Goal: Information Seeking & Learning: Check status

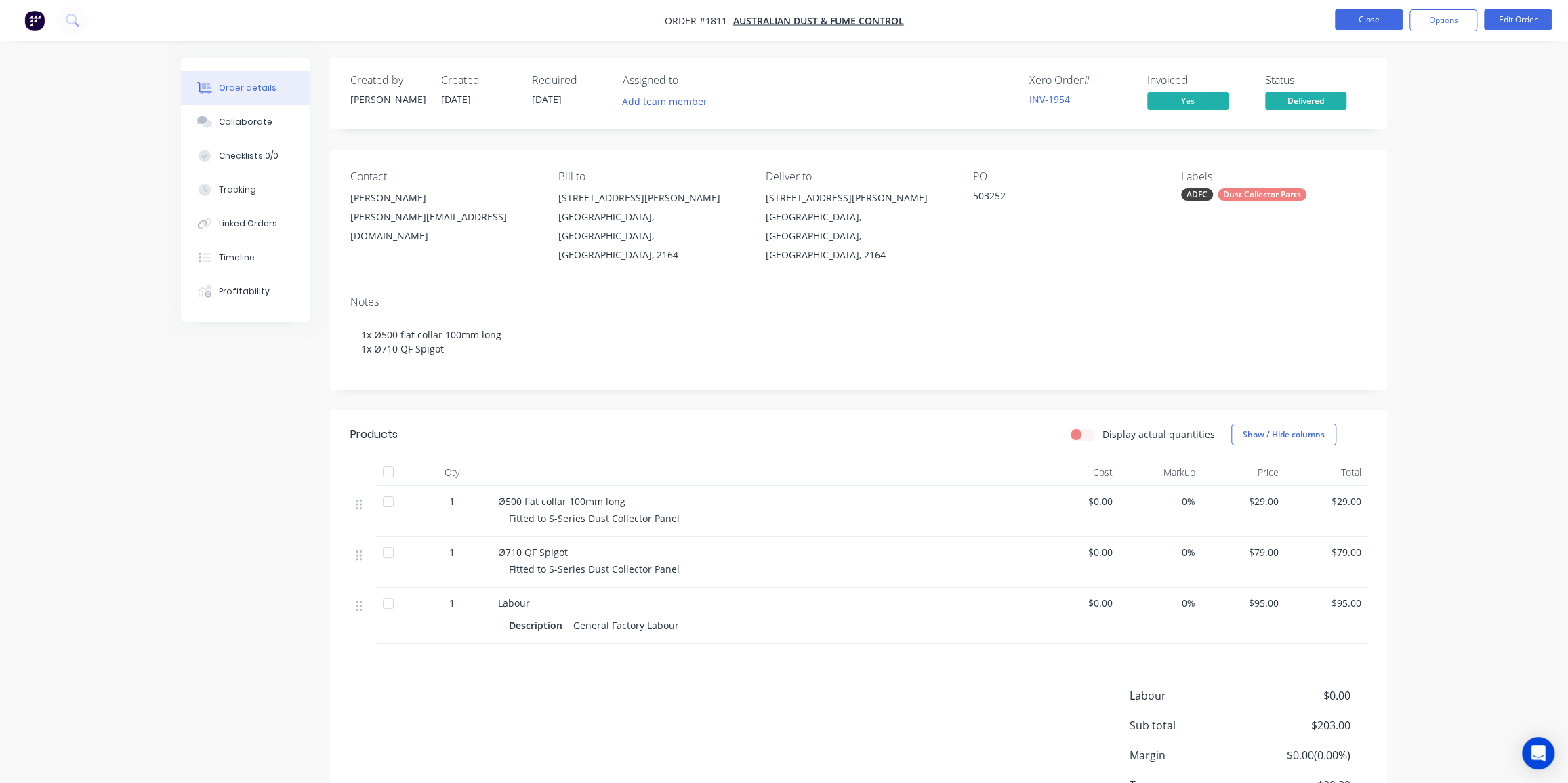
click at [1362, 19] on button "Close" at bounding box center [1369, 19] width 67 height 20
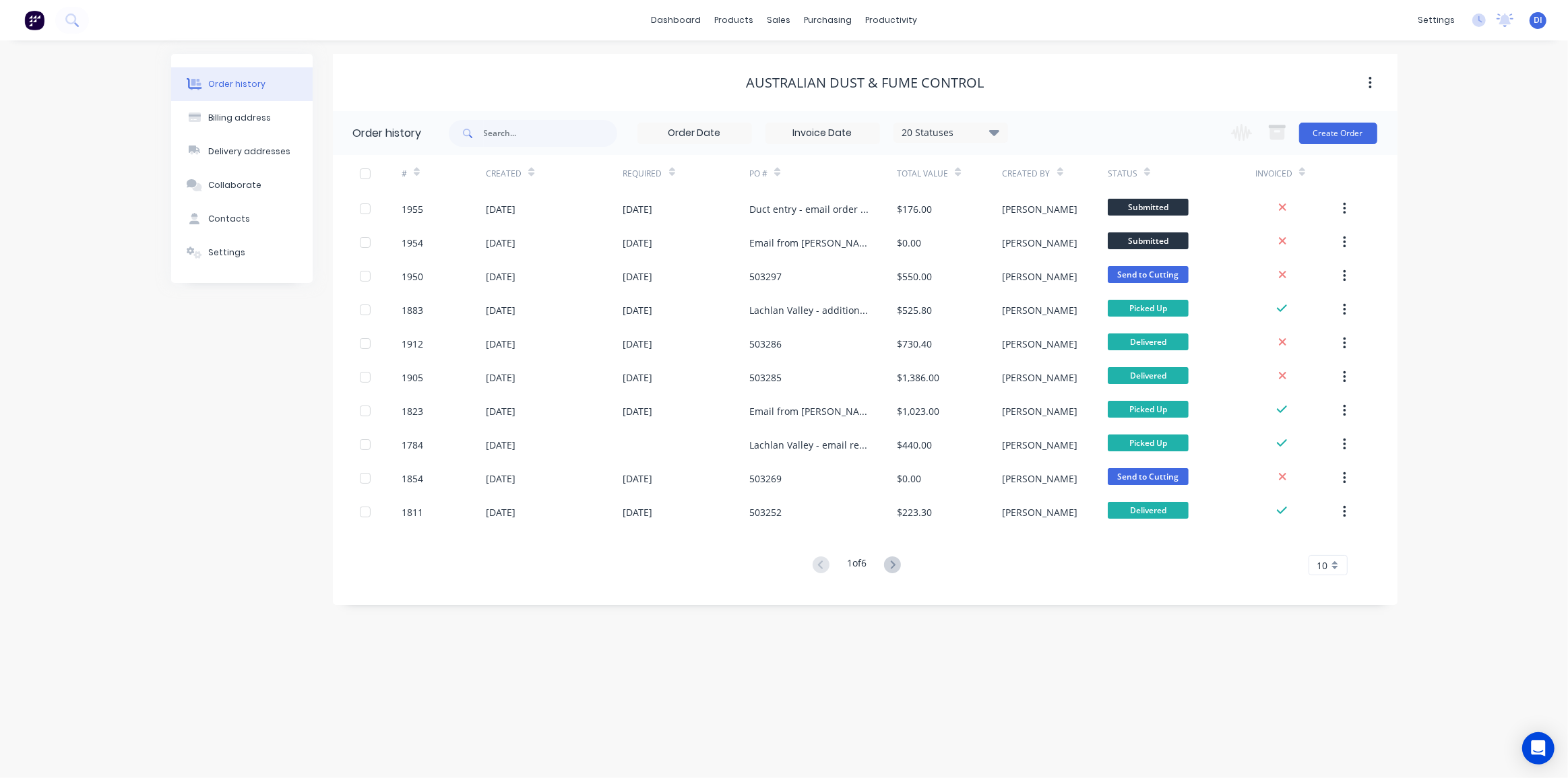
click at [1460, 208] on div "Order history Billing address Delivery addresses Collaborate Contacts Settings …" at bounding box center [784, 409] width 1568 height 738
click at [73, 27] on button at bounding box center [72, 20] width 34 height 27
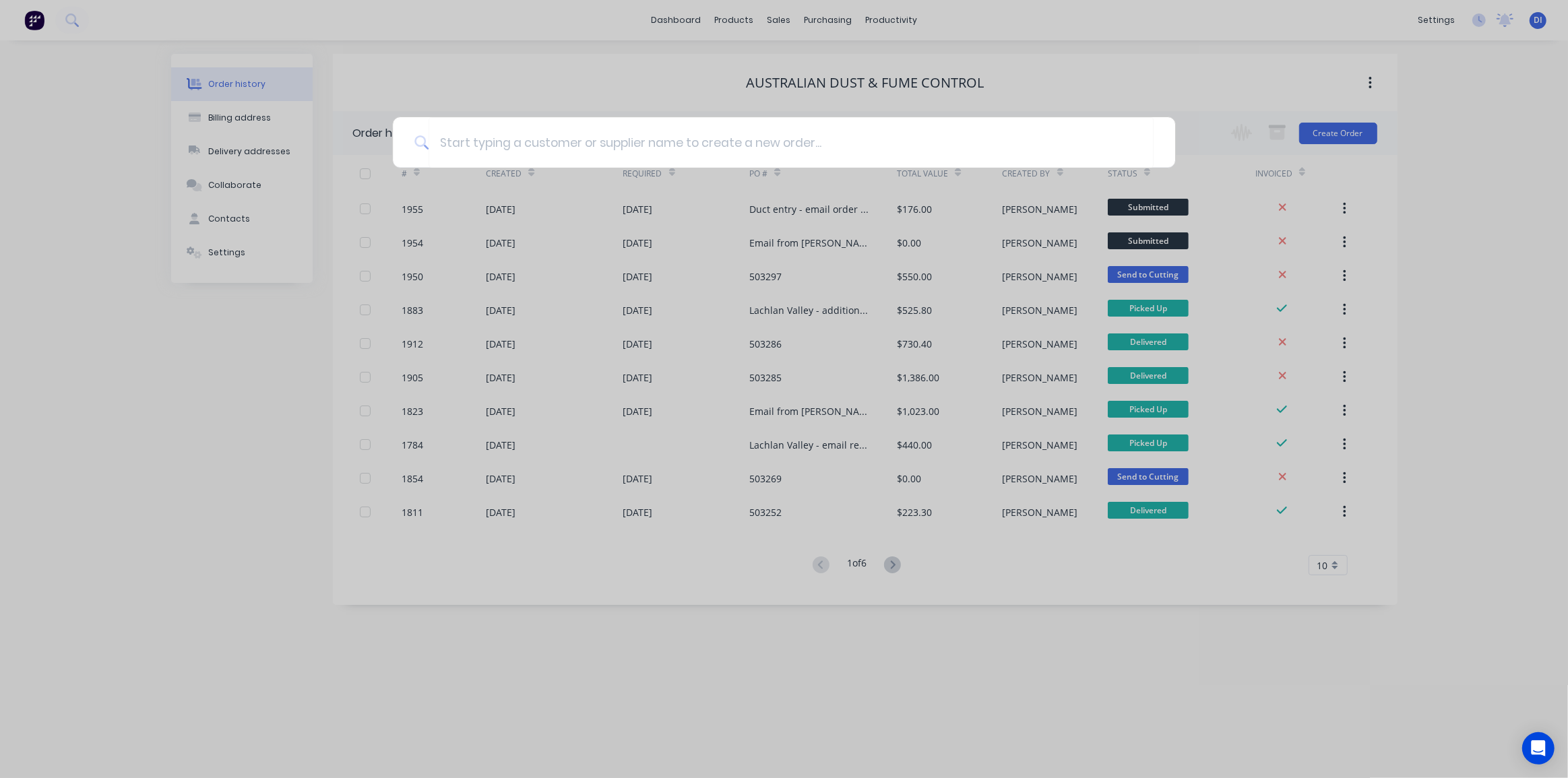
click at [550, 101] on div at bounding box center [784, 389] width 1568 height 778
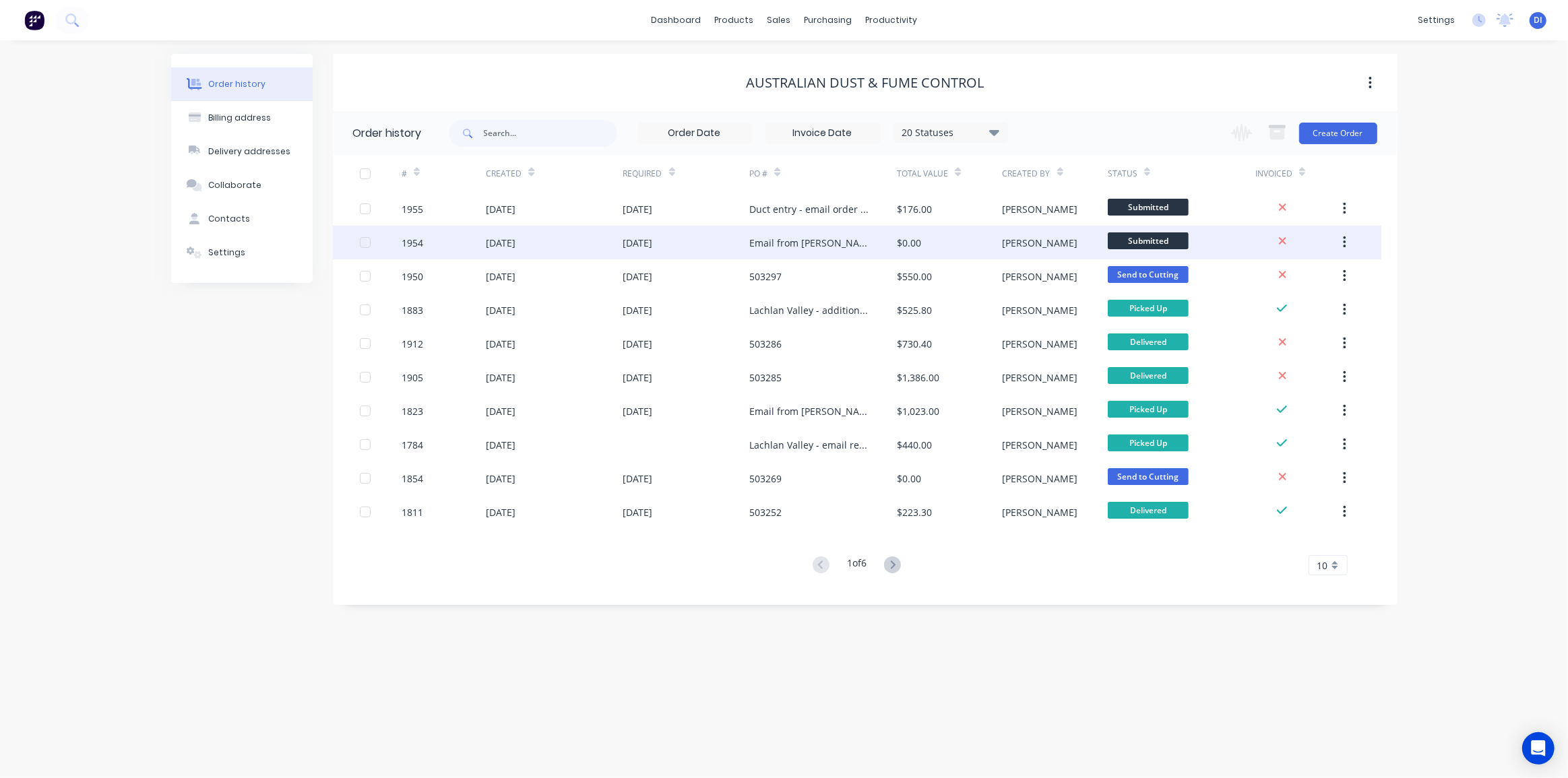
click at [749, 239] on div "Email from [PERSON_NAME] Valley Hoods" at bounding box center [809, 243] width 121 height 14
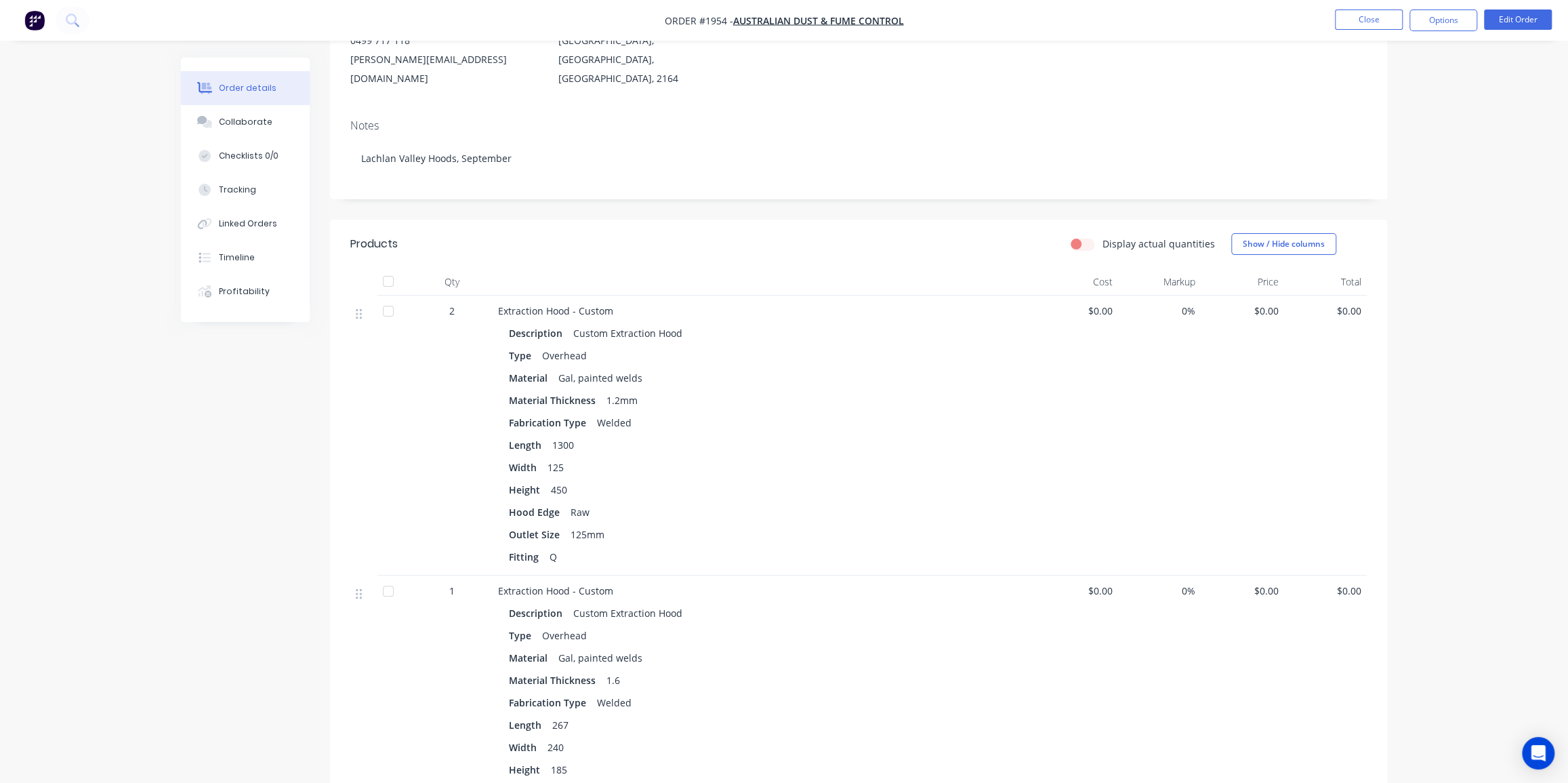
scroll to position [184, 0]
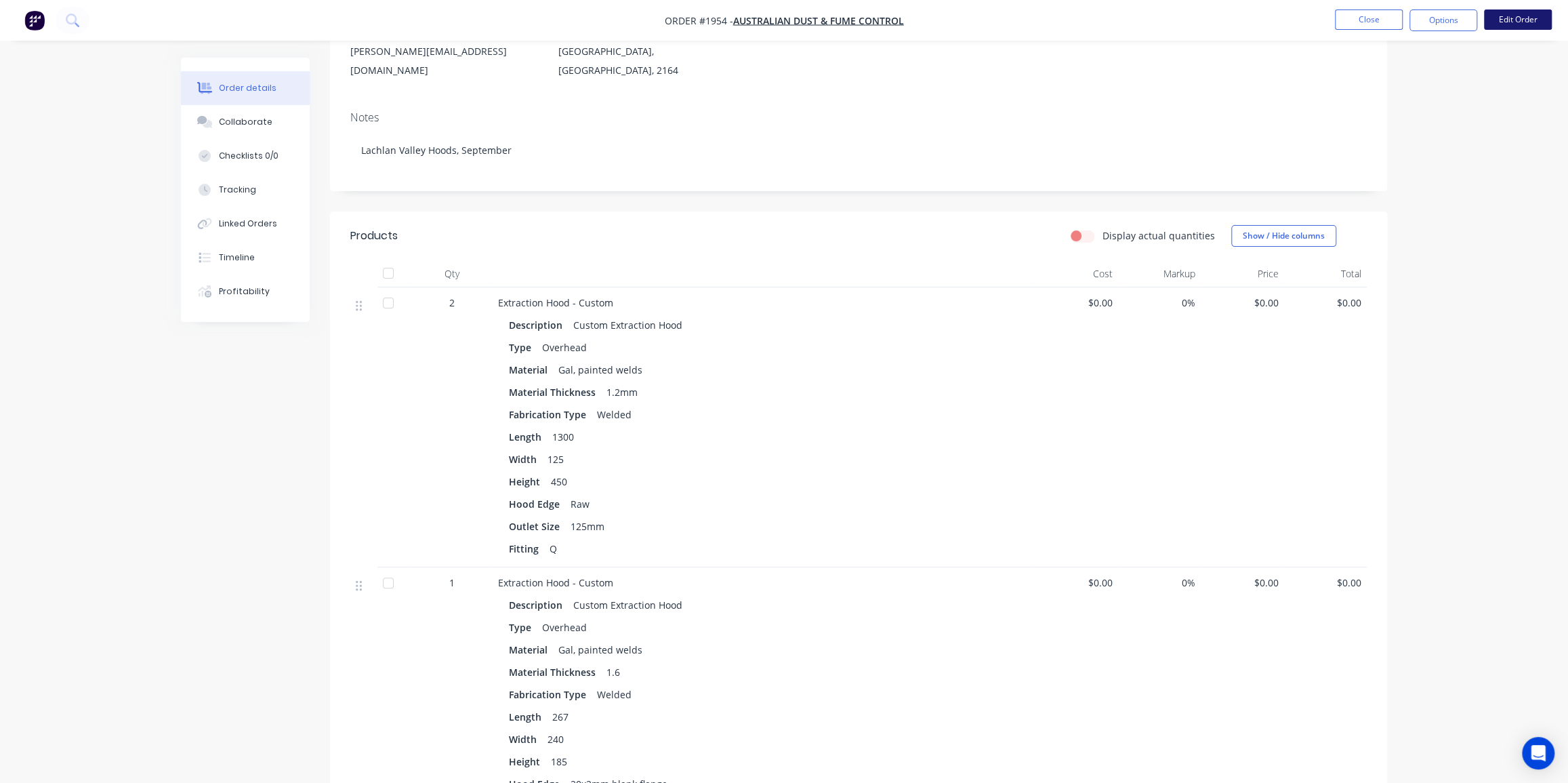
click at [1526, 23] on button "Edit Order" at bounding box center [1517, 19] width 67 height 20
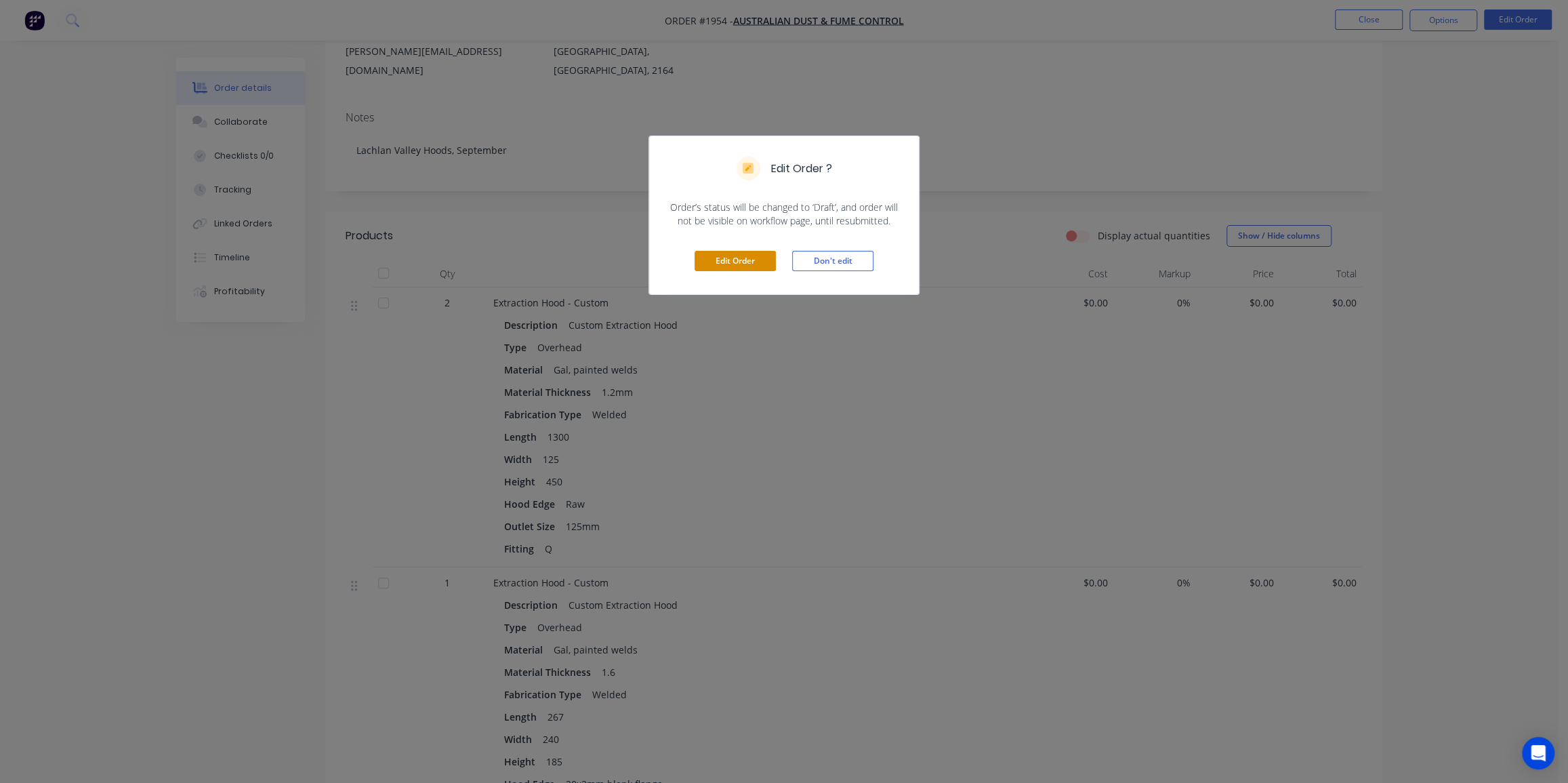
click at [737, 257] on button "Edit Order" at bounding box center [735, 261] width 81 height 20
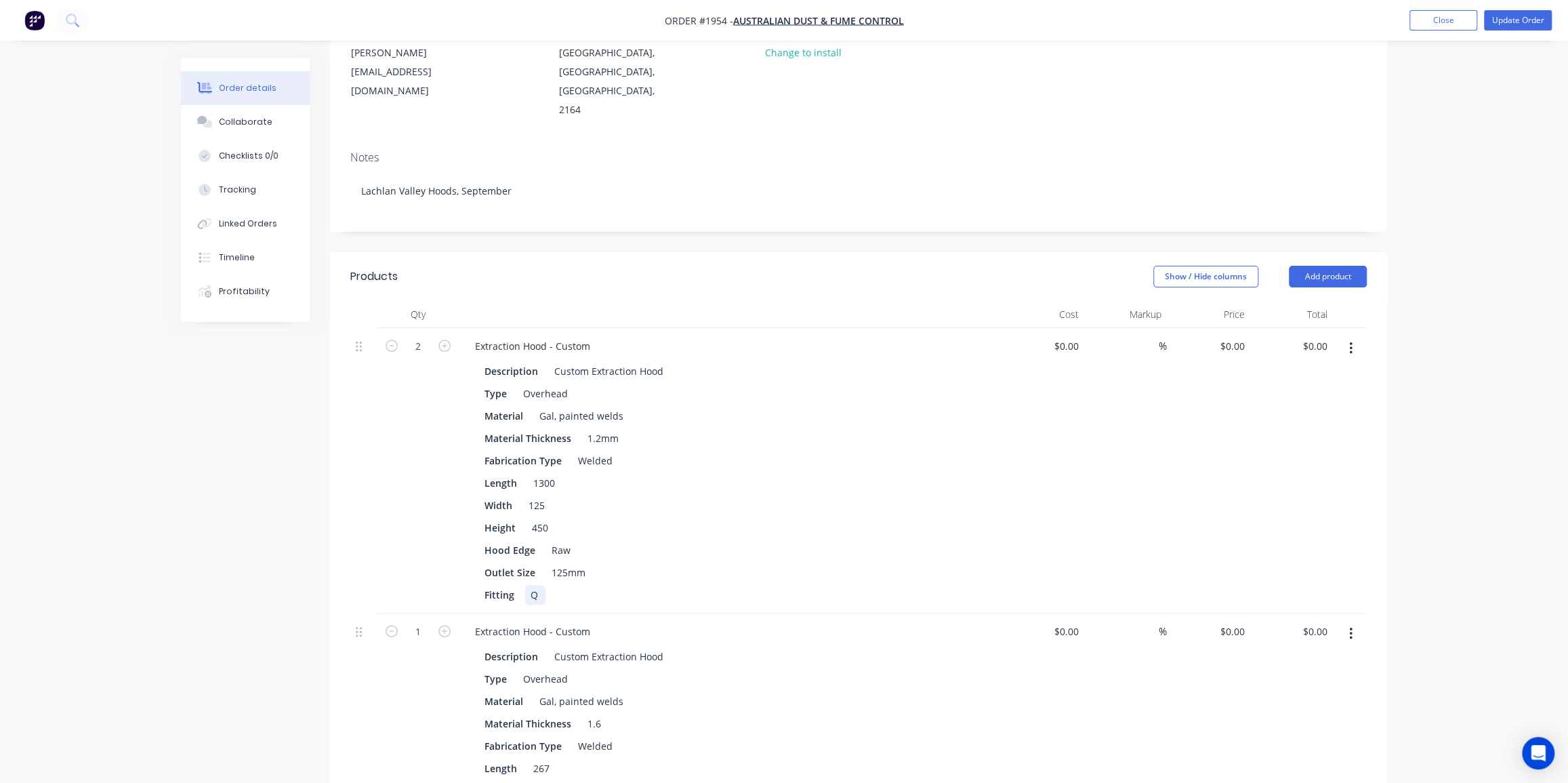
click at [536, 585] on div "Q" at bounding box center [535, 595] width 20 height 19
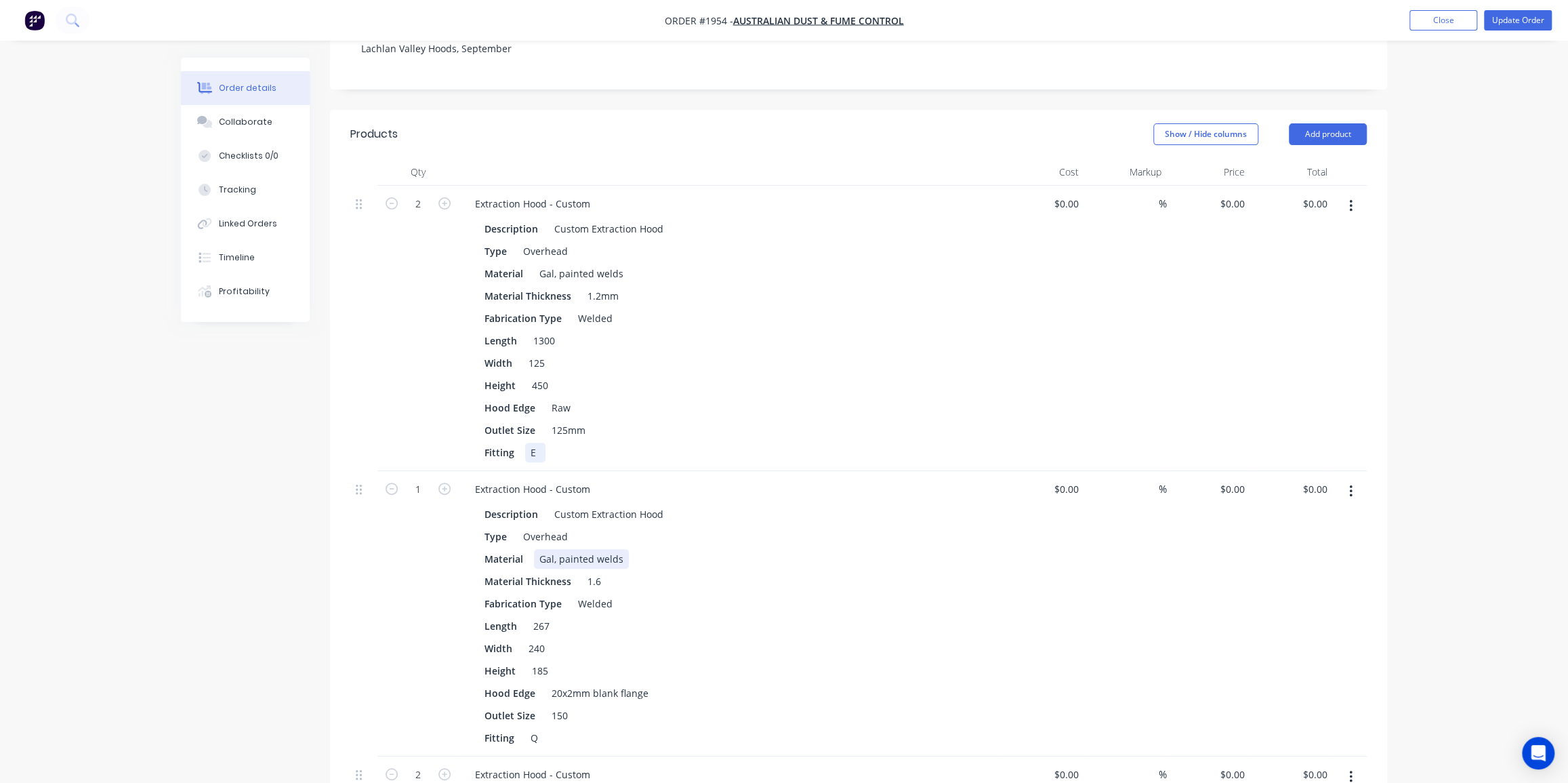
scroll to position [369, 0]
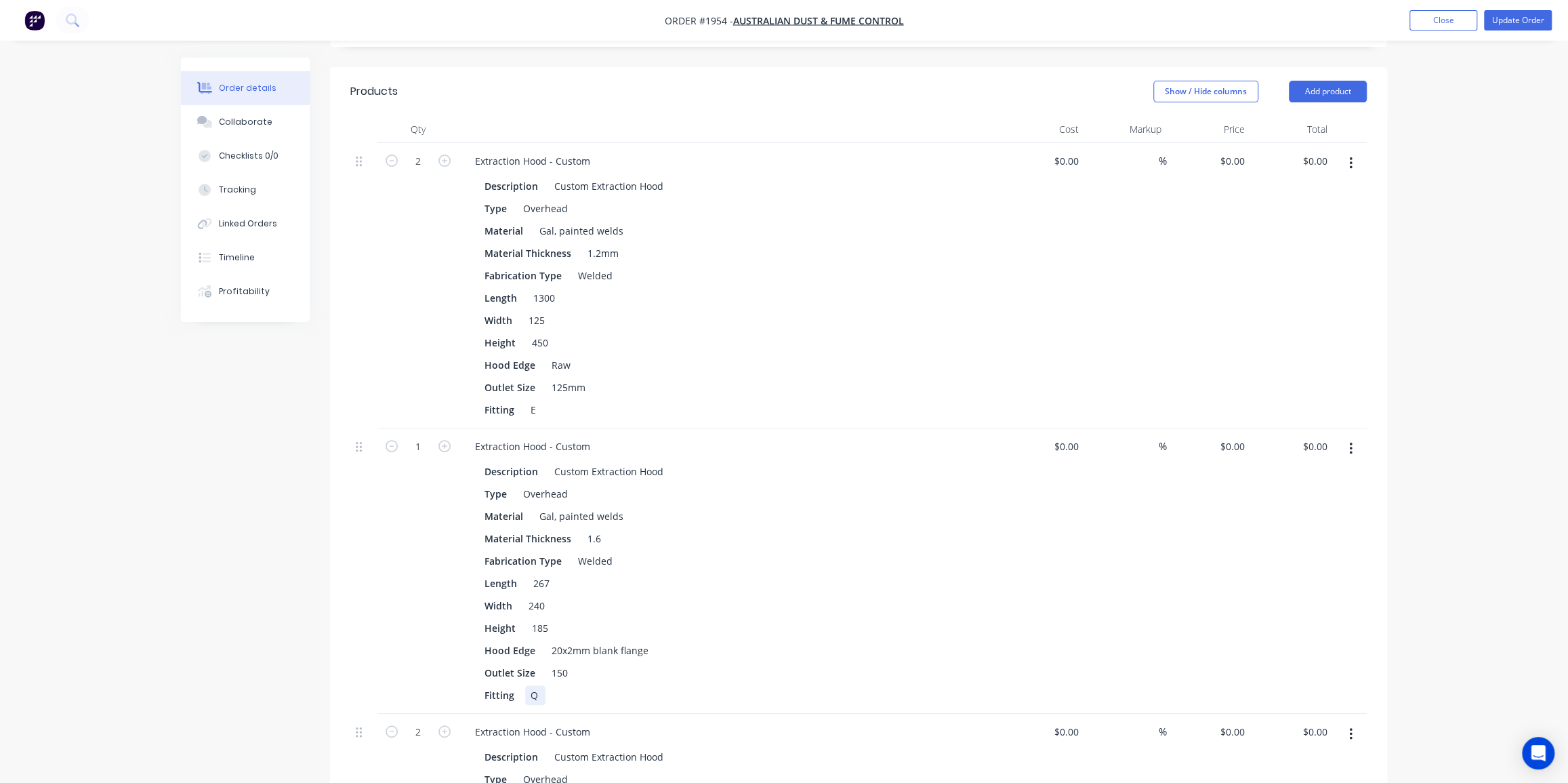
click at [531, 686] on div "Q" at bounding box center [535, 695] width 20 height 19
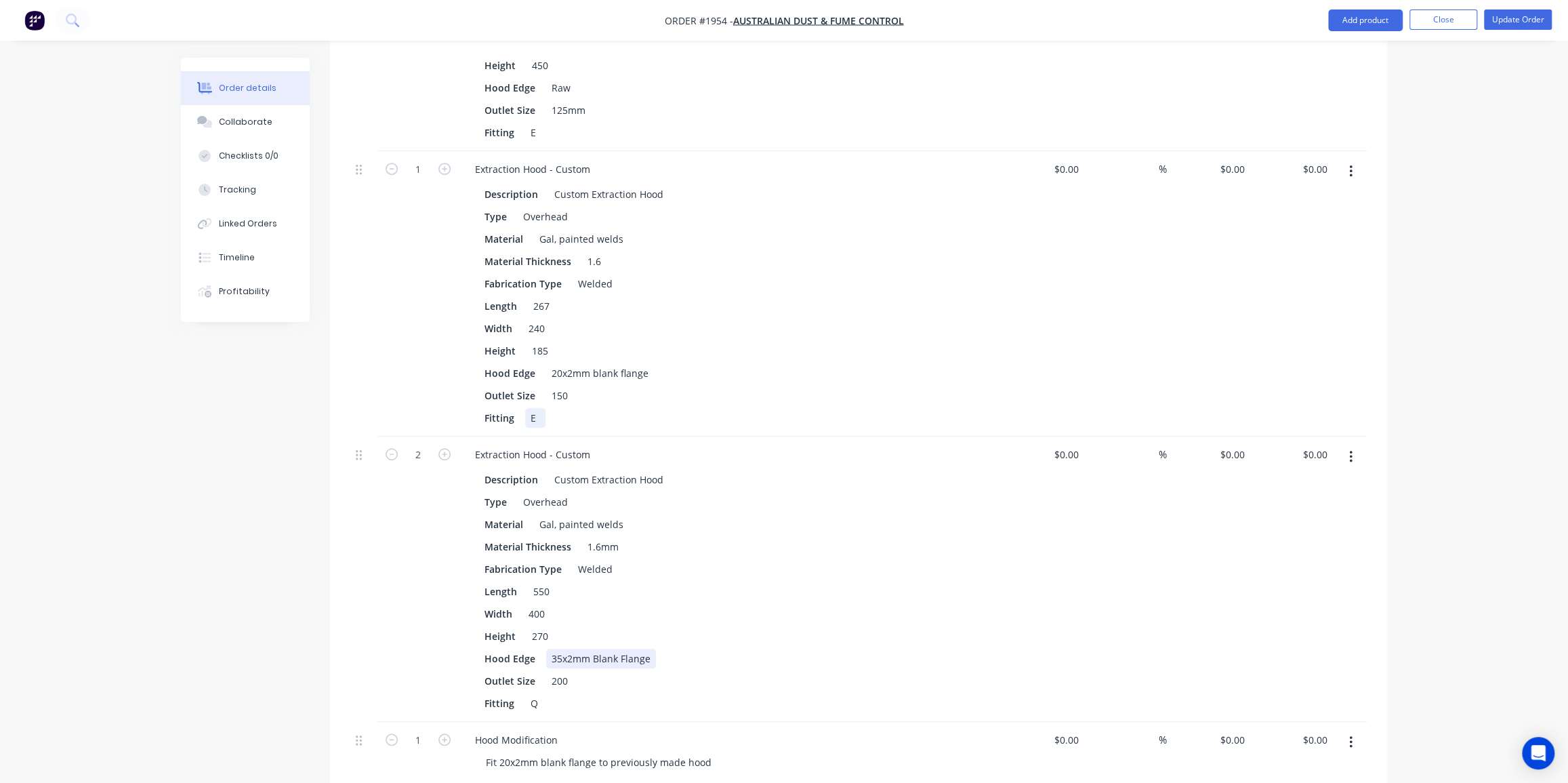
scroll to position [678, 0]
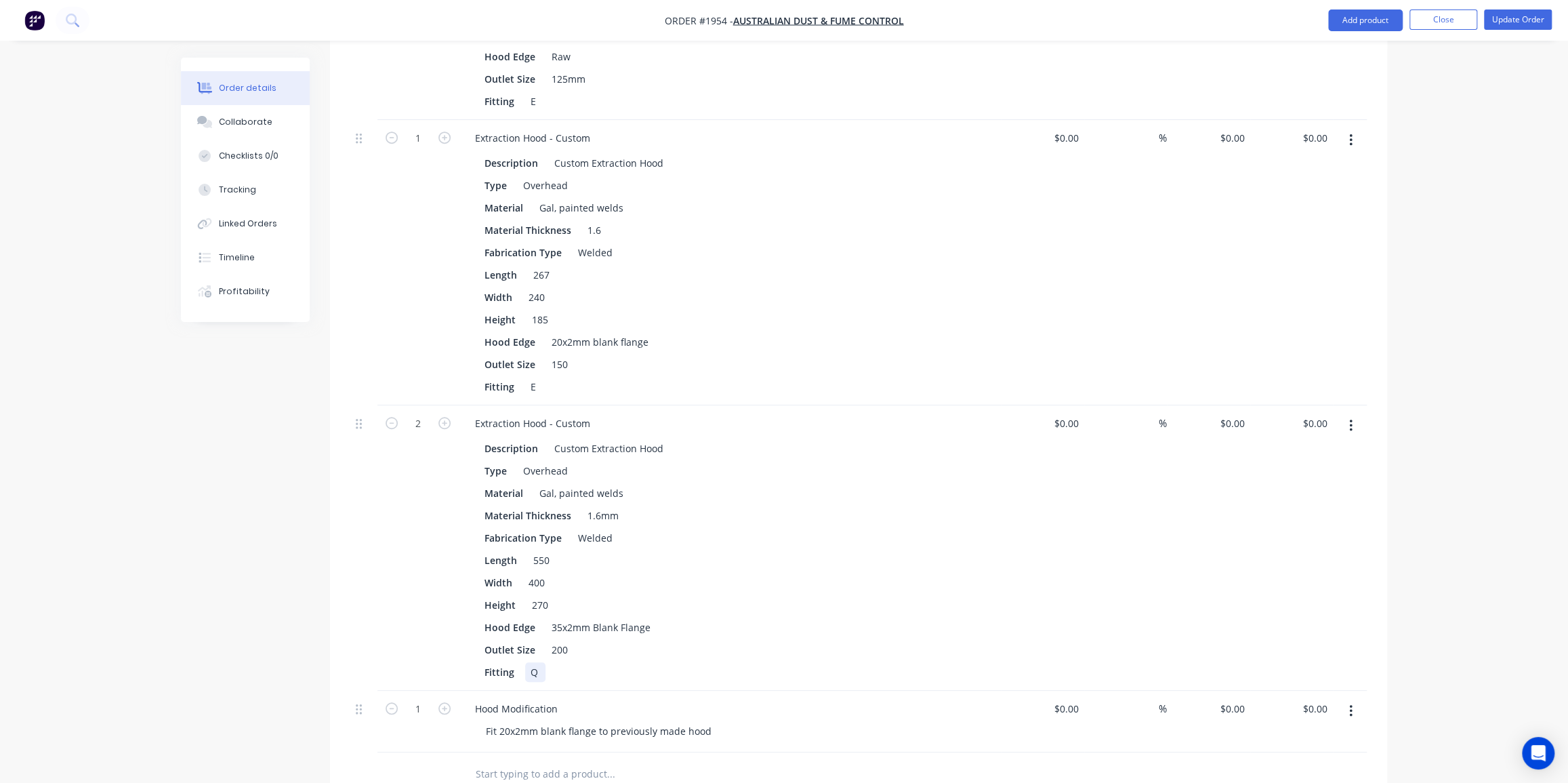
click at [526, 663] on div "Q" at bounding box center [535, 672] width 20 height 19
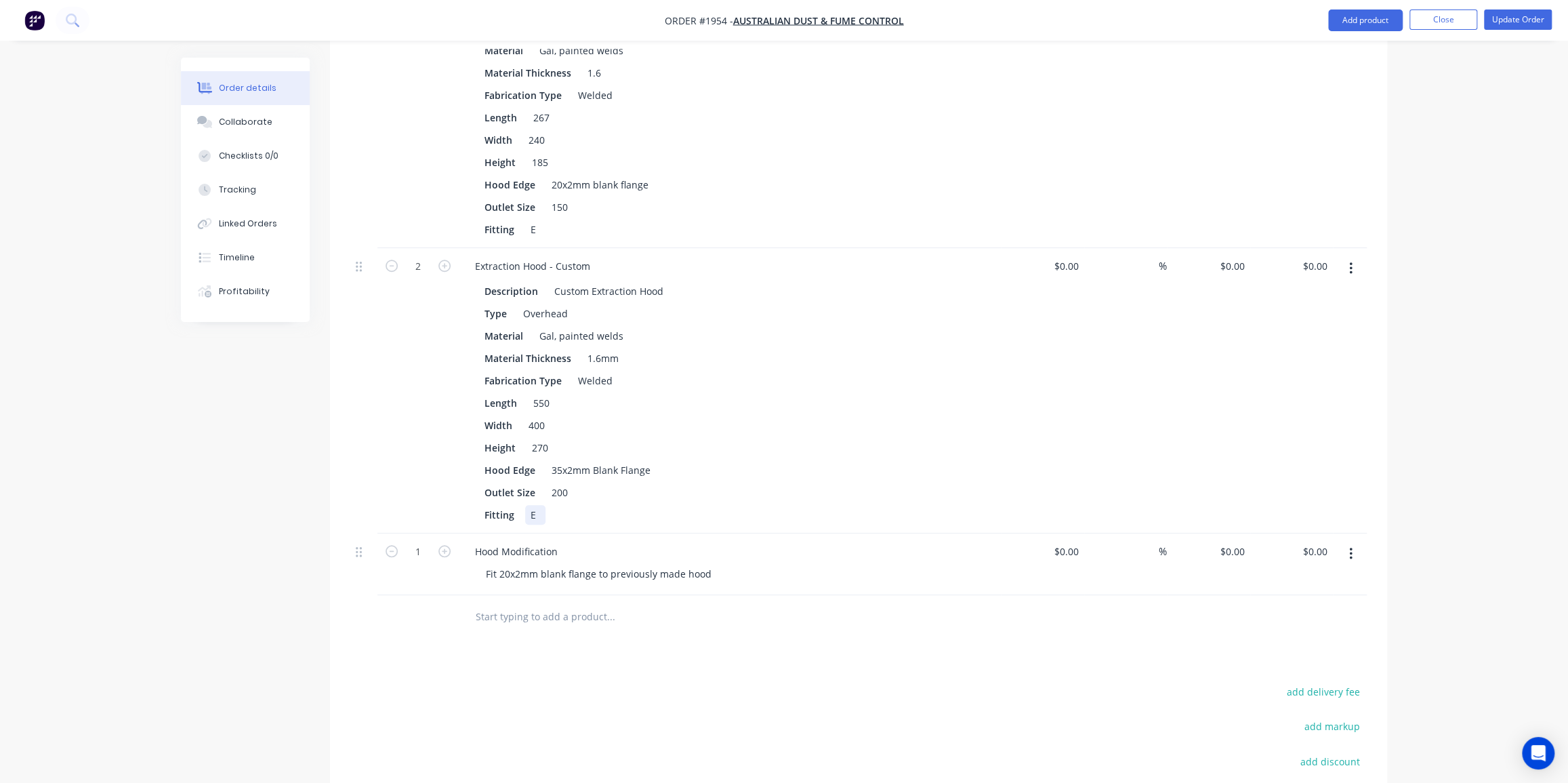
scroll to position [924, 0]
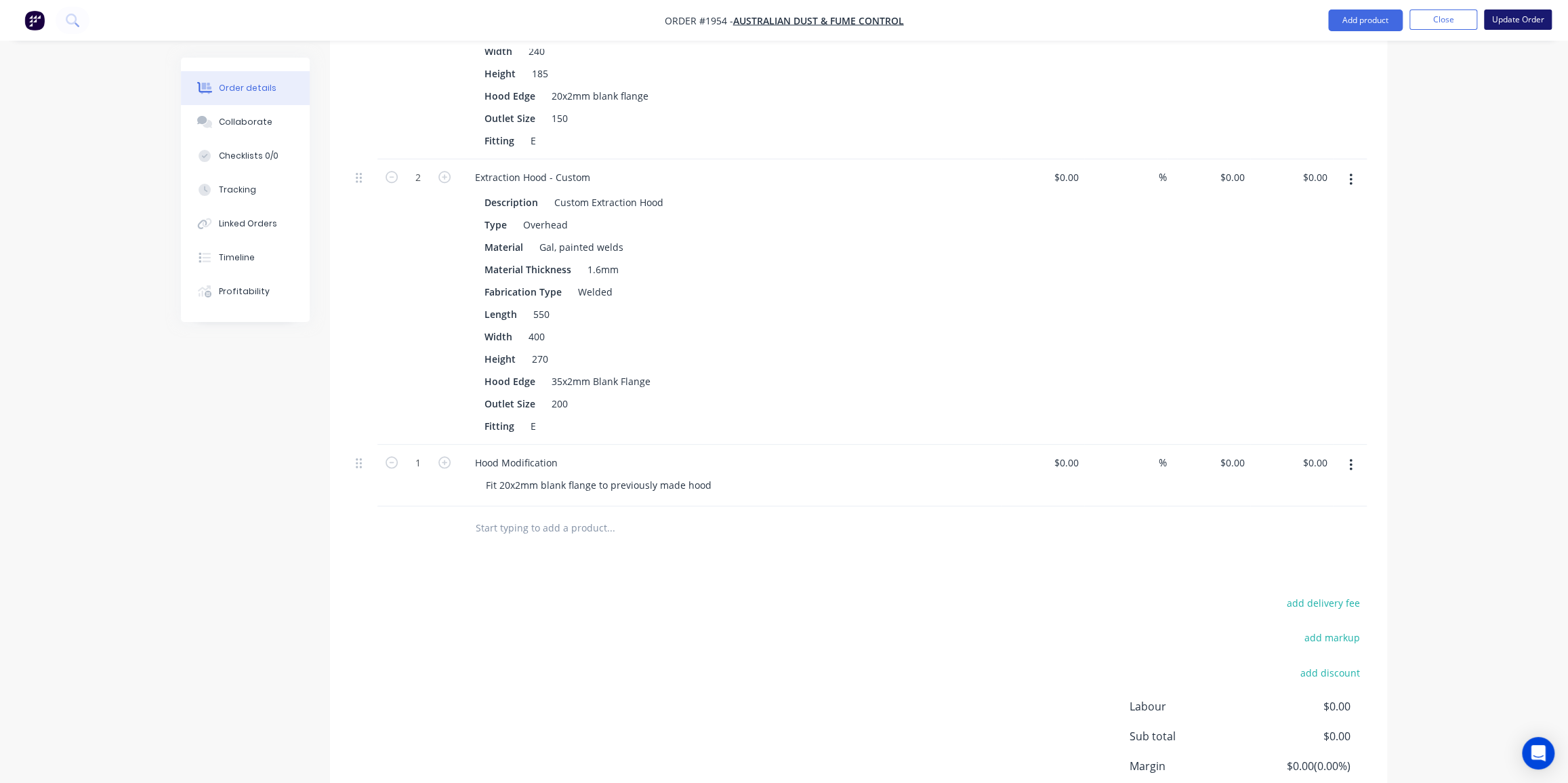
click at [1498, 21] on button "Update Order" at bounding box center [1517, 19] width 67 height 20
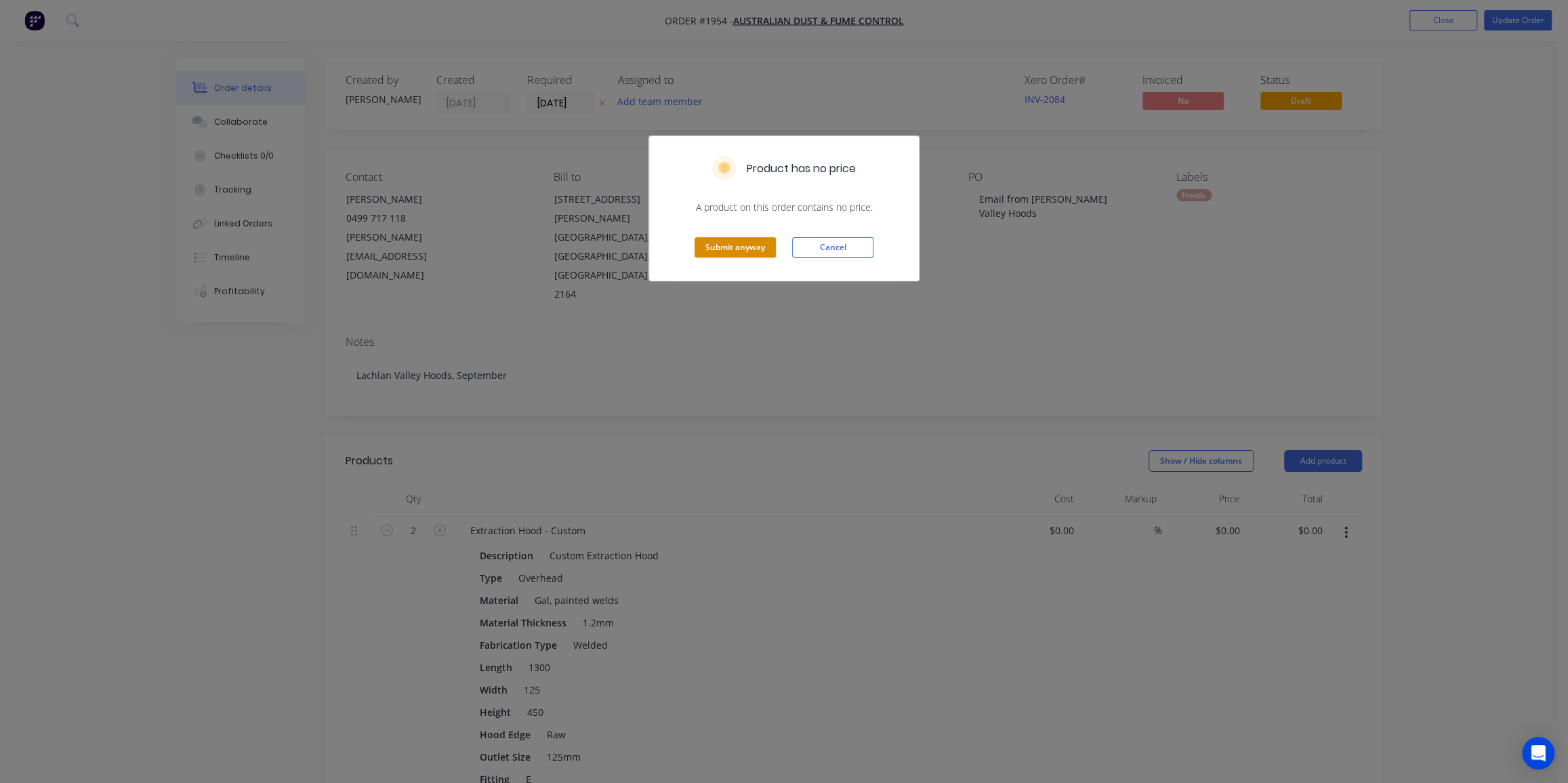
click at [725, 244] on button "Submit anyway" at bounding box center [735, 247] width 81 height 20
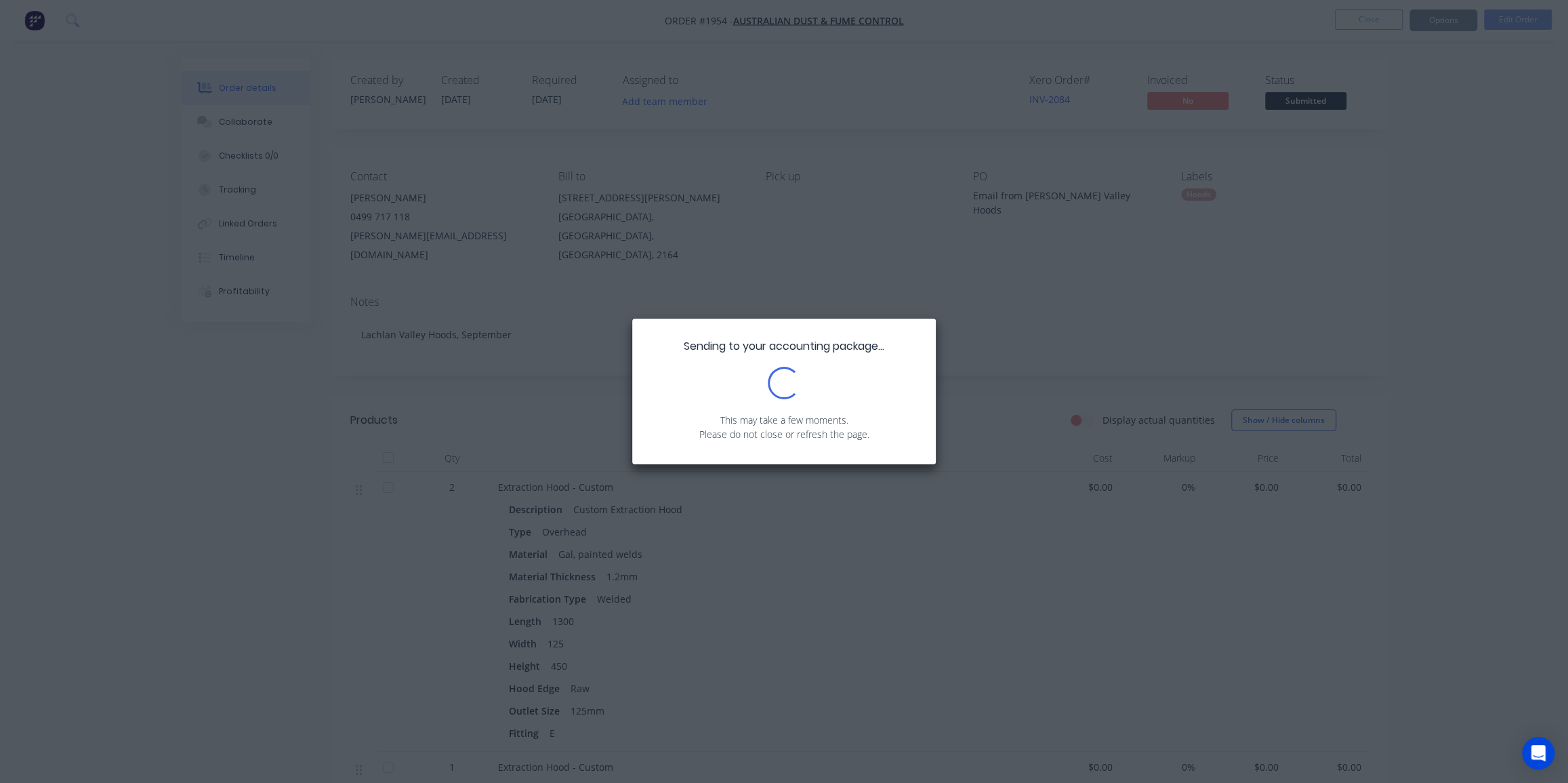
click at [1419, 146] on div "Sending to your accounting package... Loading... This may take a few moments. P…" at bounding box center [784, 392] width 1568 height 783
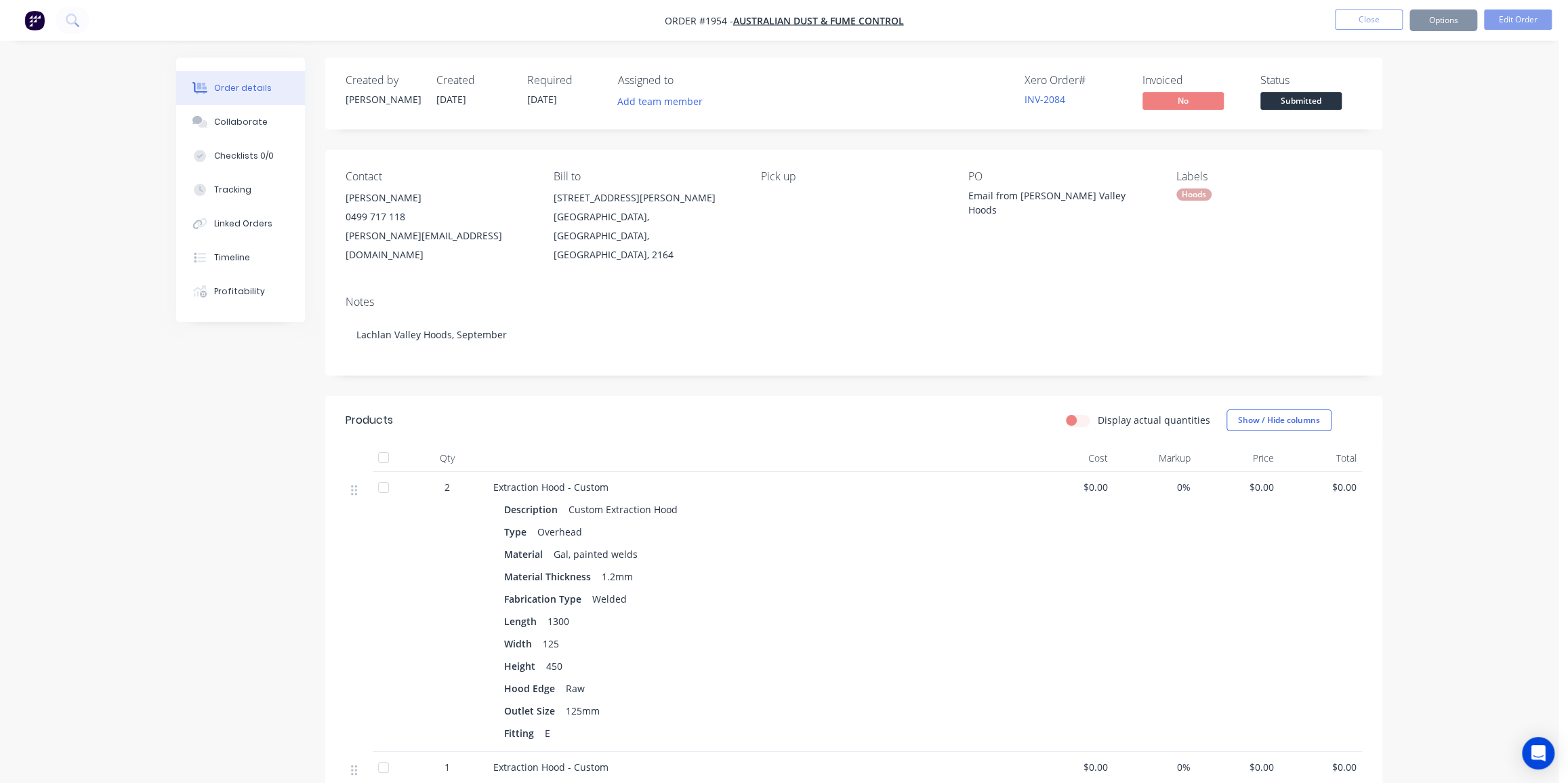
click at [1430, 22] on button "Options" at bounding box center [1443, 20] width 67 height 22
click at [1367, 23] on button "Close" at bounding box center [1369, 19] width 67 height 20
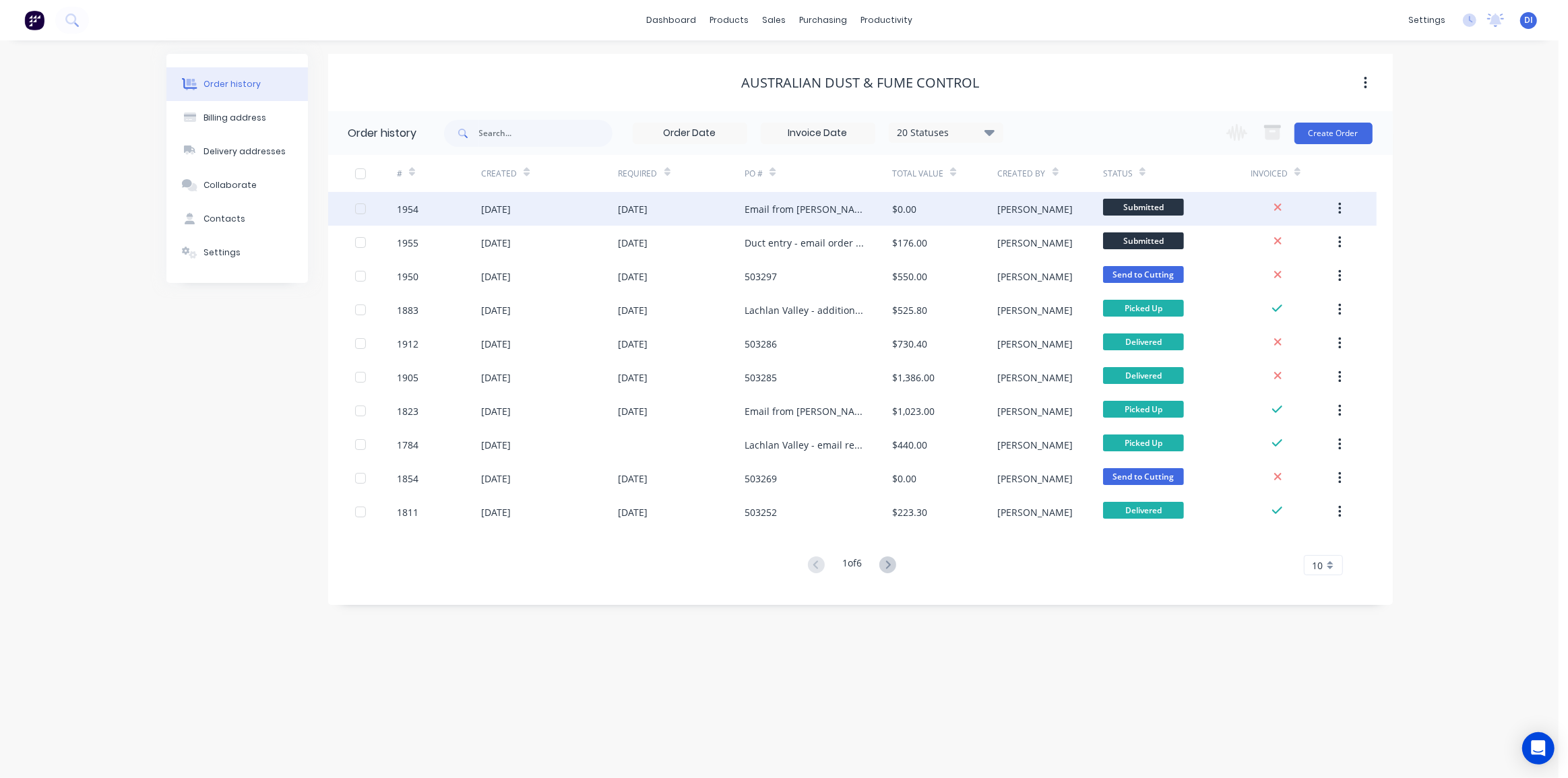
click at [713, 210] on div "[DATE]" at bounding box center [681, 209] width 126 height 34
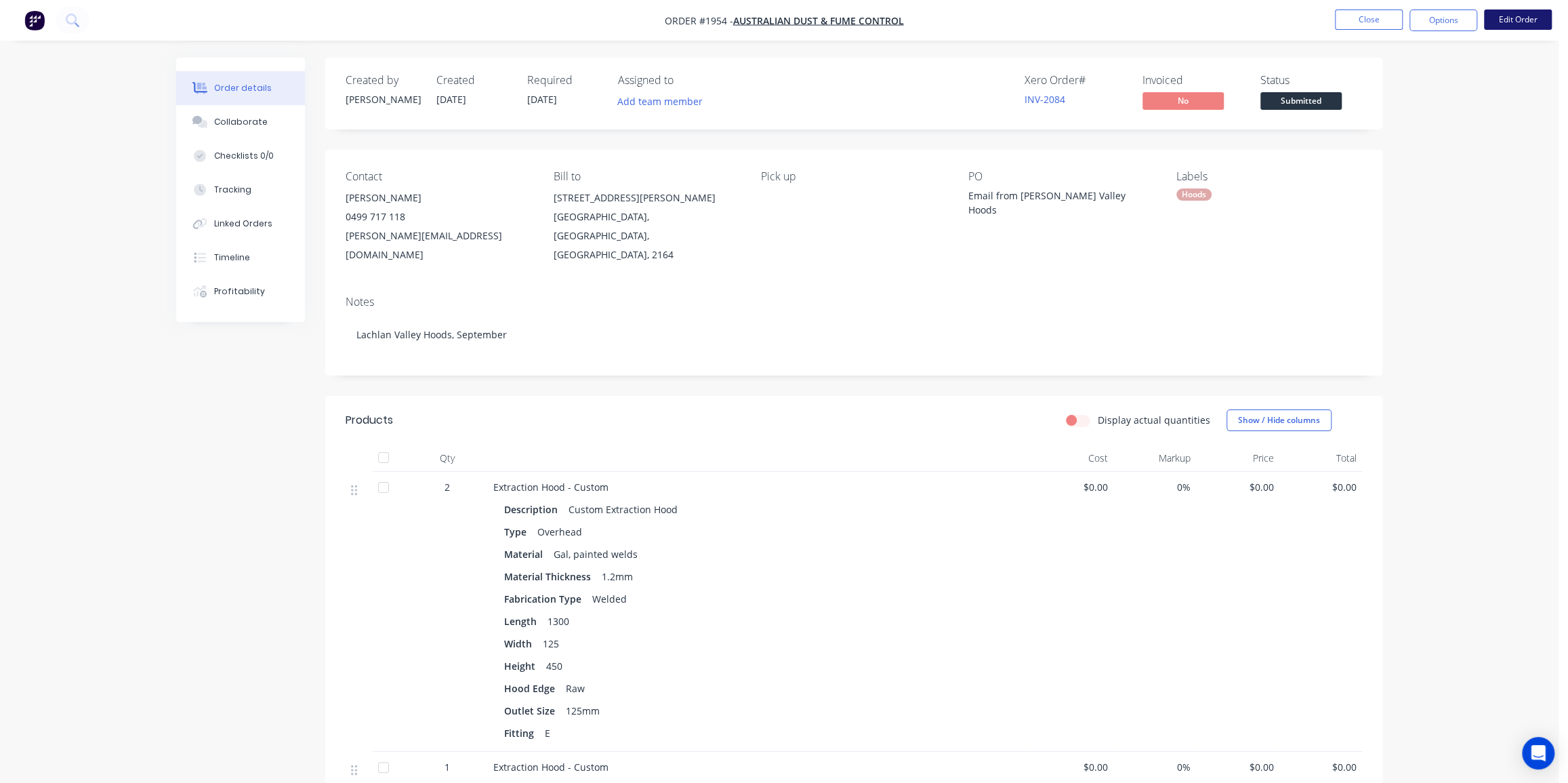
click at [1529, 10] on button "Edit Order" at bounding box center [1517, 19] width 67 height 20
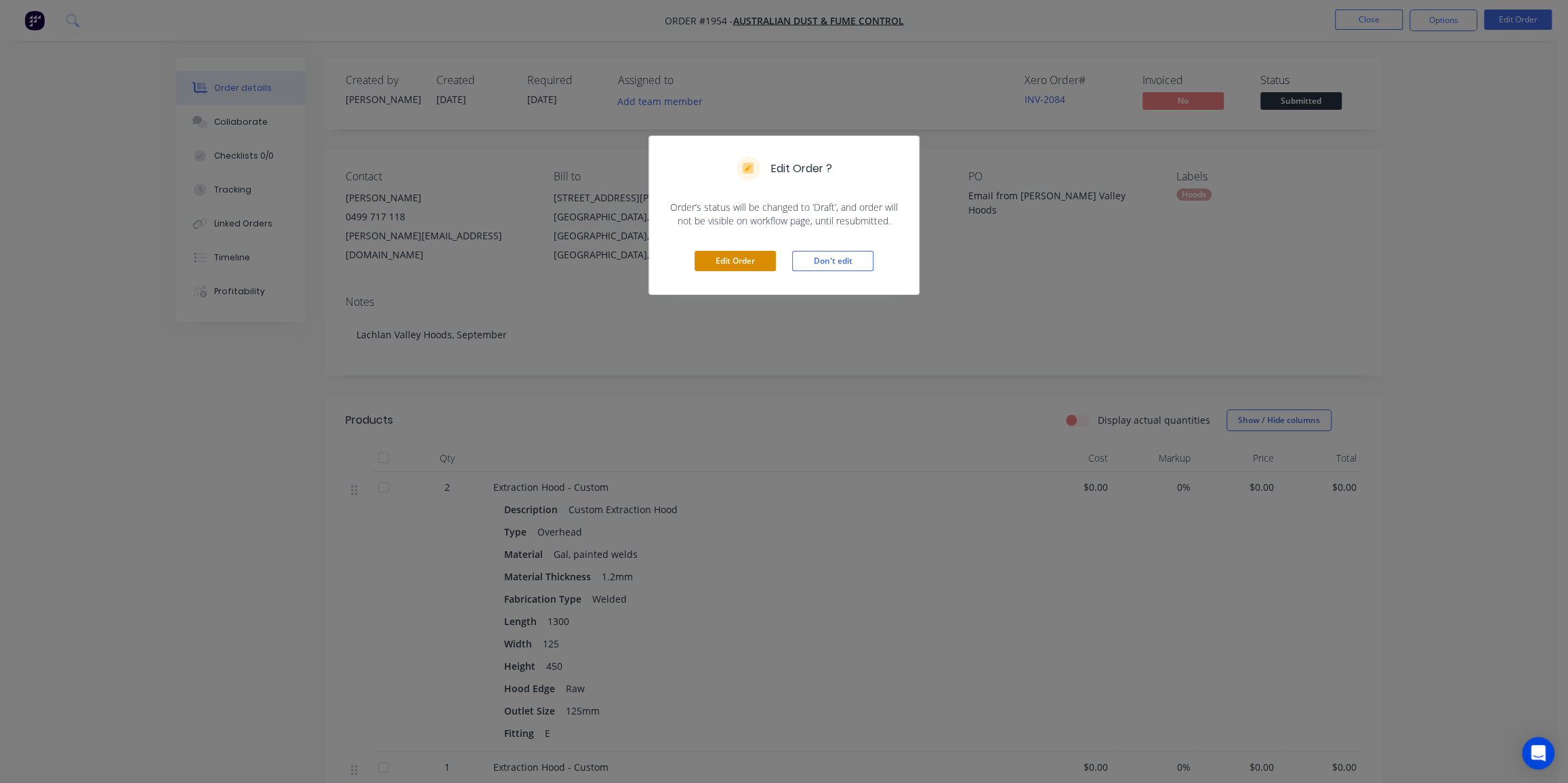
click at [750, 264] on button "Edit Order" at bounding box center [735, 261] width 81 height 20
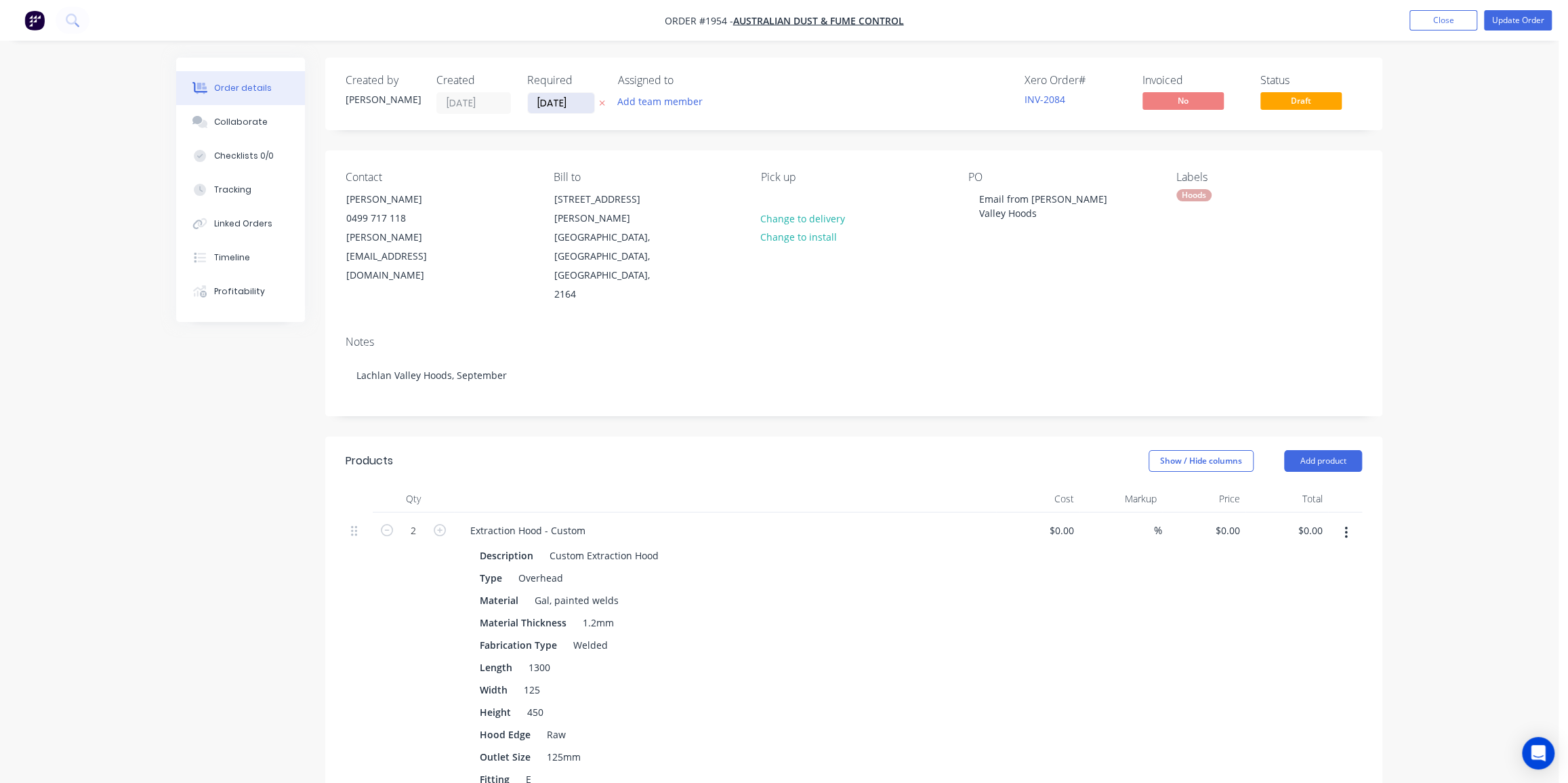
click at [554, 106] on input "03/09/25" at bounding box center [561, 103] width 67 height 20
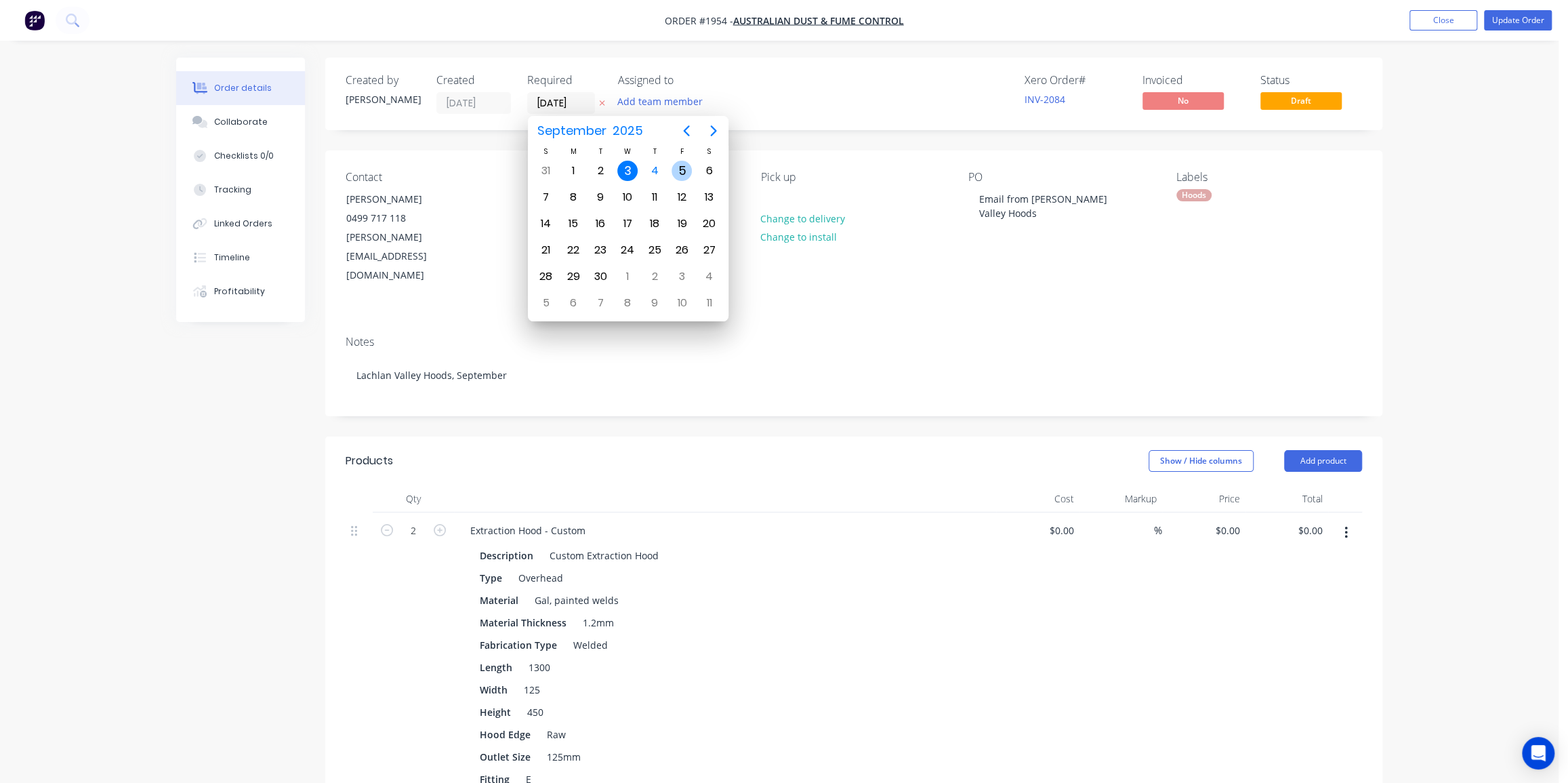
click at [680, 169] on div "5" at bounding box center [681, 170] width 20 height 20
type input "05/09/25"
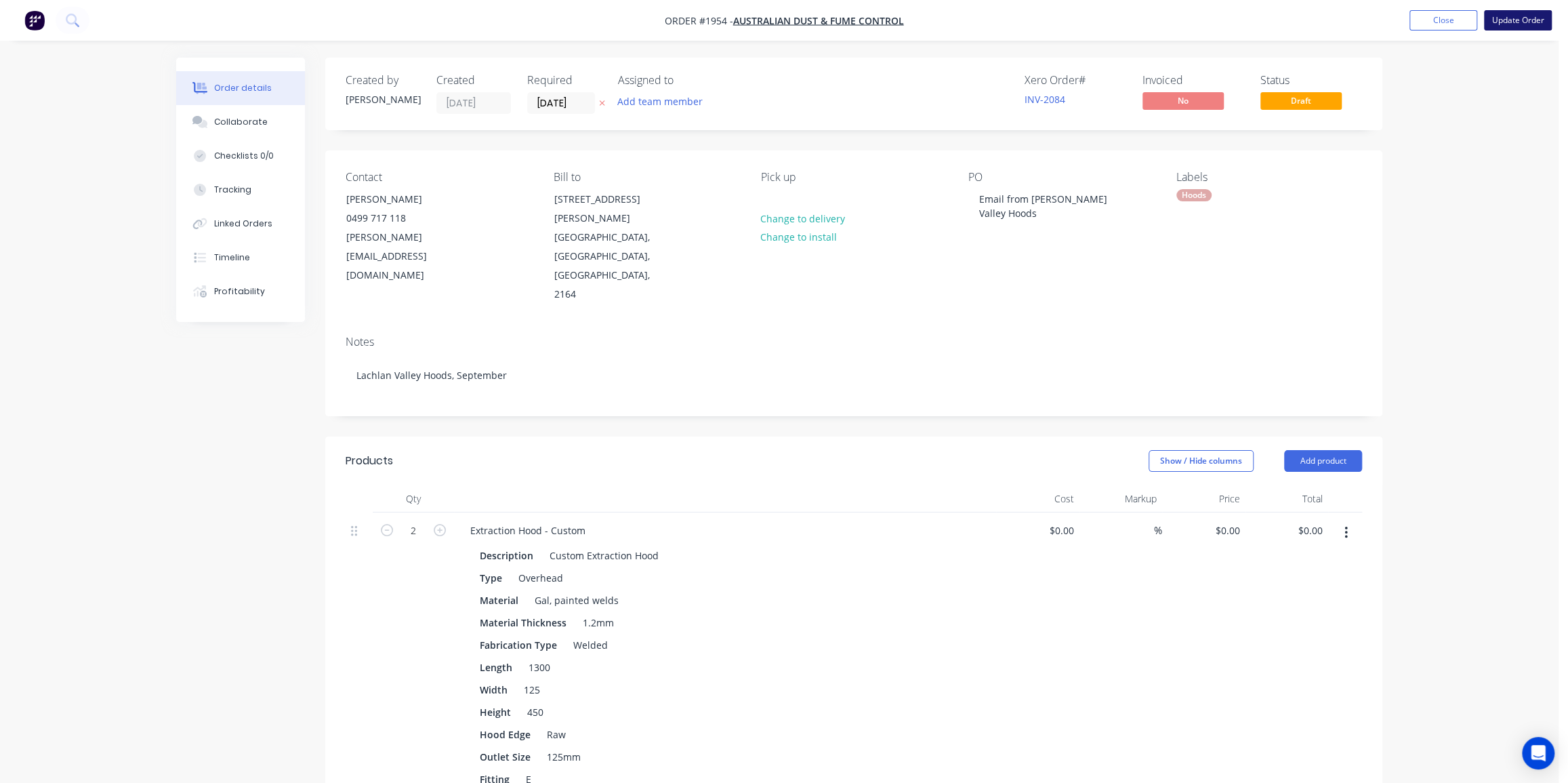
click at [1521, 20] on button "Update Order" at bounding box center [1517, 20] width 67 height 20
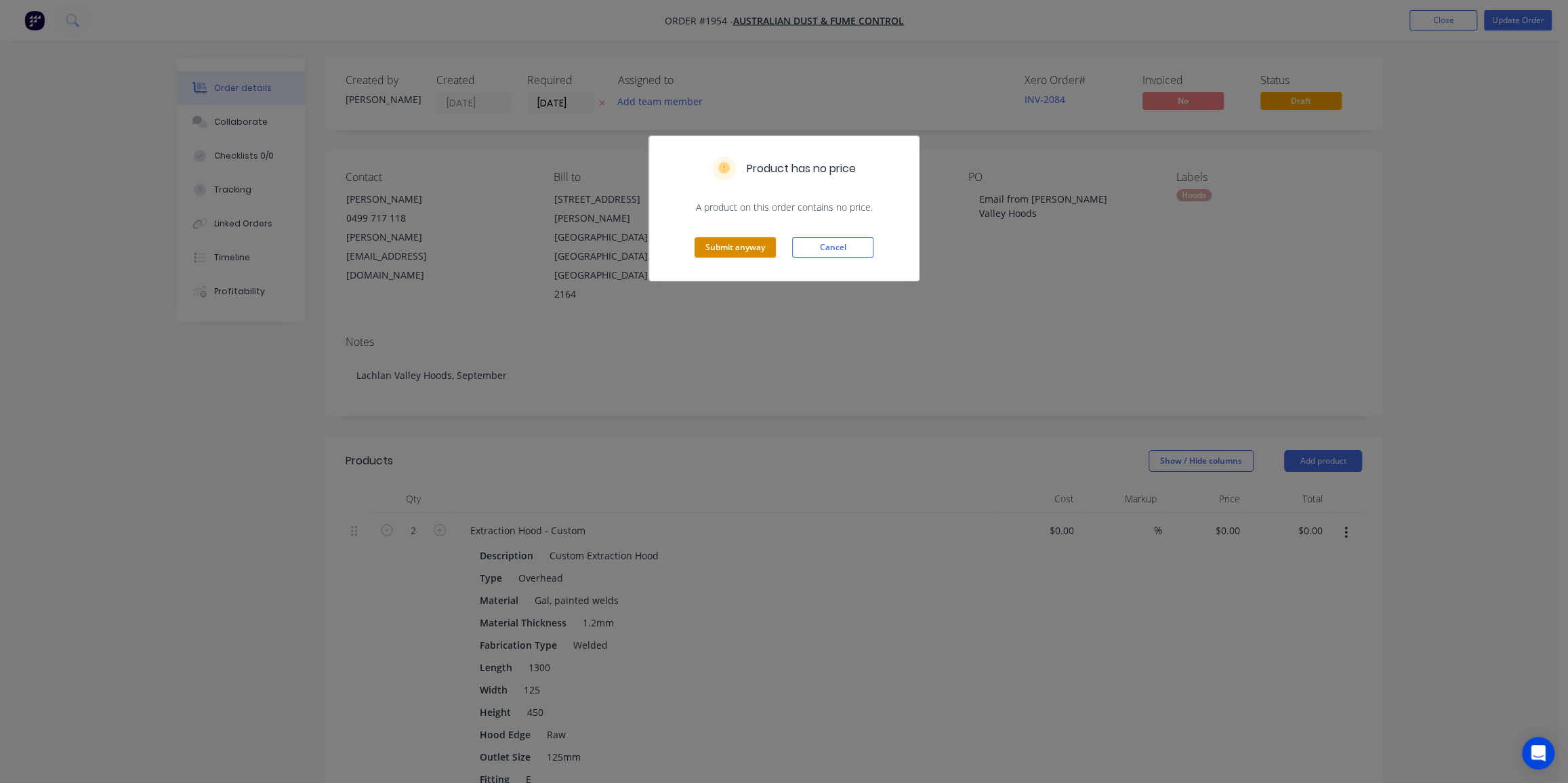
click at [740, 251] on button "Submit anyway" at bounding box center [735, 247] width 81 height 20
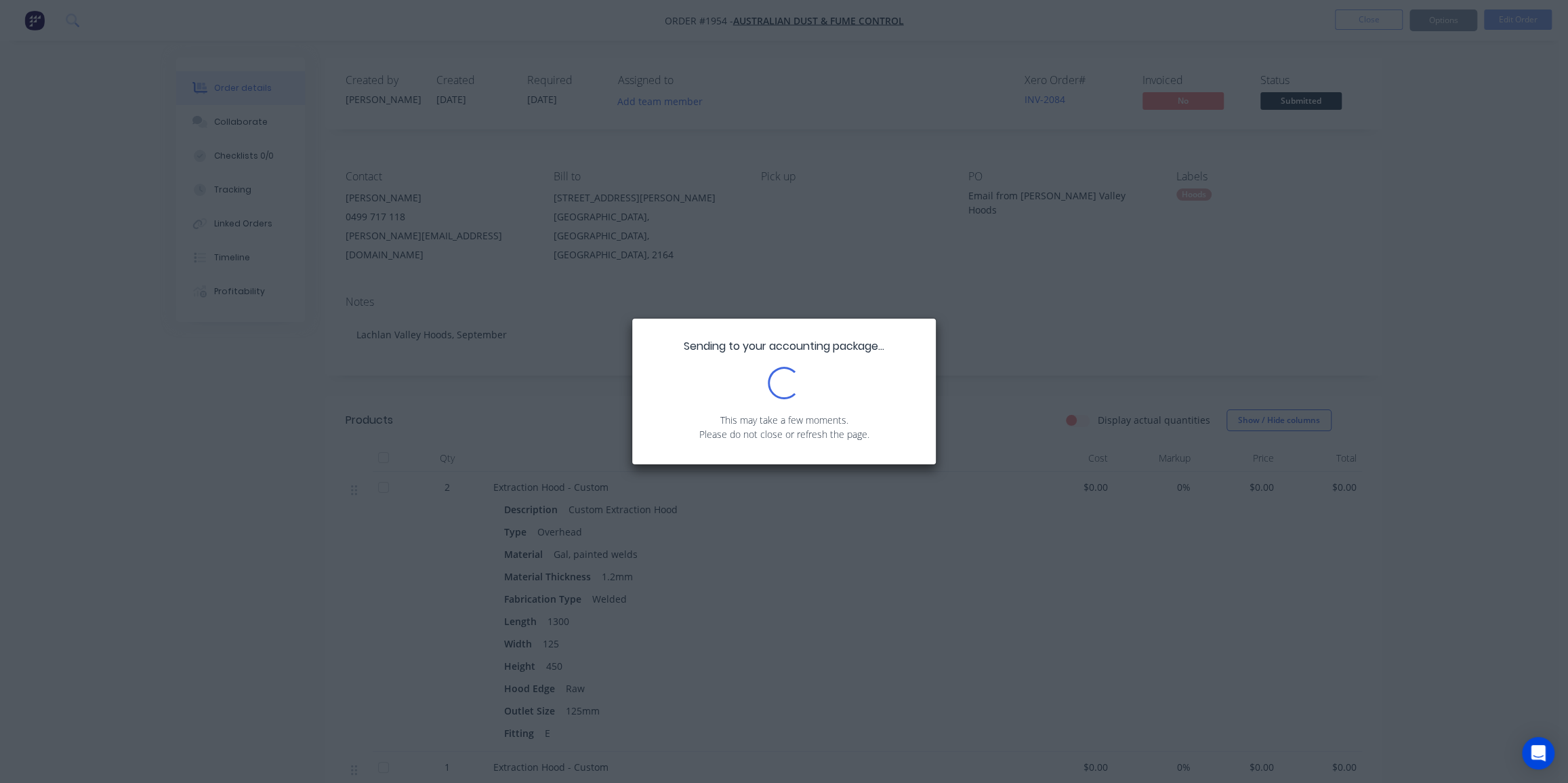
click at [1427, 20] on div "Sending to your accounting package... Loading... This may take a few moments. P…" at bounding box center [784, 392] width 1568 height 783
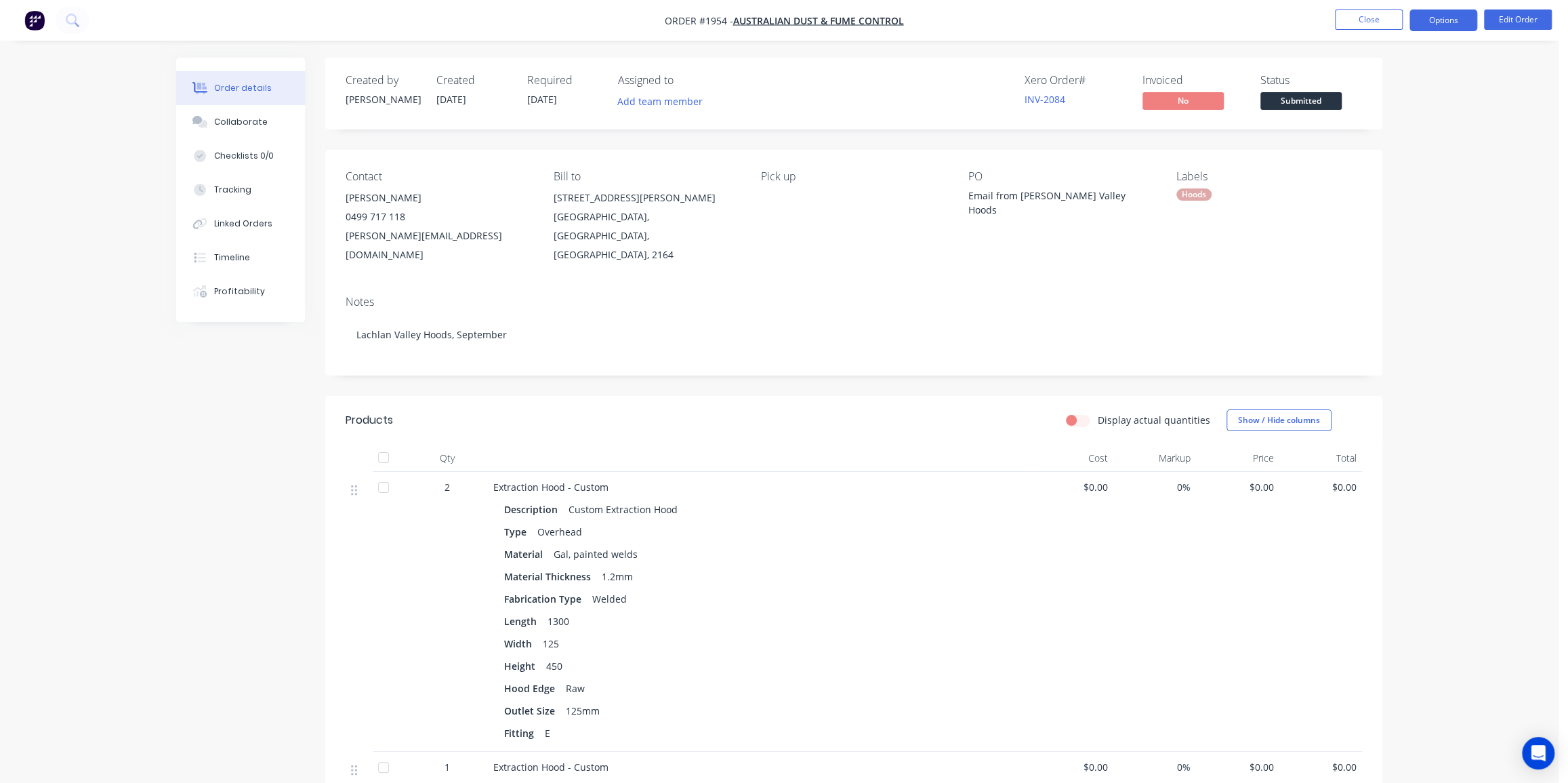
click at [1450, 21] on button "Options" at bounding box center [1443, 20] width 67 height 22
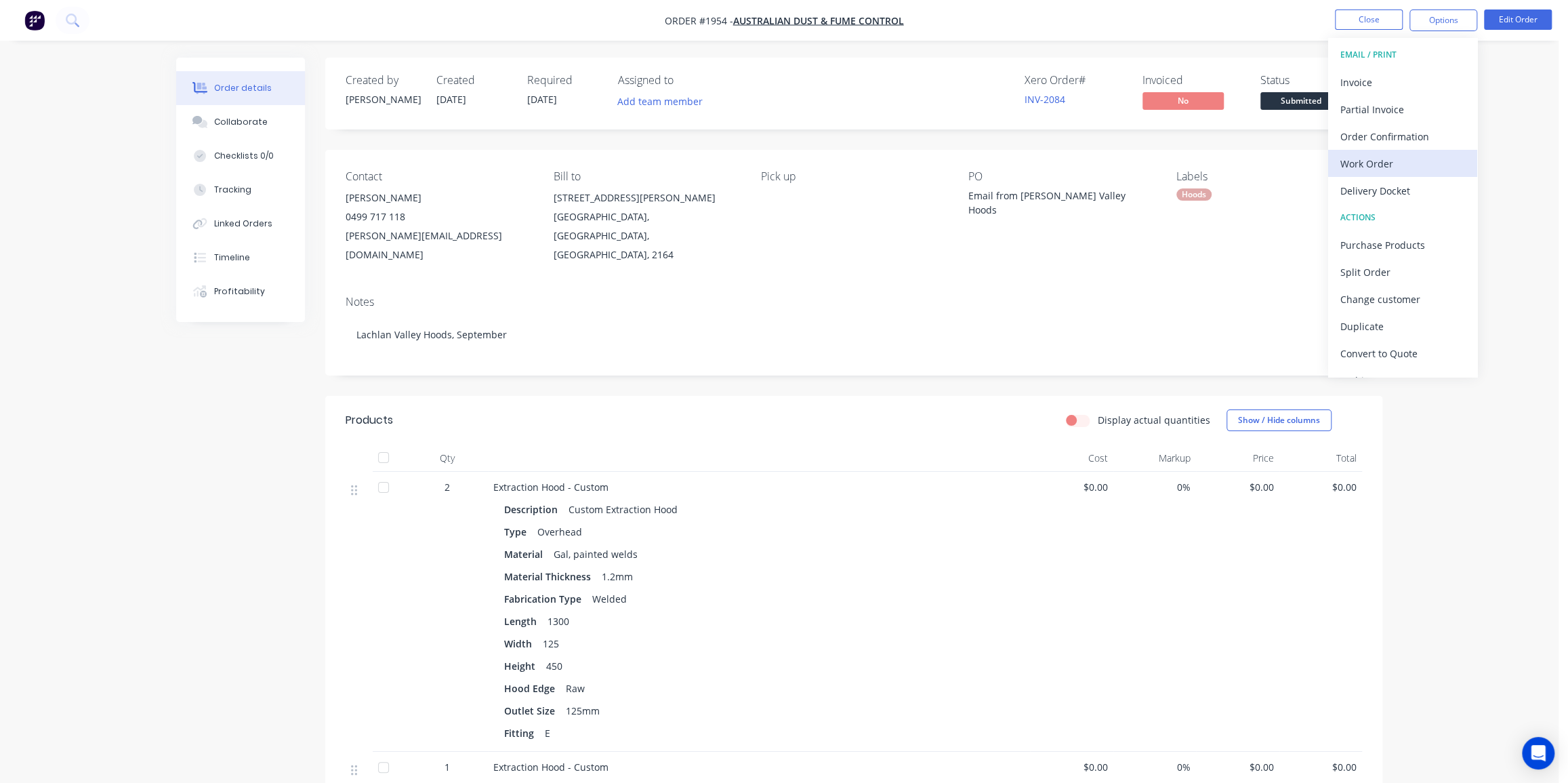
click at [1398, 169] on div "Work Order" at bounding box center [1402, 163] width 124 height 19
drag, startPoint x: 1388, startPoint y: 138, endPoint x: 1435, endPoint y: 309, distance: 177.3
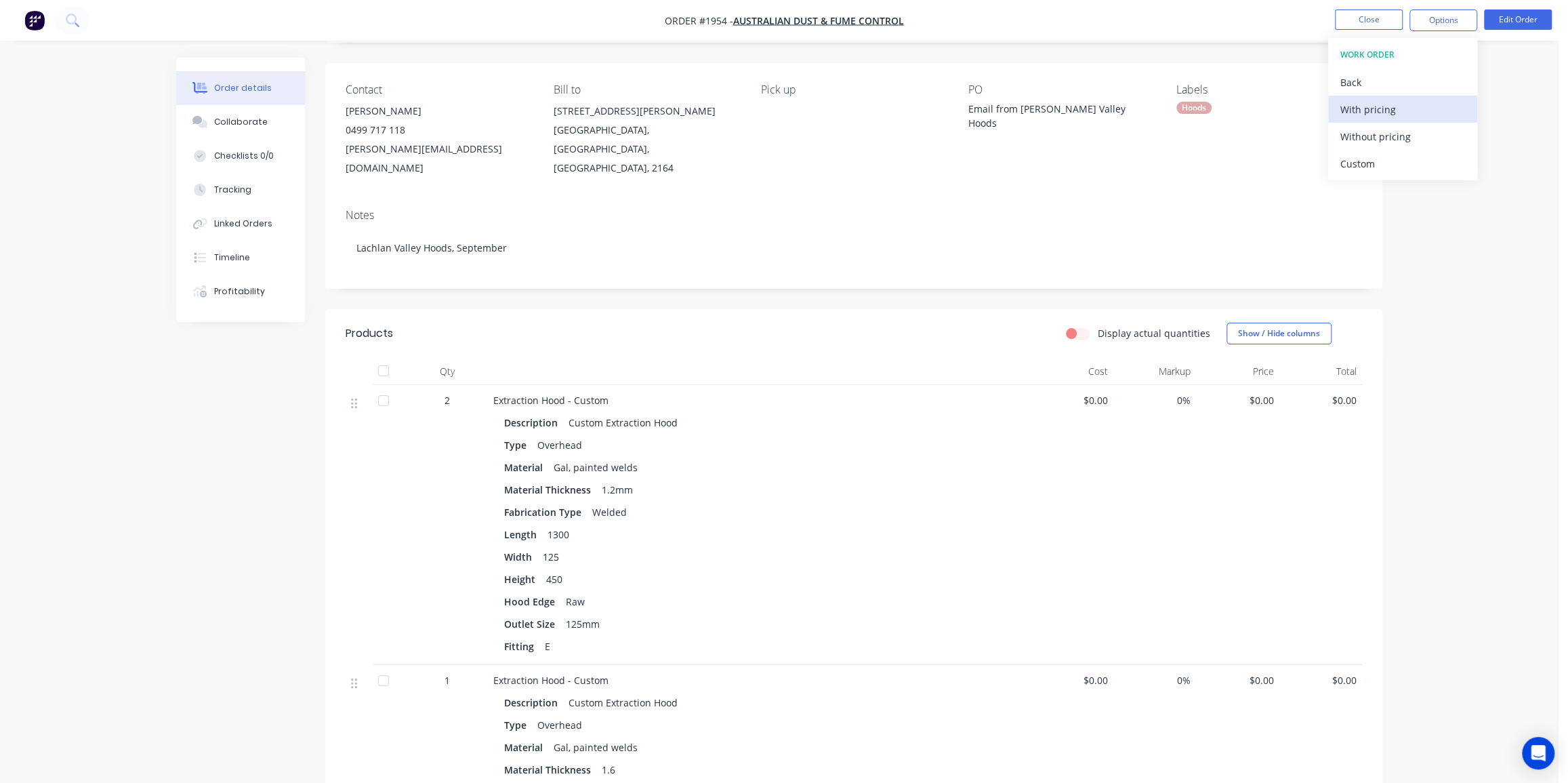
scroll to position [61, 0]
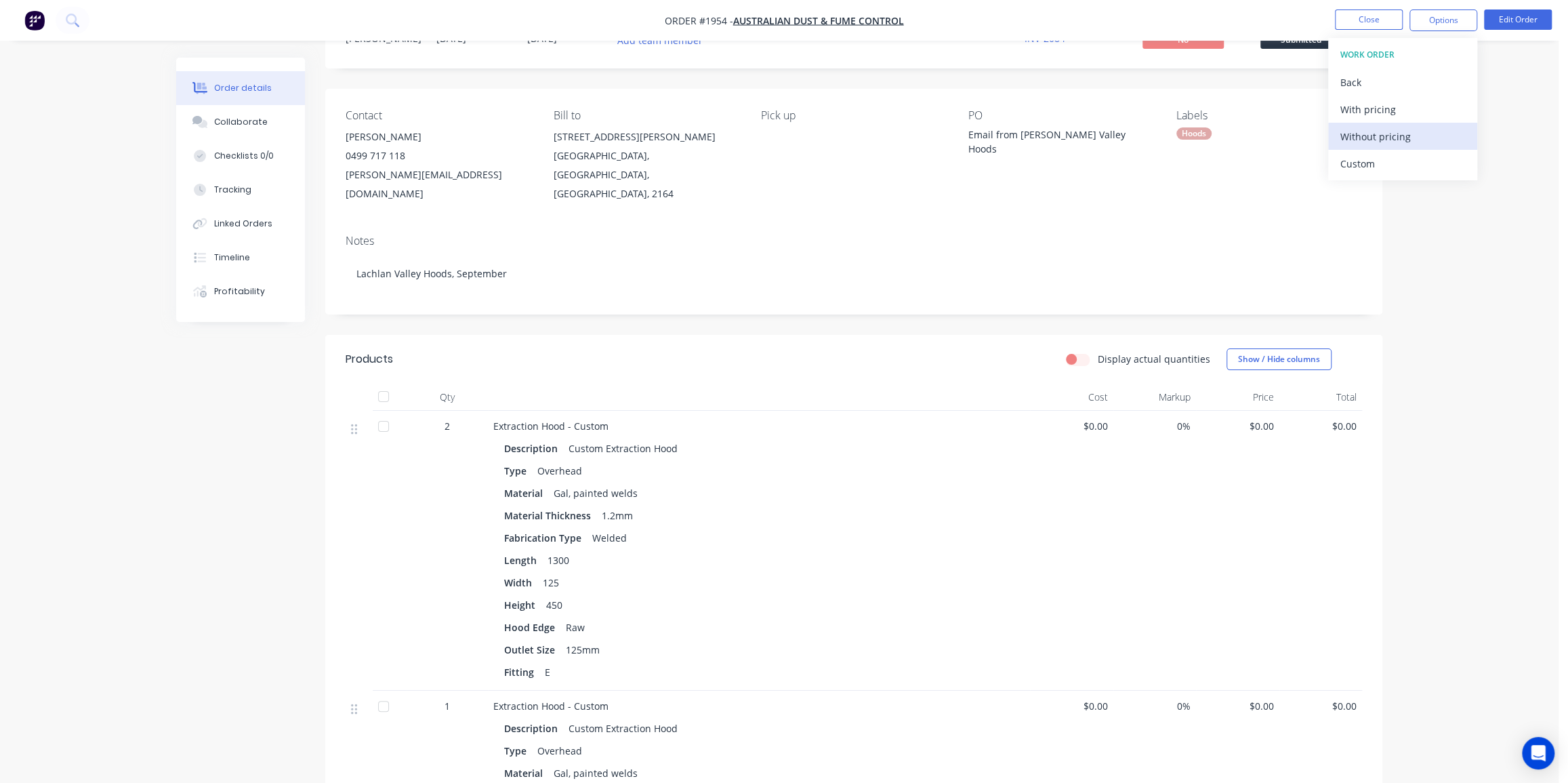
click at [1378, 140] on div "Without pricing" at bounding box center [1402, 136] width 124 height 19
click at [1355, 15] on button "Close" at bounding box center [1369, 19] width 67 height 20
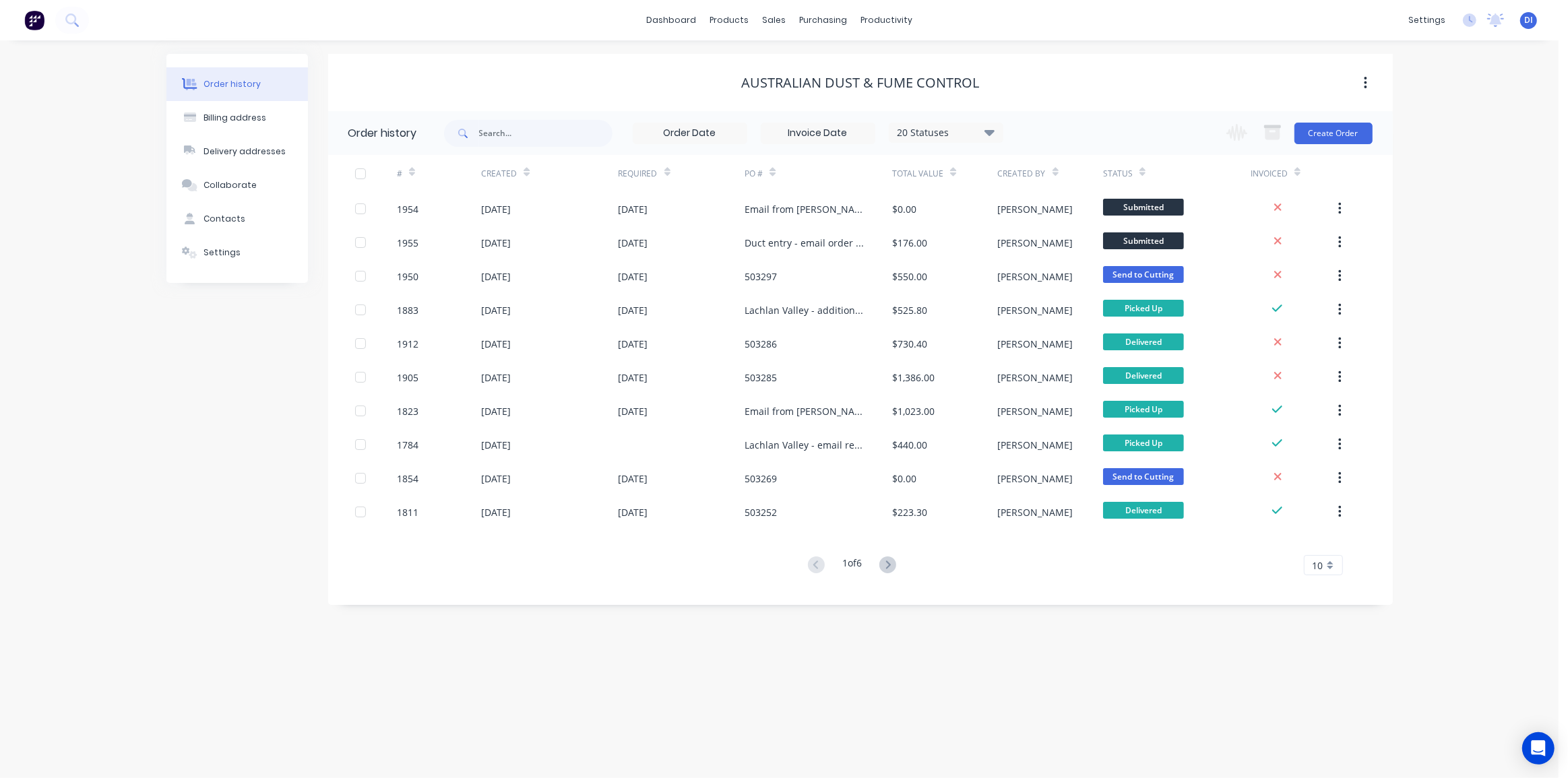
click at [31, 23] on img at bounding box center [34, 20] width 20 height 20
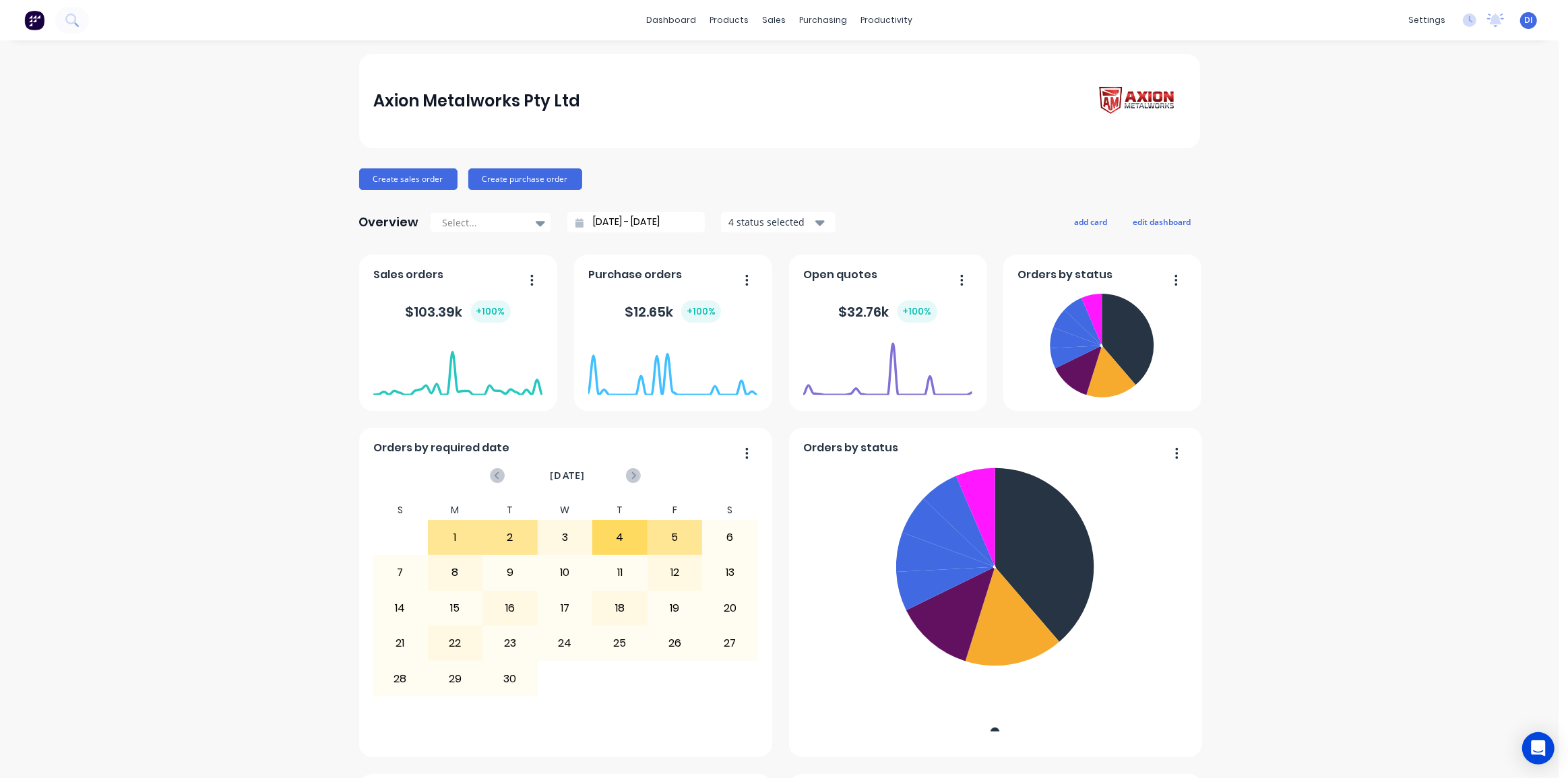
click at [746, 77] on div "Axion Metalworks Pty Ltd" at bounding box center [780, 101] width 841 height 94
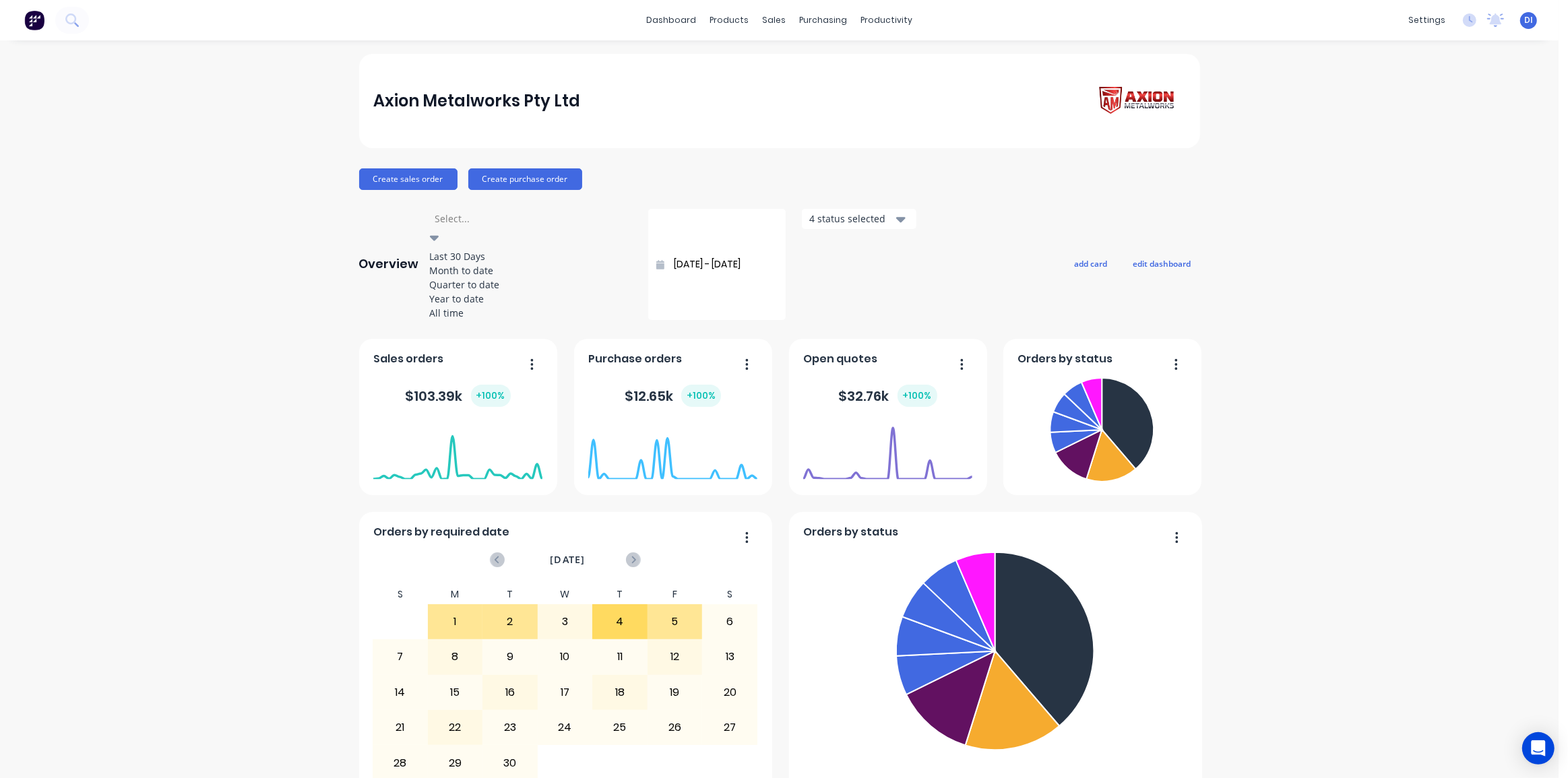
click at [440, 230] on div at bounding box center [435, 238] width 10 height 16
click at [503, 274] on div "Month to date" at bounding box center [531, 270] width 202 height 14
type input "01/09/25 - 04/09/25"
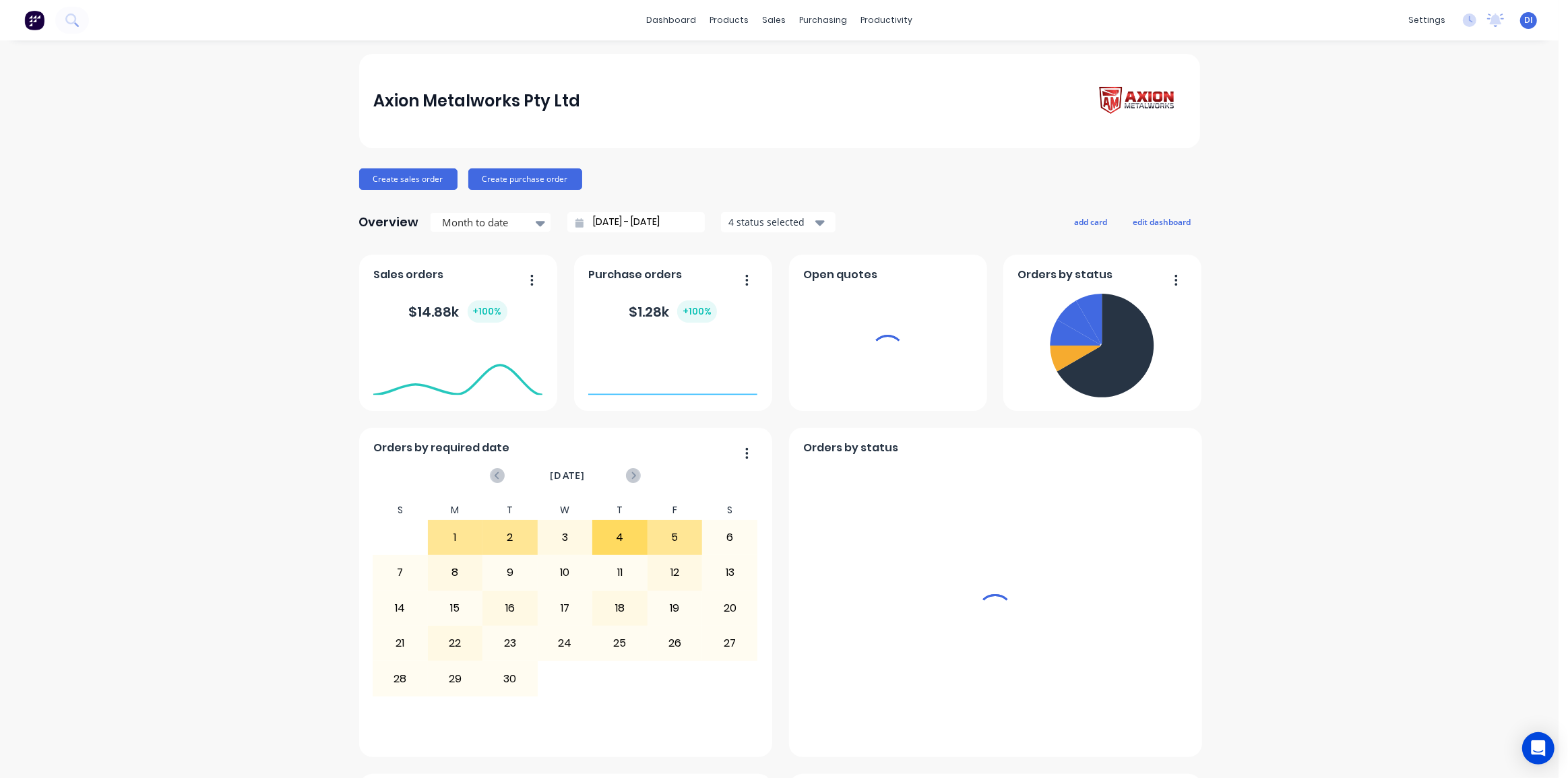
click at [310, 245] on div "Axion Metalworks Pty Ltd Create sales order Create purchase order Overview Mont…" at bounding box center [779, 752] width 1558 height 1396
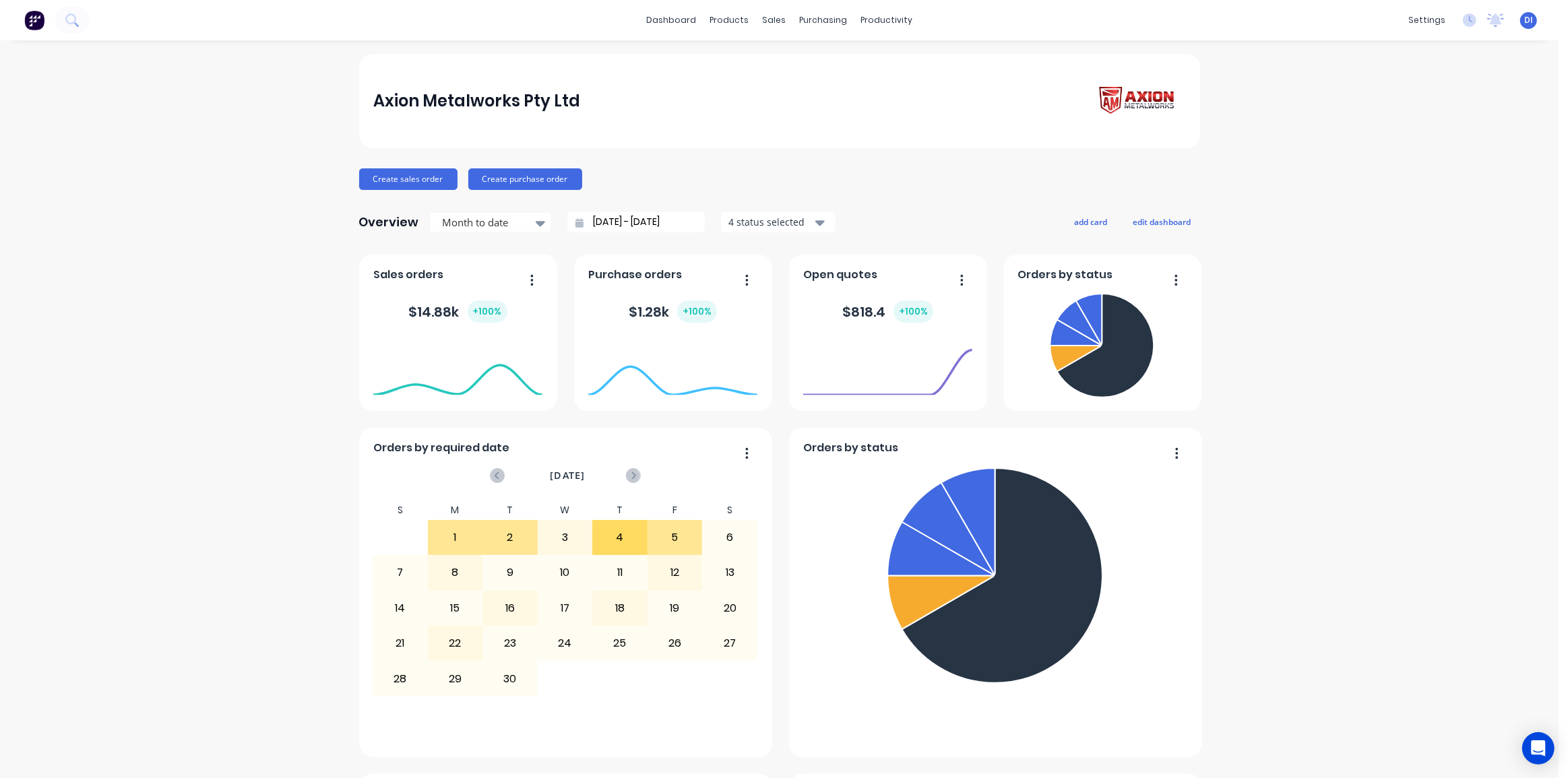
click at [1419, 235] on div "Axion Metalworks Pty Ltd Create sales order Create purchase order Overview Mont…" at bounding box center [779, 752] width 1558 height 1396
click at [1436, 247] on div "Axion Metalworks Pty Ltd Create sales order Create purchase order Overview Mont…" at bounding box center [779, 752] width 1558 height 1396
click at [71, 19] on icon at bounding box center [72, 19] width 13 height 13
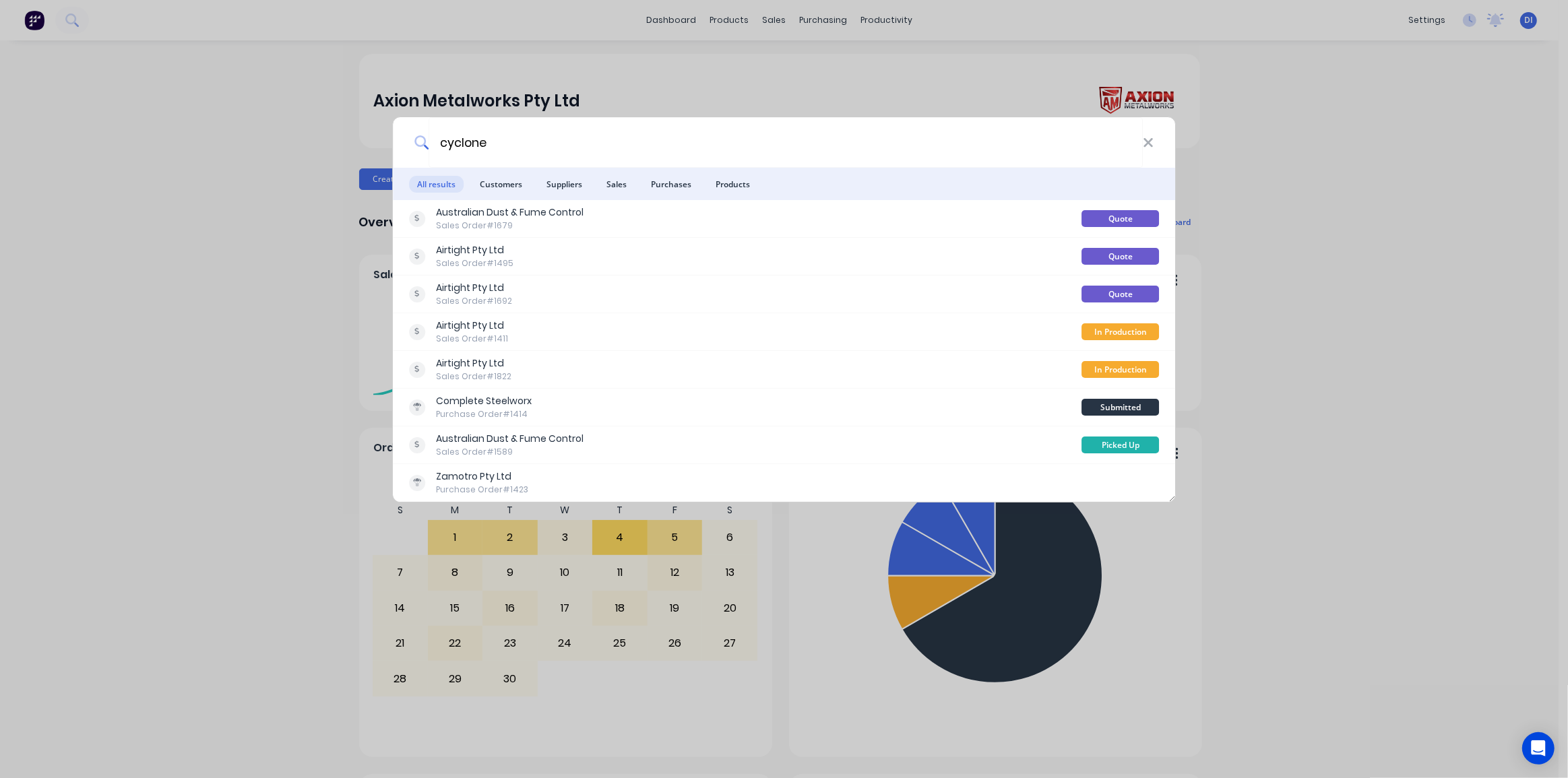
type input "cyclone"
click at [1150, 142] on icon at bounding box center [1149, 142] width 11 height 15
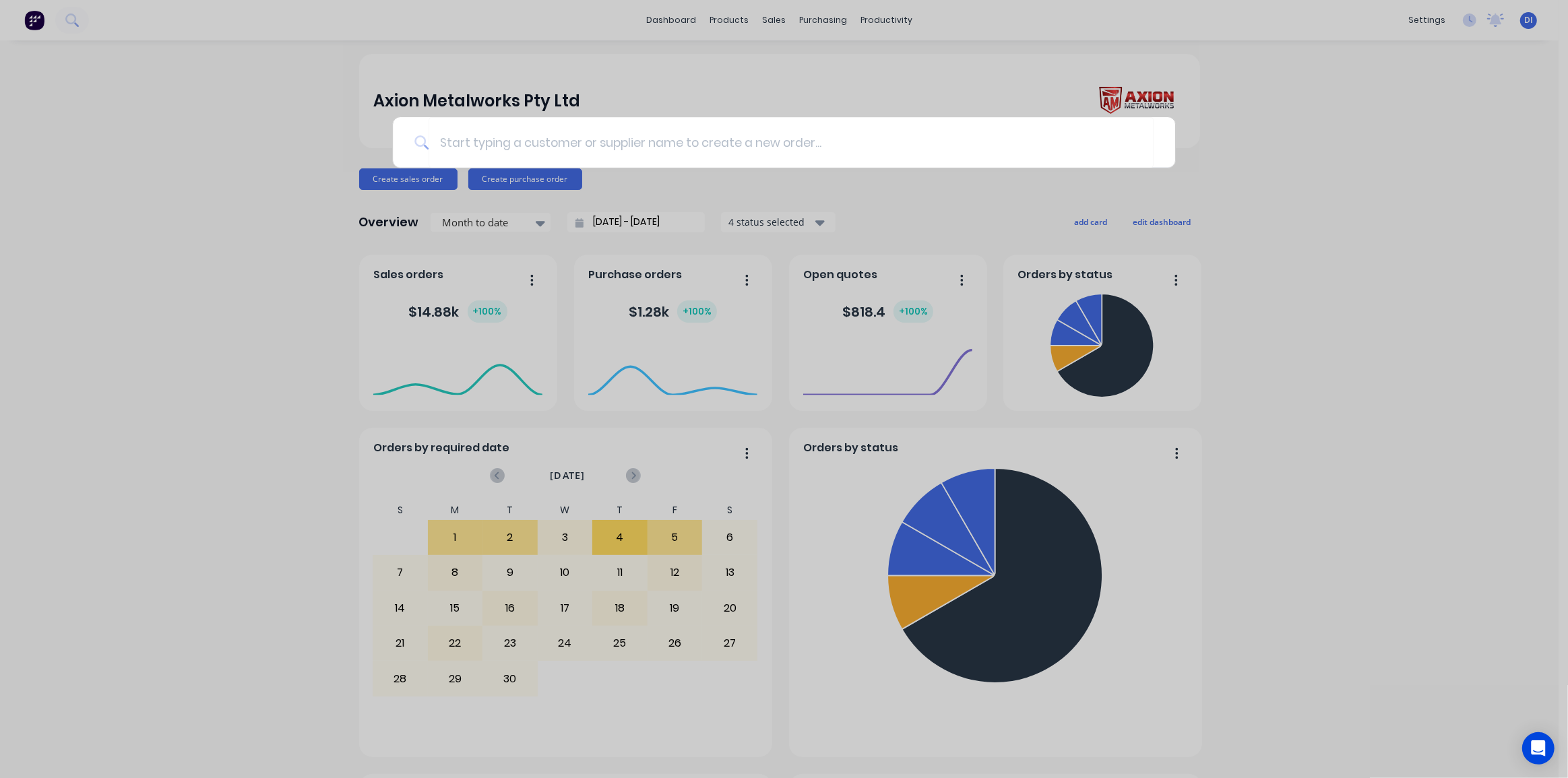
click at [1300, 216] on div at bounding box center [784, 389] width 1568 height 778
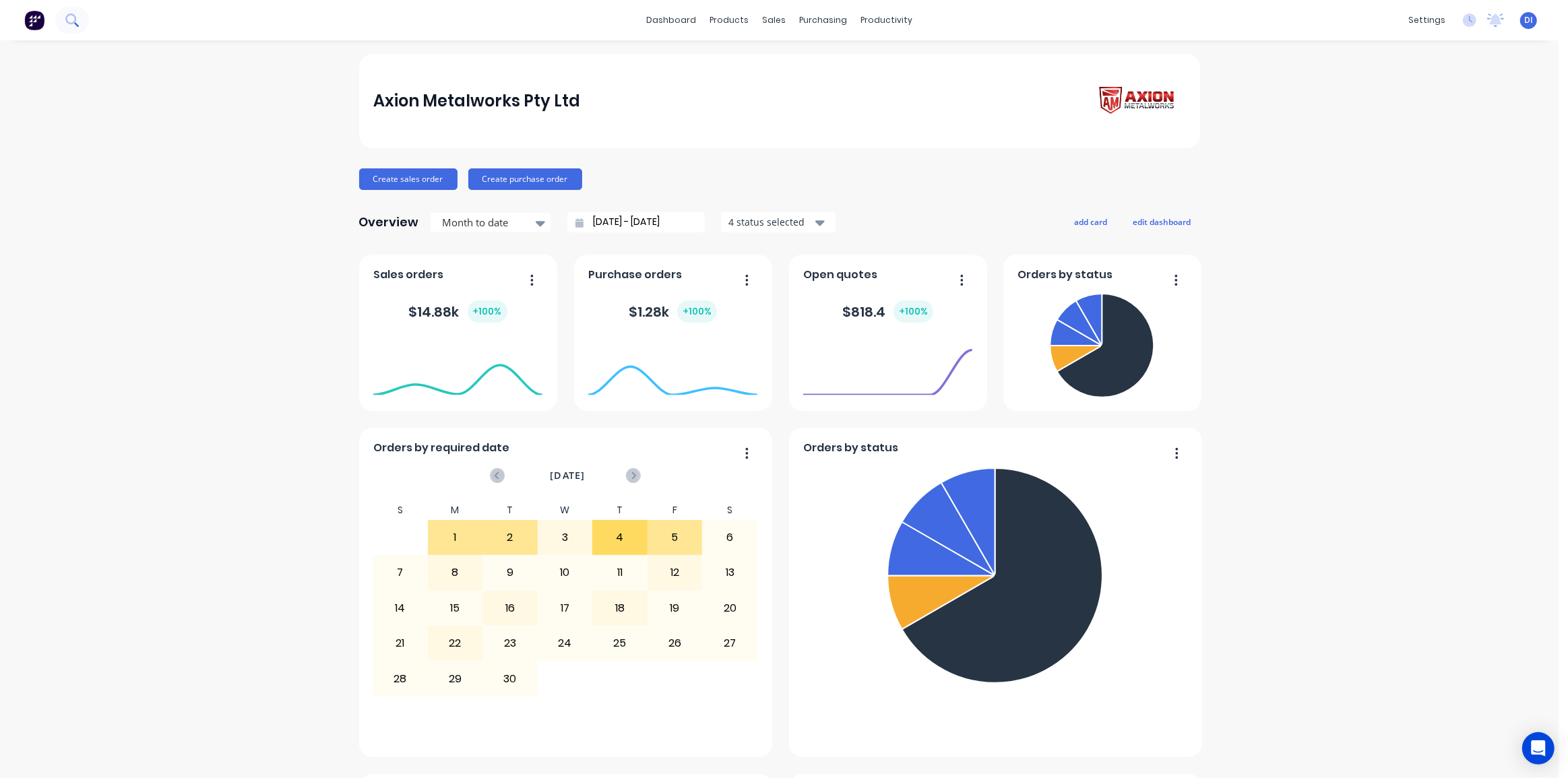
click at [66, 18] on icon at bounding box center [71, 19] width 11 height 11
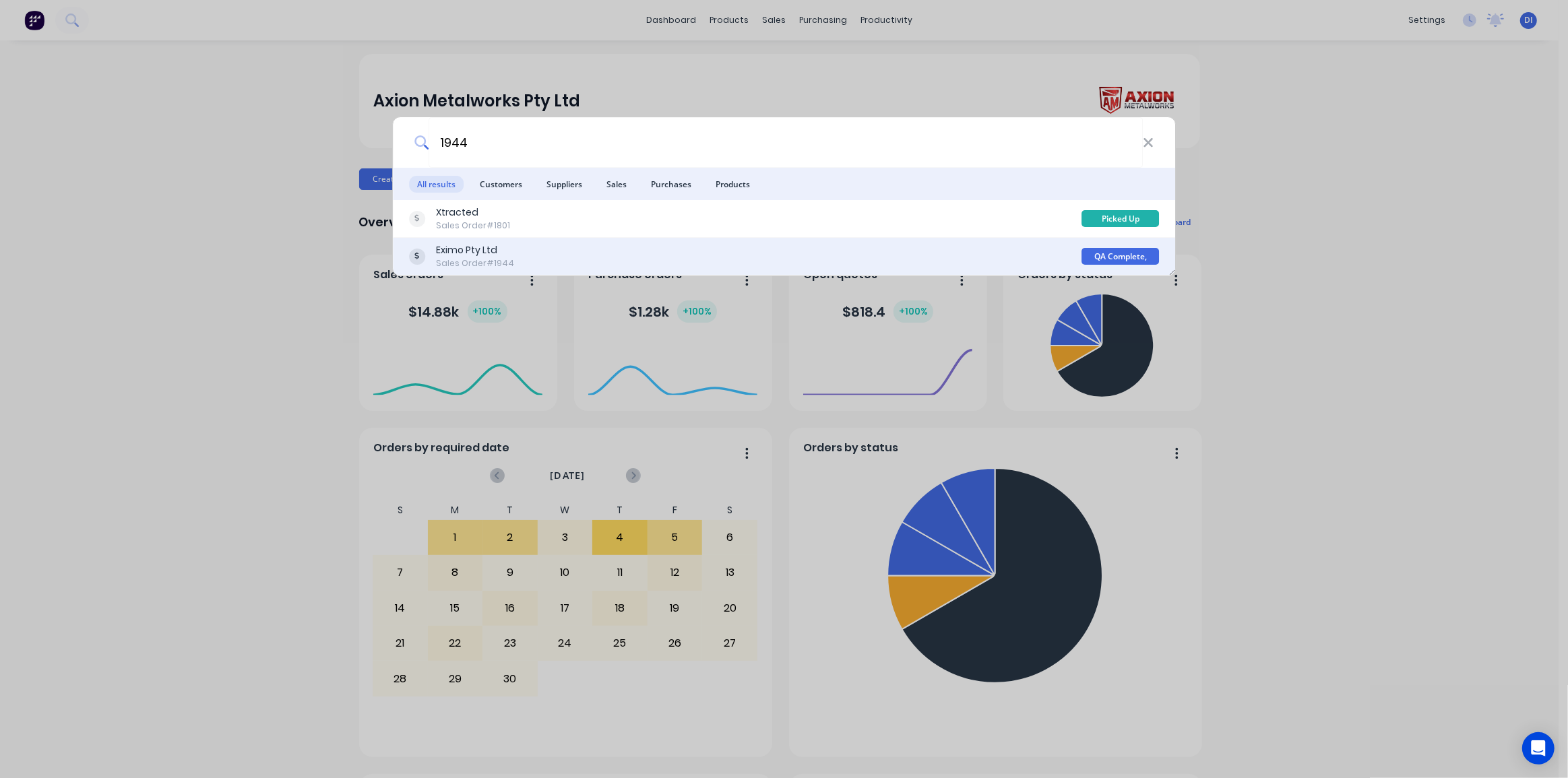
type input "1944"
click at [876, 260] on div "Eximo Pty Ltd Sales Order #1944" at bounding box center [746, 256] width 673 height 26
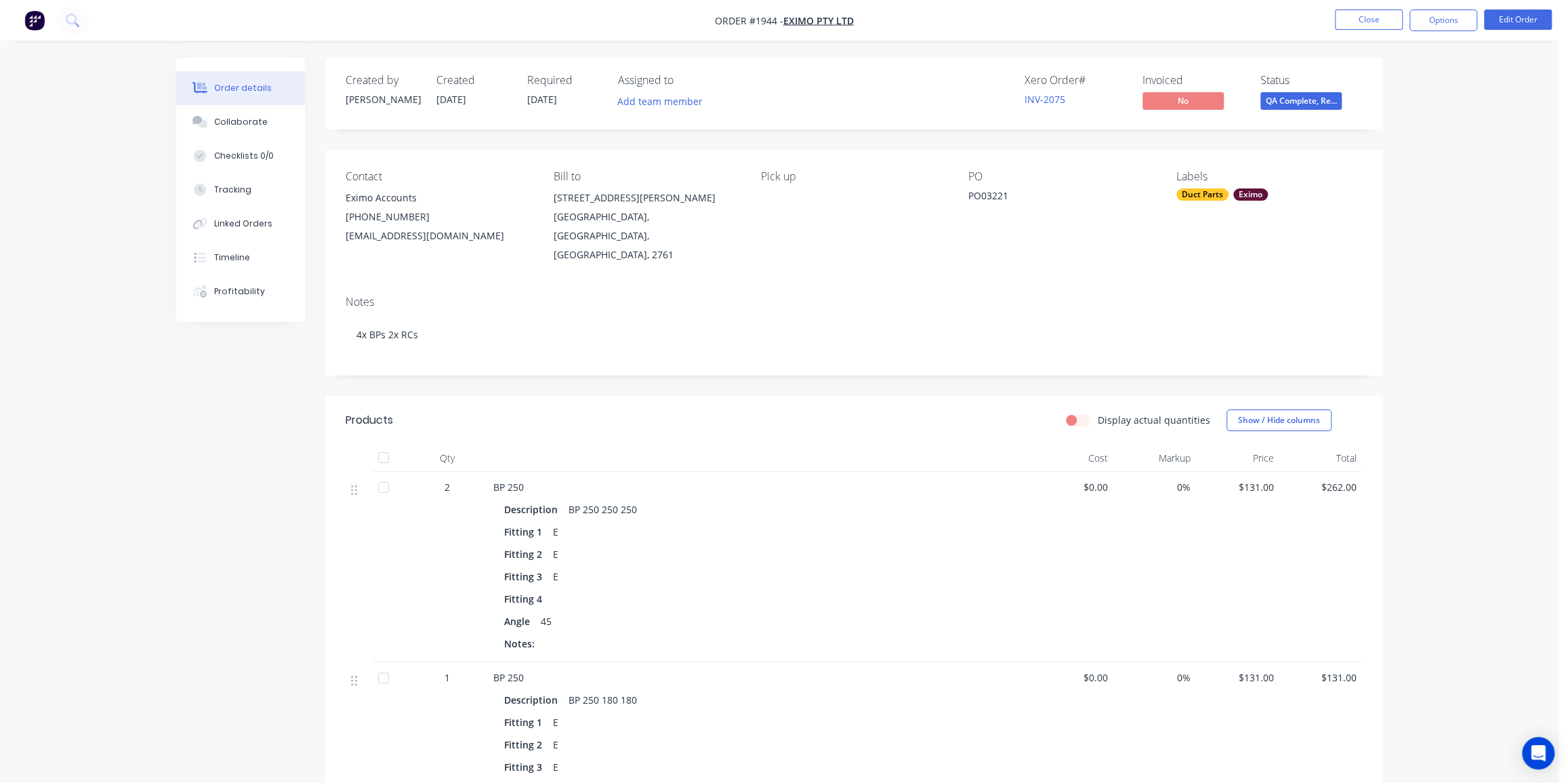
click at [1307, 105] on span "QA Complete, Re..." at bounding box center [1300, 101] width 81 height 17
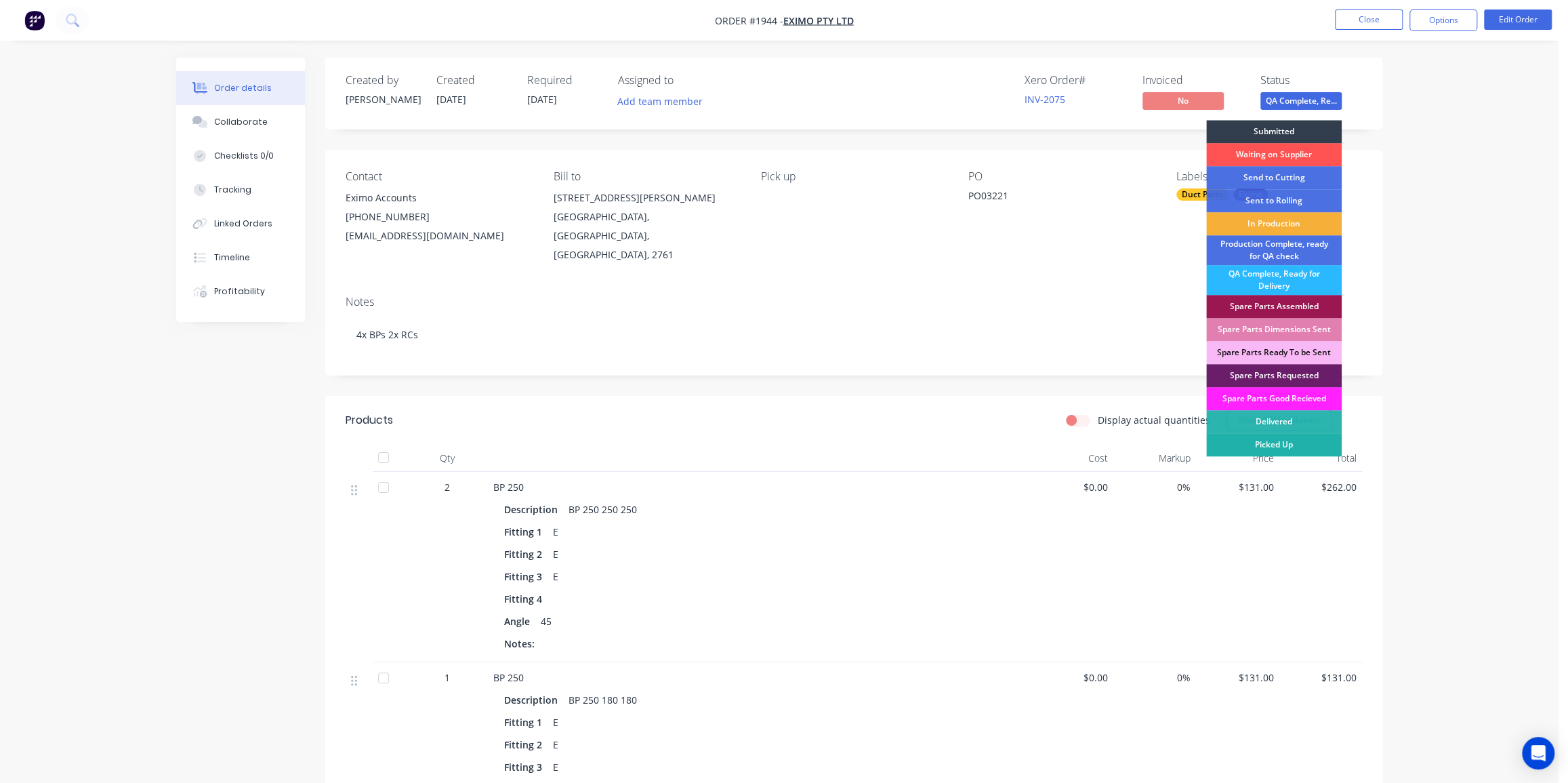
click at [1283, 439] on div "Picked Up" at bounding box center [1273, 444] width 136 height 23
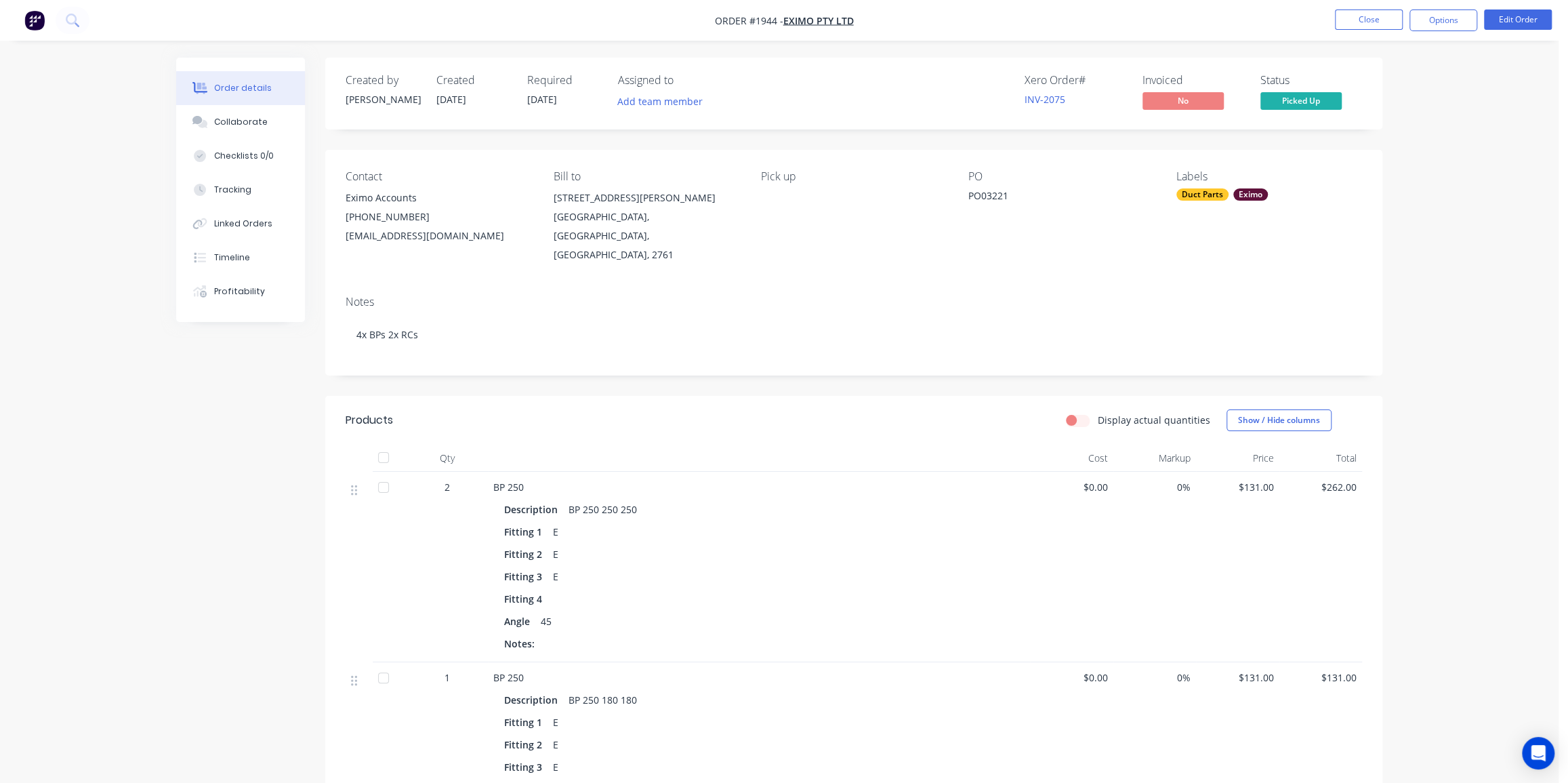
click at [1462, 214] on div "Order details Collaborate Checklists 0/0 Tracking Linked Orders Timeline Profit…" at bounding box center [779, 704] width 1558 height 1408
click at [232, 122] on div "Collaborate" at bounding box center [240, 122] width 54 height 13
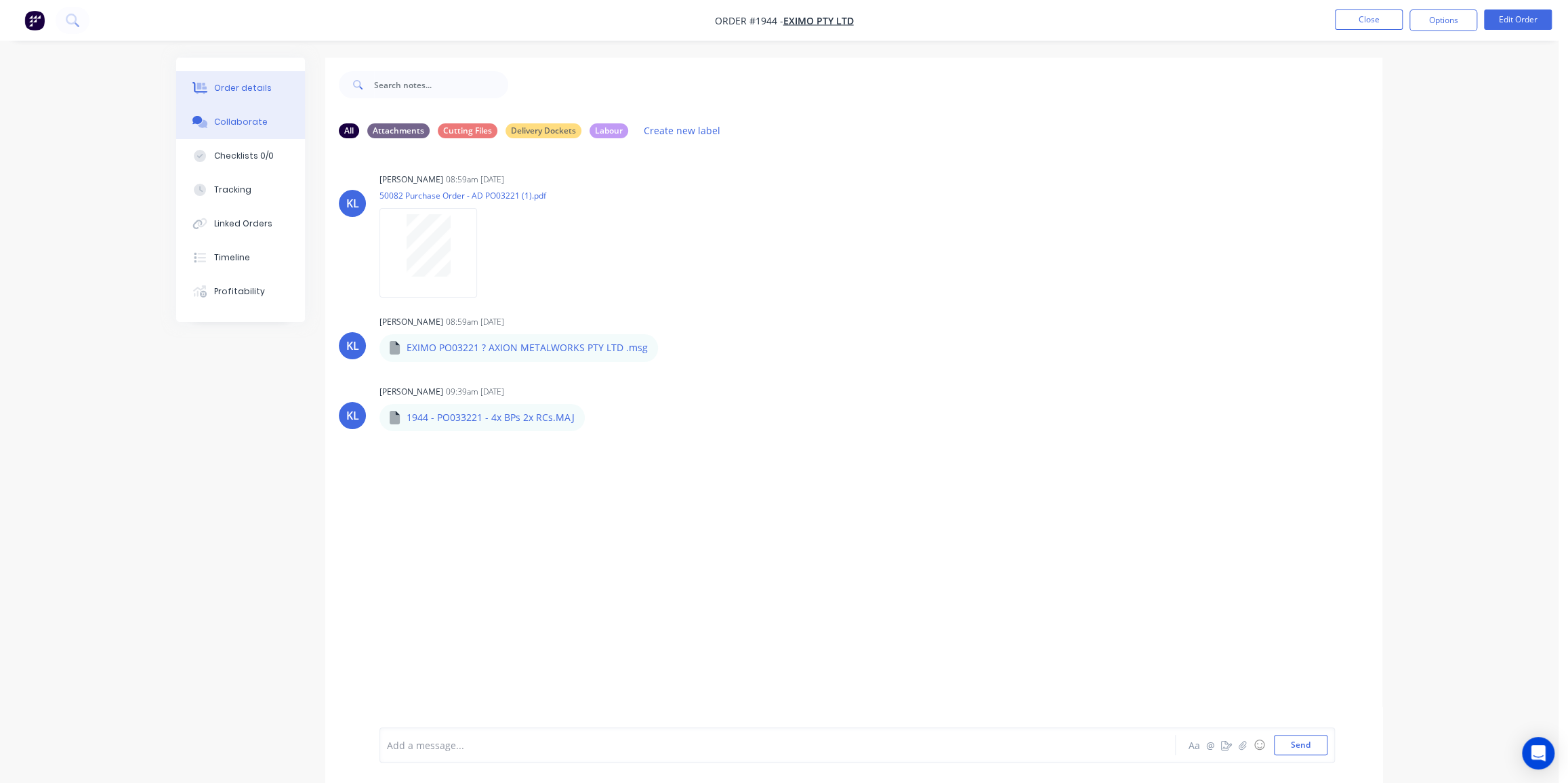
click at [263, 83] on div "Order details" at bounding box center [243, 88] width 58 height 13
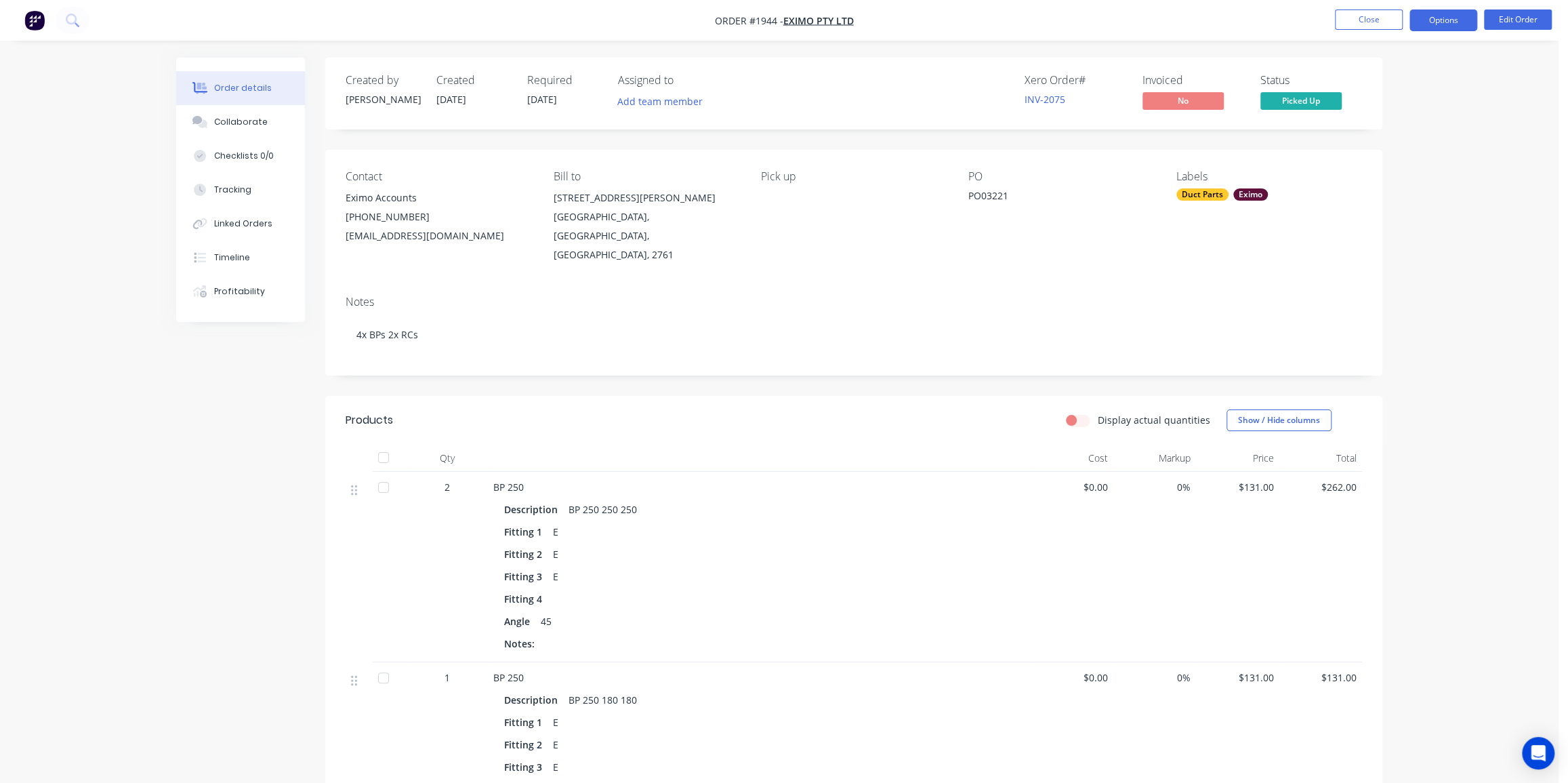
click at [1438, 15] on button "Options" at bounding box center [1443, 20] width 67 height 22
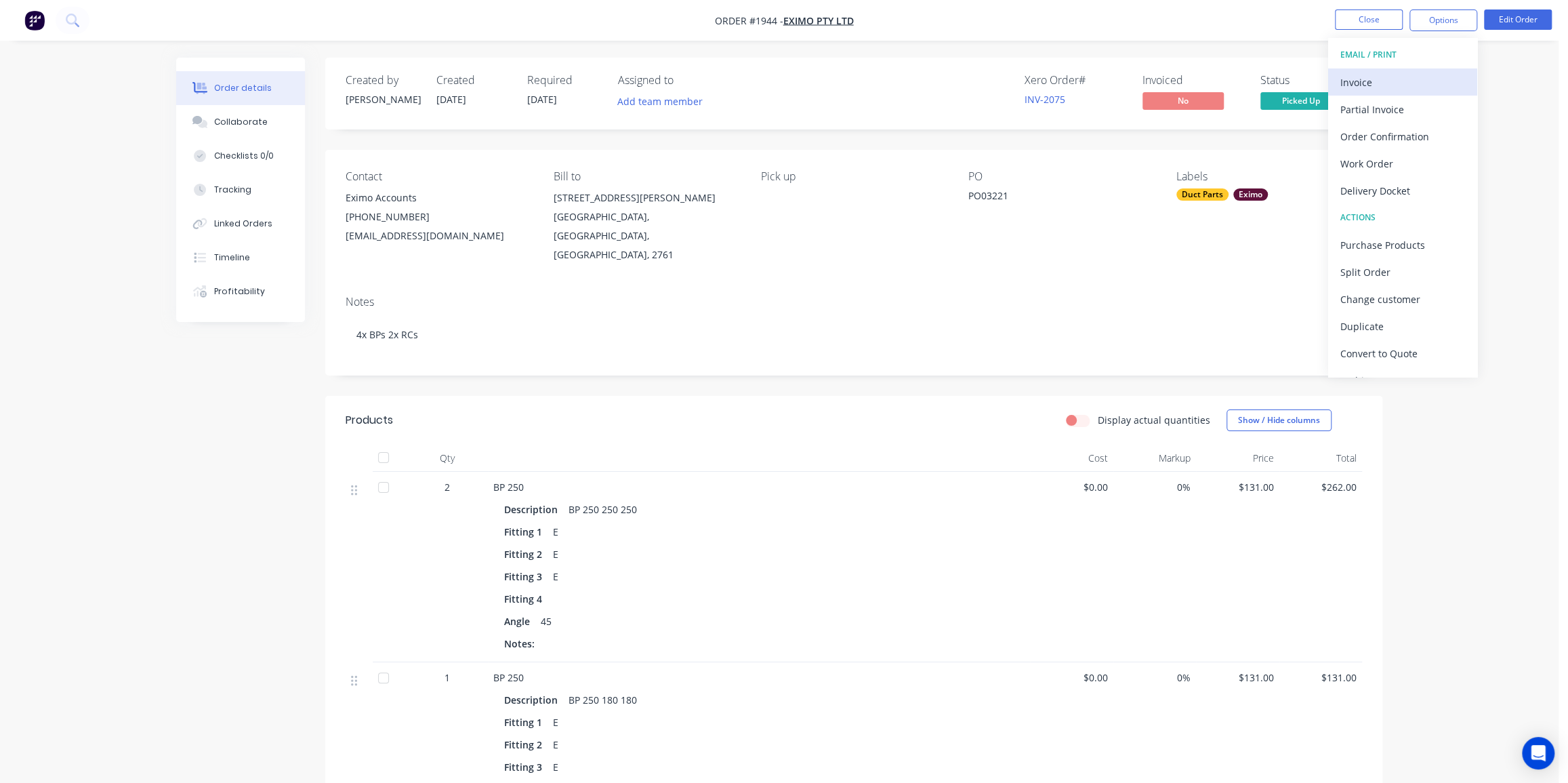
click at [1392, 76] on div "Invoice" at bounding box center [1402, 82] width 124 height 19
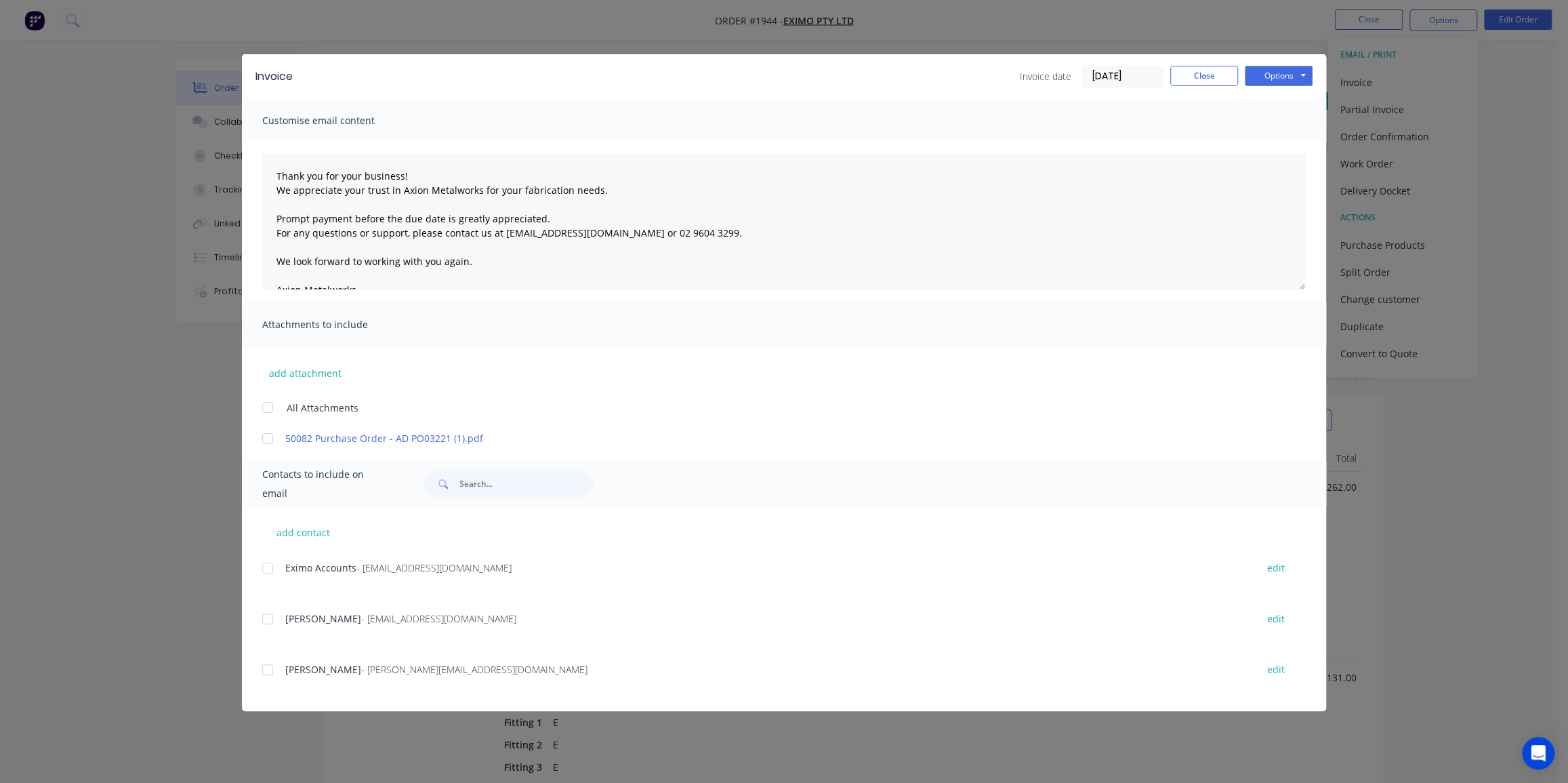
click at [262, 407] on div at bounding box center [268, 407] width 27 height 27
click at [274, 566] on div at bounding box center [268, 568] width 27 height 27
click at [1289, 78] on button "Options" at bounding box center [1278, 76] width 67 height 20
click at [1274, 140] on button "Email" at bounding box center [1288, 145] width 87 height 22
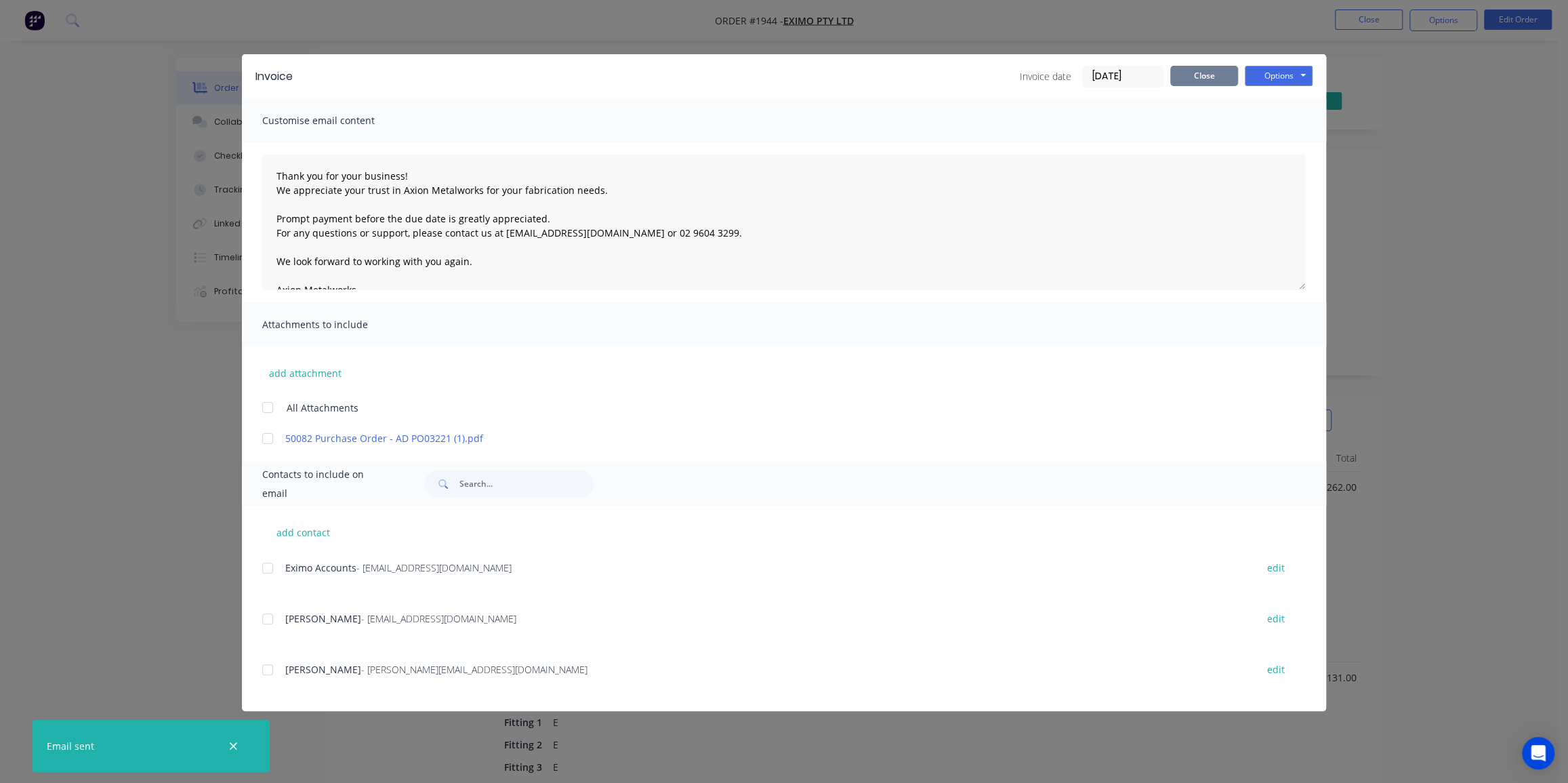
click at [1202, 80] on button "Close" at bounding box center [1204, 76] width 67 height 20
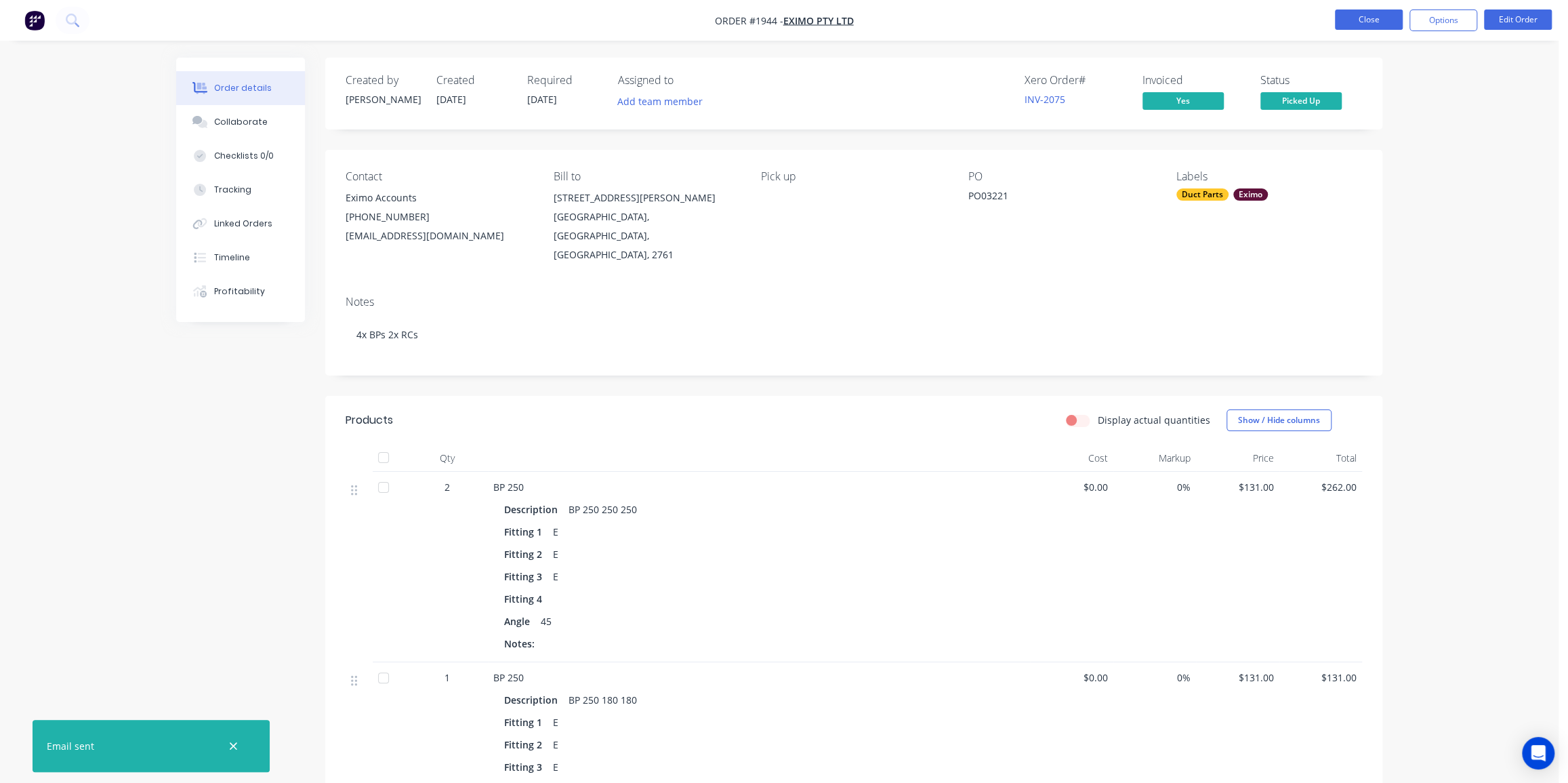
click at [1375, 14] on button "Close" at bounding box center [1369, 19] width 67 height 20
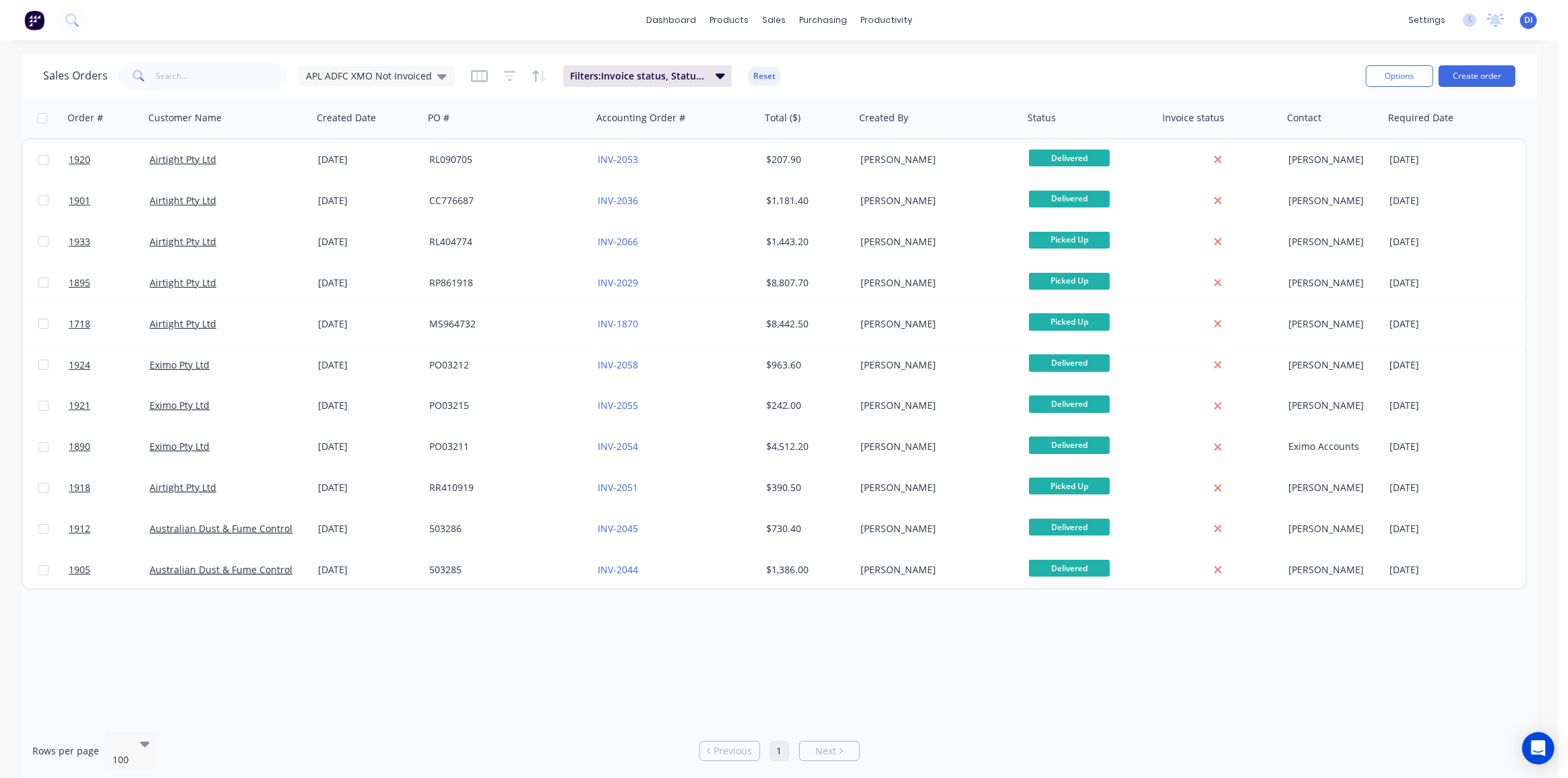
click at [1173, 58] on div "Sales Orders APL ADFC XMO Not Invoiced Filters: Invoice status, Status, Custome…" at bounding box center [779, 75] width 1515 height 44
click at [1127, 48] on div "dashboard products sales purchasing productivity dashboard products Product Cat…" at bounding box center [779, 389] width 1558 height 778
click at [1028, 55] on div "Sales Orders APL ADFC XMO Not Invoiced Filters: Invoice status, Status, Custome…" at bounding box center [779, 75] width 1515 height 44
click at [1104, 36] on div "dashboard products sales purchasing productivity dashboard products Product Cat…" at bounding box center [779, 20] width 1558 height 40
click at [41, 26] on img at bounding box center [34, 20] width 20 height 20
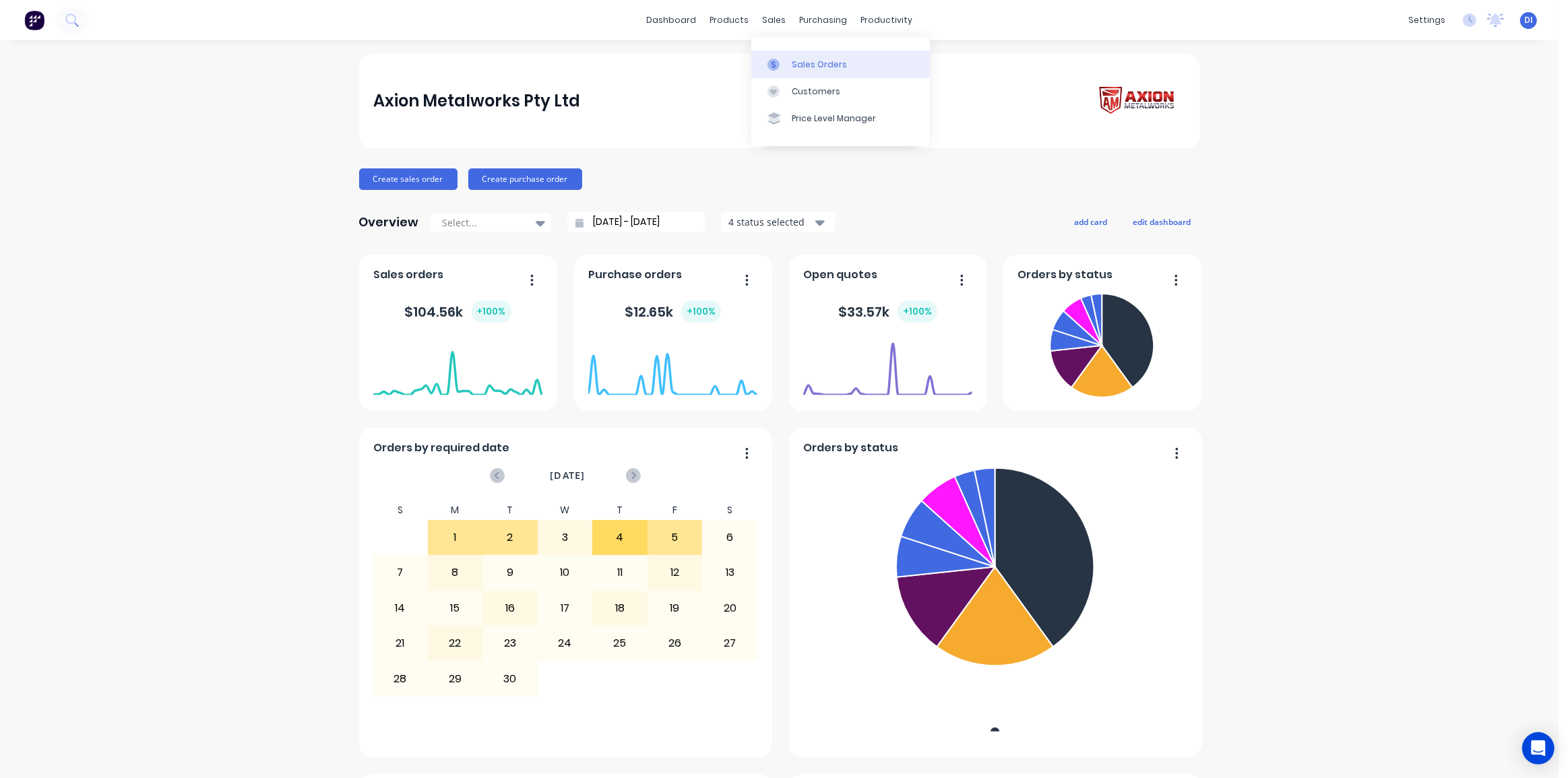
click at [813, 62] on div "Sales Orders" at bounding box center [820, 65] width 55 height 12
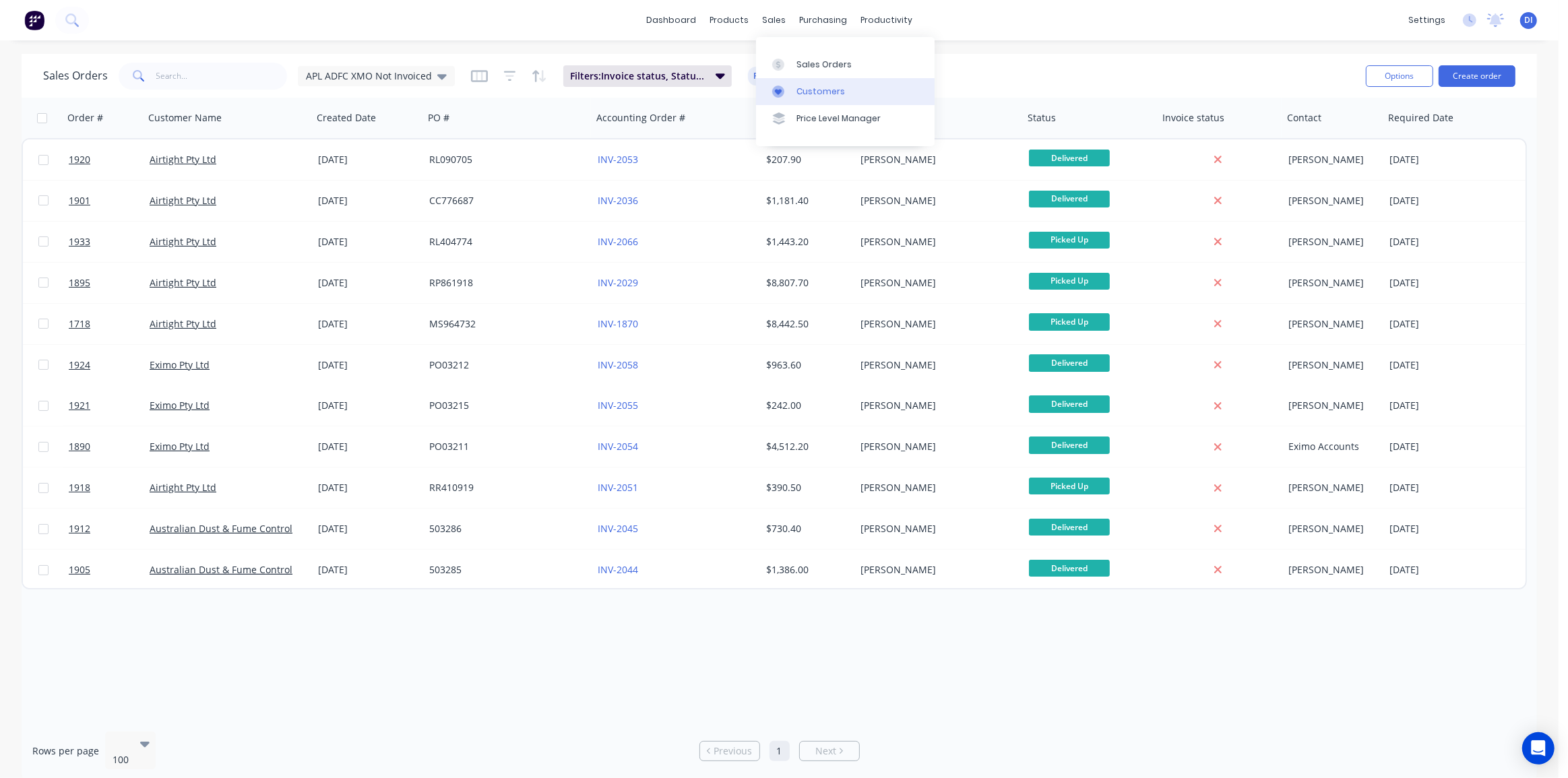
click at [829, 86] on div "Customers" at bounding box center [820, 92] width 48 height 12
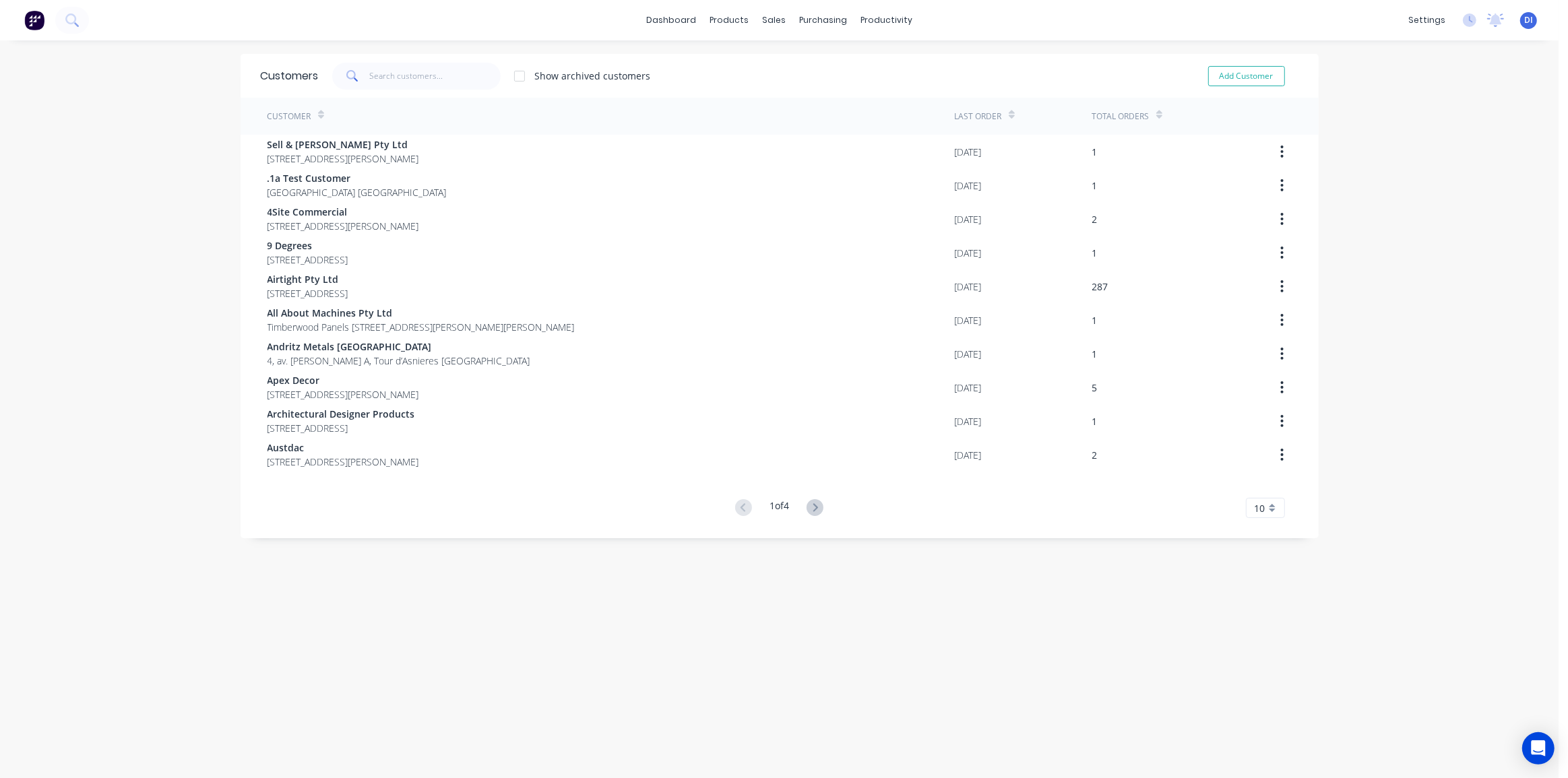
click at [735, 639] on div "Customers Show archived customers Add Customer Customer Last Order Total Orders…" at bounding box center [780, 423] width 1078 height 738
click at [1254, 504] on span "10" at bounding box center [1260, 508] width 11 height 14
click at [1254, 679] on div "35" at bounding box center [1265, 675] width 38 height 23
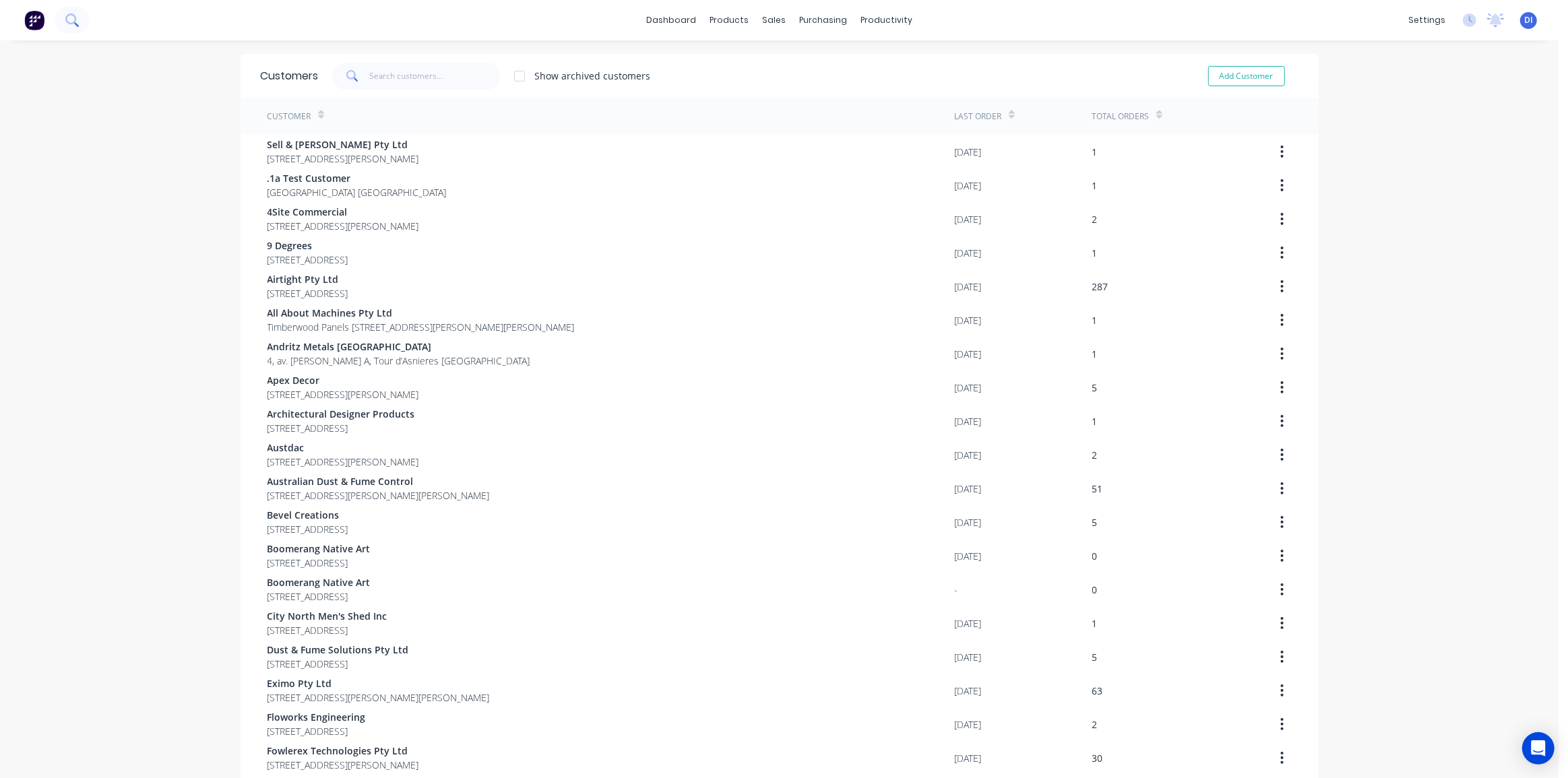
click at [73, 27] on button at bounding box center [72, 20] width 34 height 27
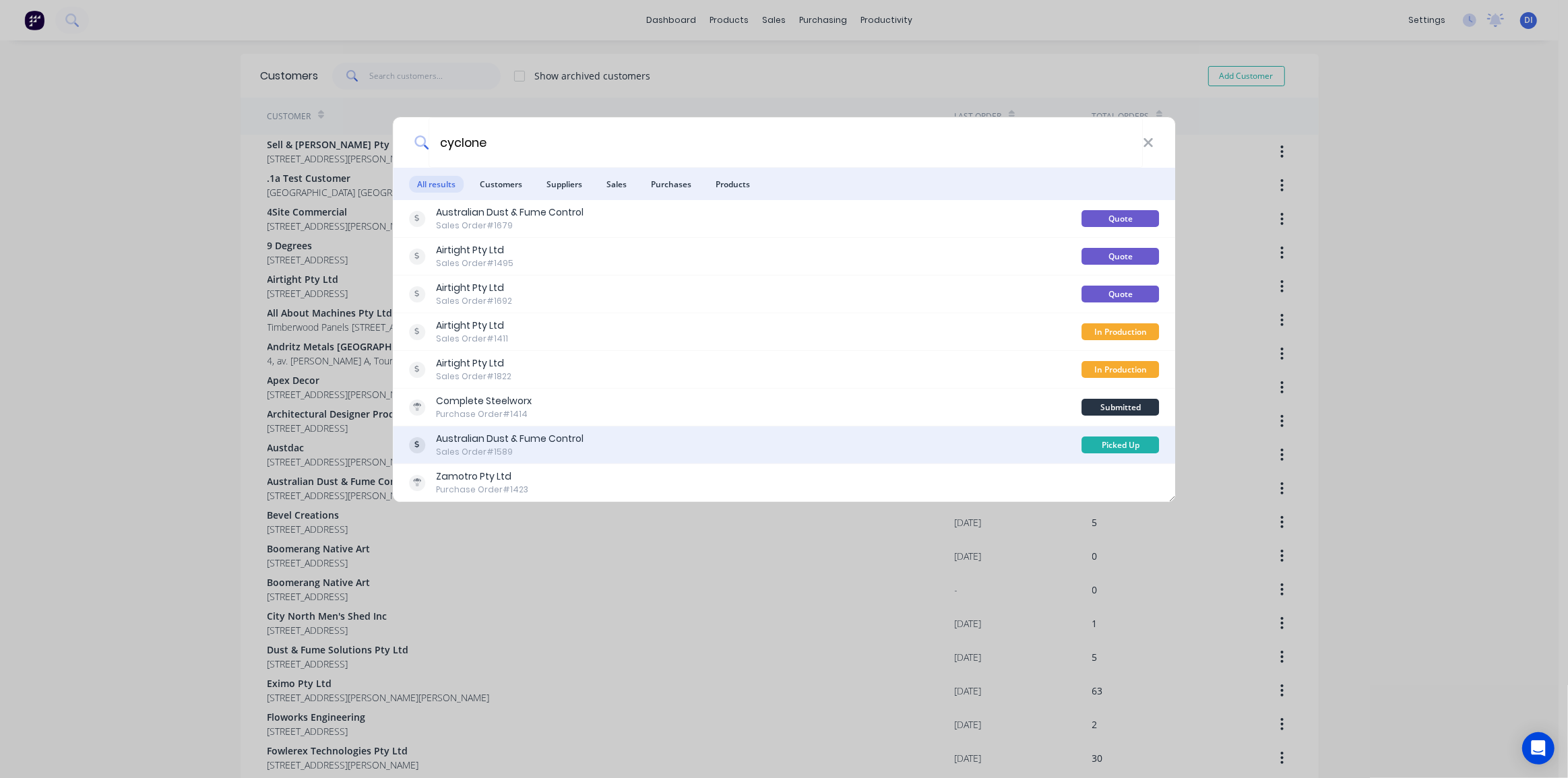
type input "cyclone"
click at [559, 450] on div "Sales Order #1589" at bounding box center [510, 452] width 148 height 12
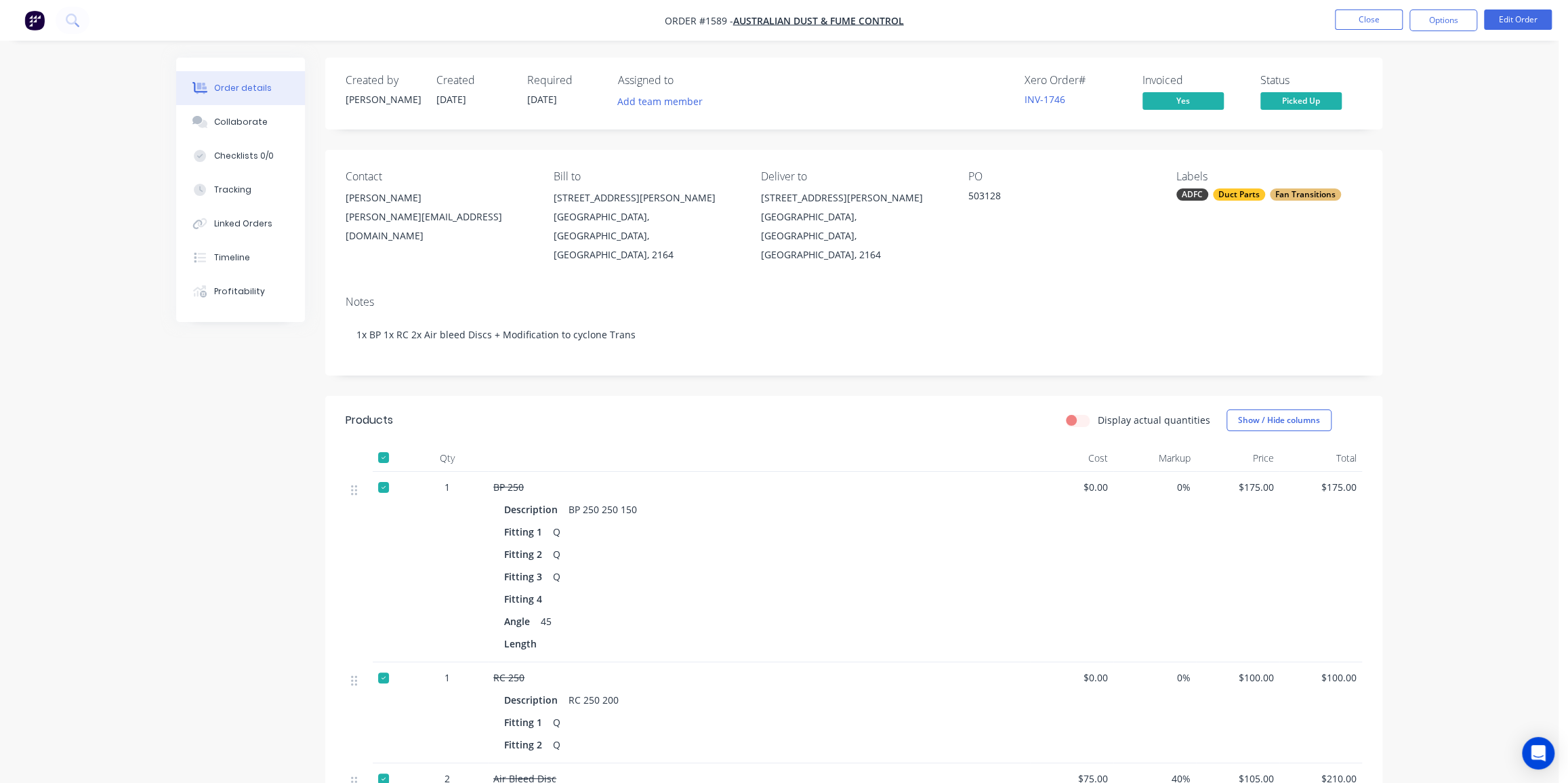
click at [104, 428] on div "Order details Collaborate Checklists 0/0 Tracking Linked Orders Timeline Profit…" at bounding box center [779, 632] width 1558 height 1264
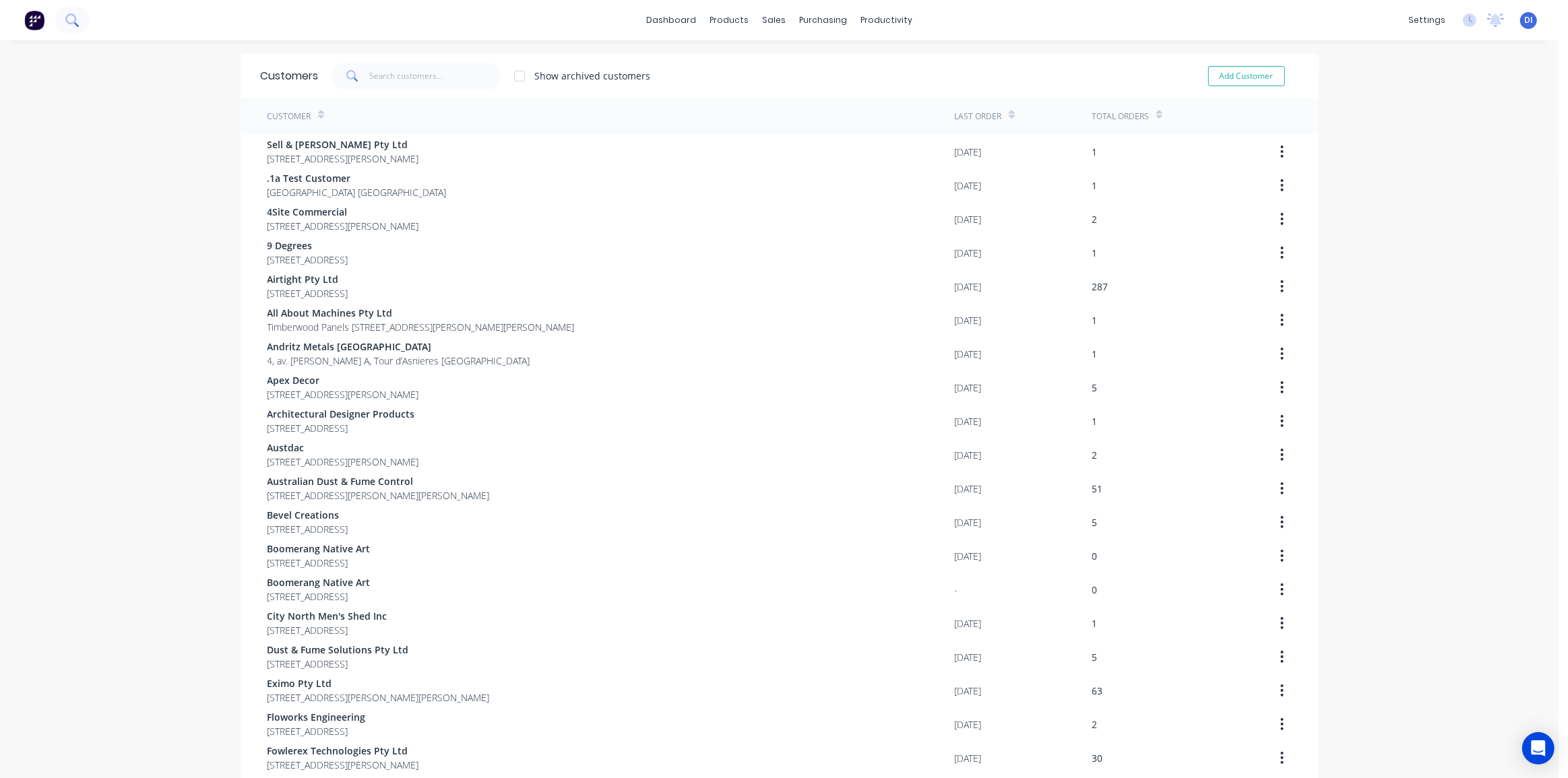
click at [63, 19] on button at bounding box center [72, 20] width 34 height 27
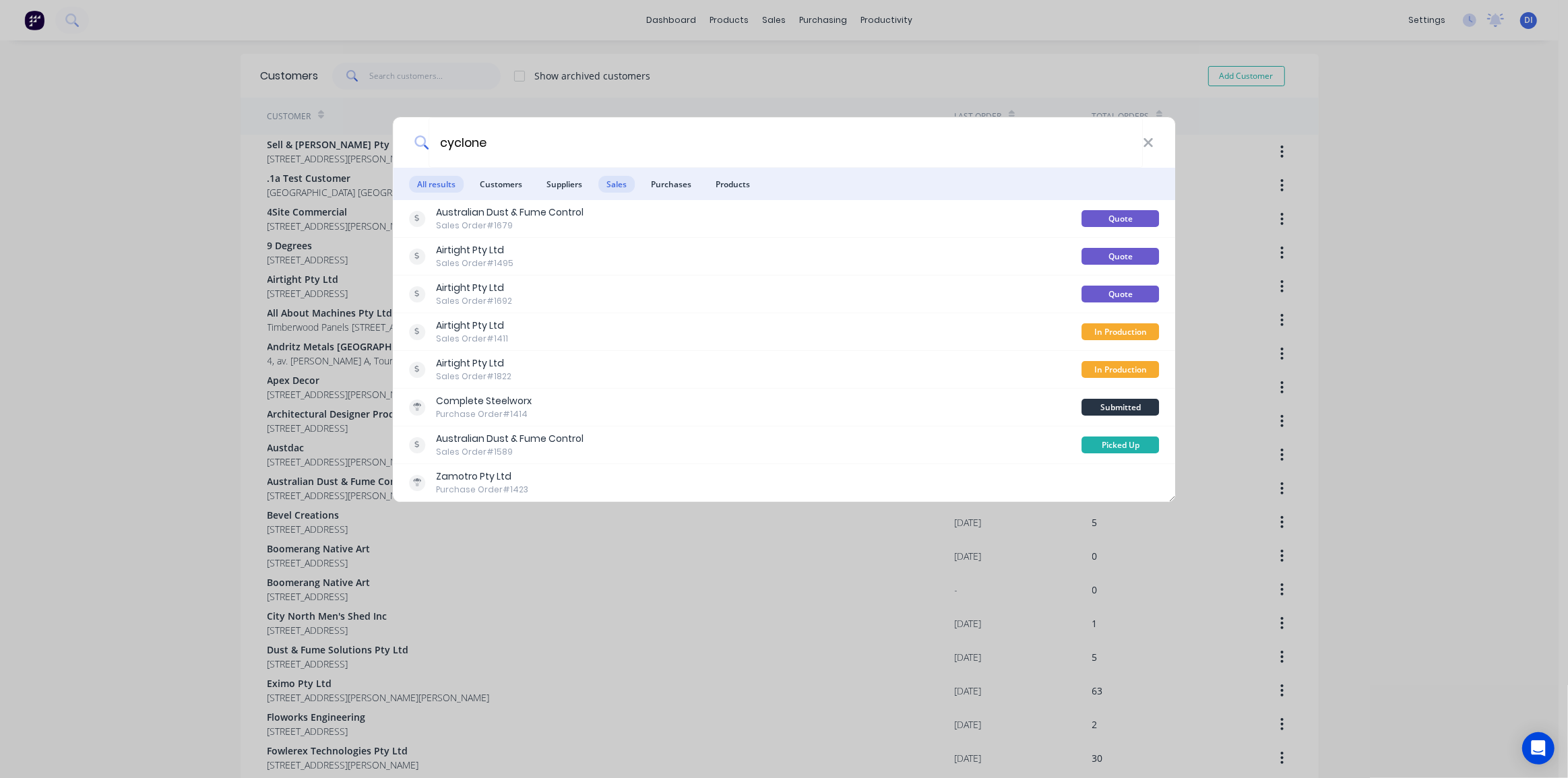
type input "cyclone"
click at [615, 185] on span "Sales" at bounding box center [616, 184] width 37 height 17
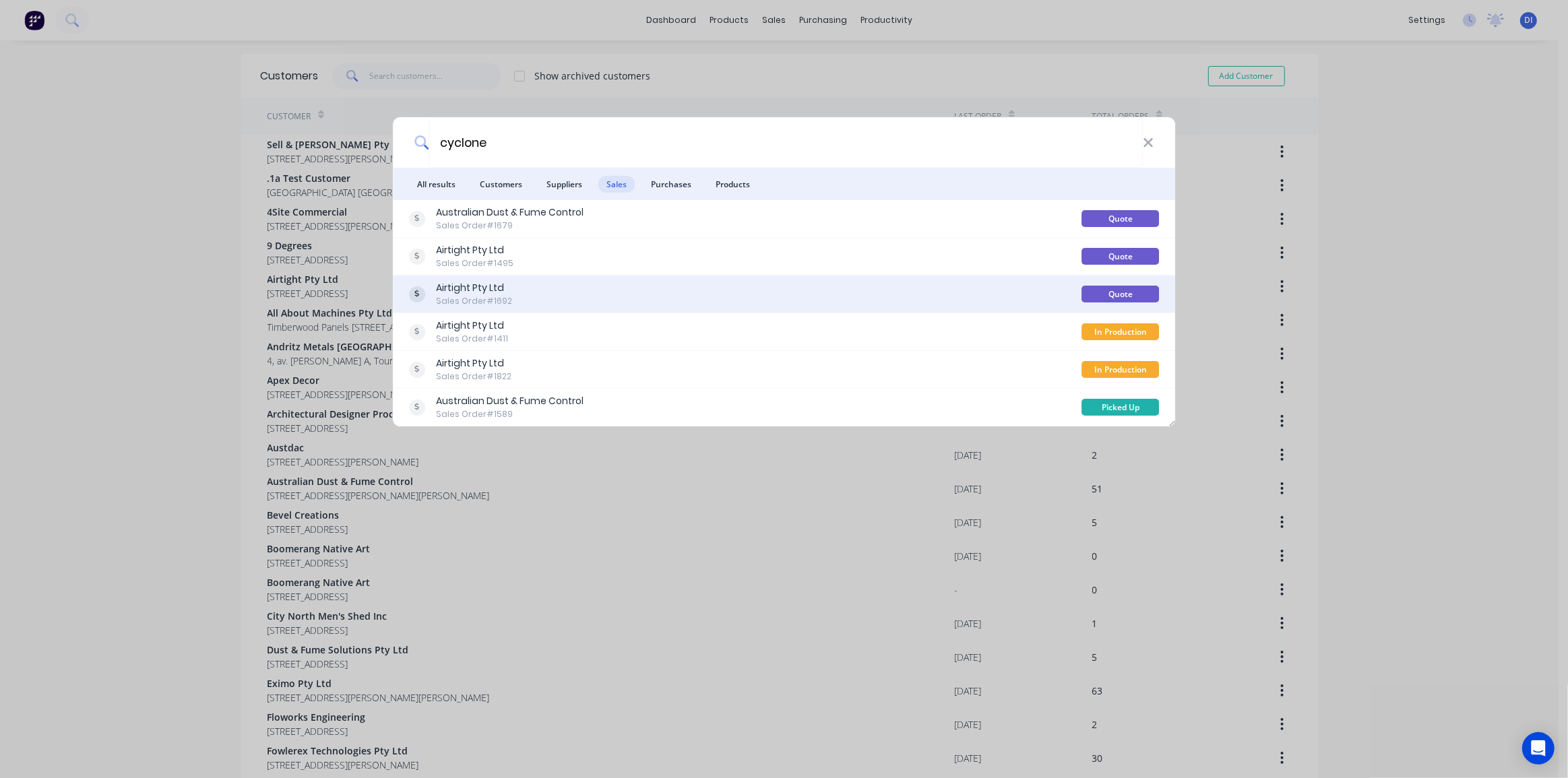
click at [641, 285] on div "Airtight Pty Ltd Sales Order #1692" at bounding box center [746, 294] width 673 height 26
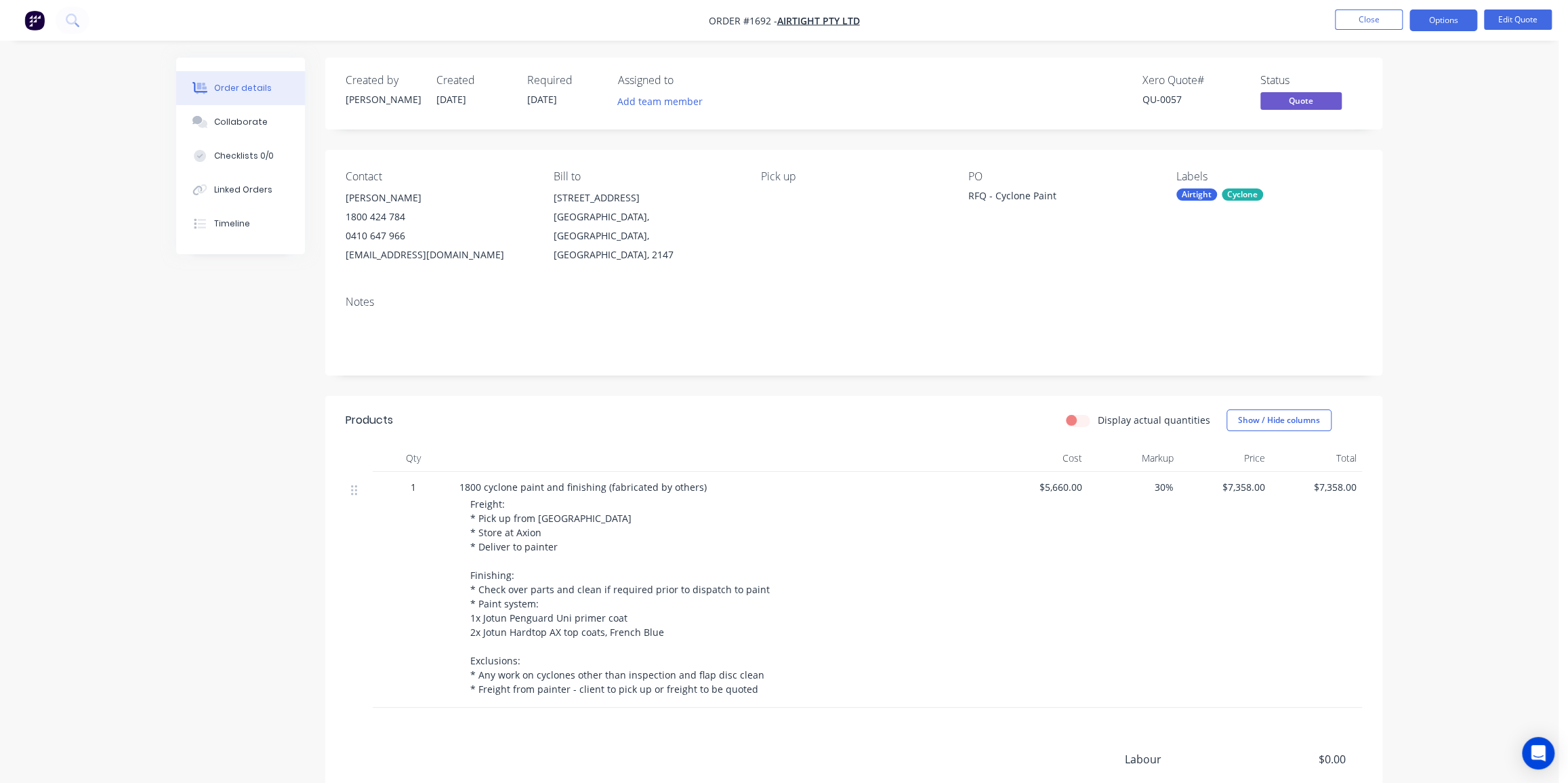
click at [1421, 147] on div "Order details Collaborate Checklists 0/0 Linked Orders Timeline Order details C…" at bounding box center [779, 474] width 1558 height 949
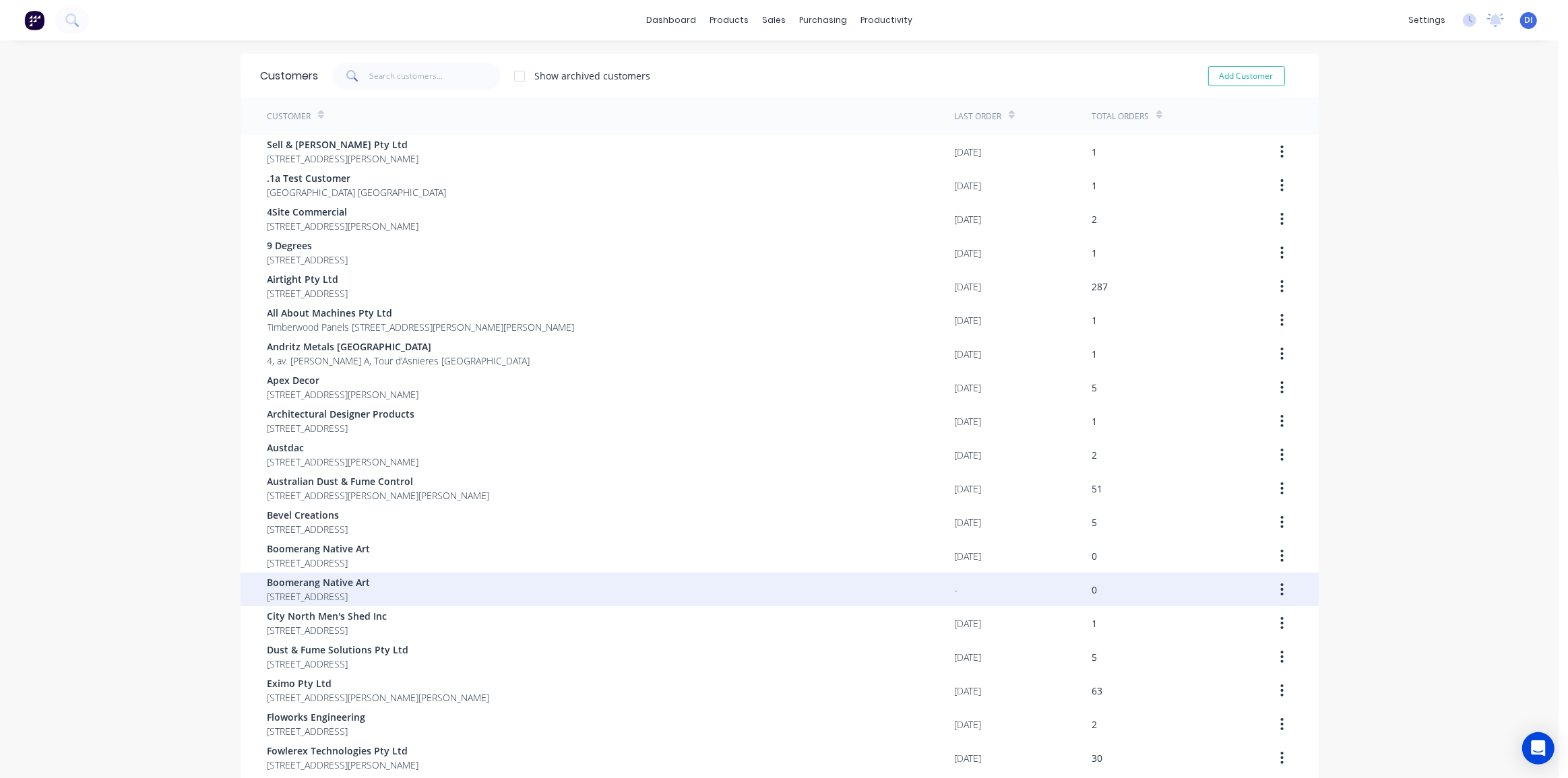
click at [1280, 589] on button "button" at bounding box center [1282, 589] width 32 height 24
click at [1221, 628] on div "Archive" at bounding box center [1234, 625] width 104 height 19
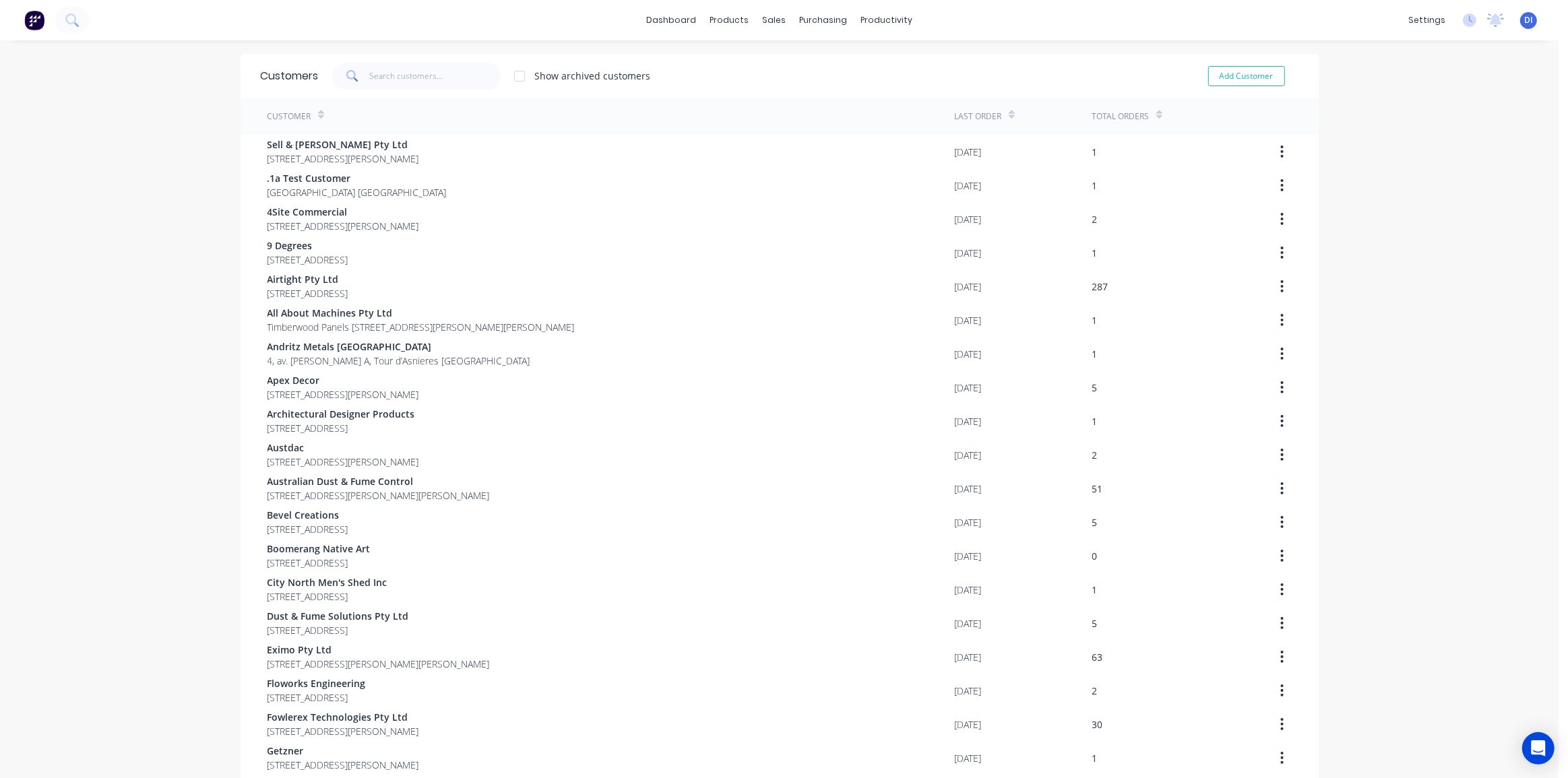
click at [232, 178] on div "dashboard products sales purchasing productivity dashboard products Product Cat…" at bounding box center [779, 389] width 1558 height 778
click at [733, 19] on div "products" at bounding box center [729, 20] width 53 height 20
click at [755, 66] on div "Product Catalogue" at bounding box center [784, 65] width 84 height 12
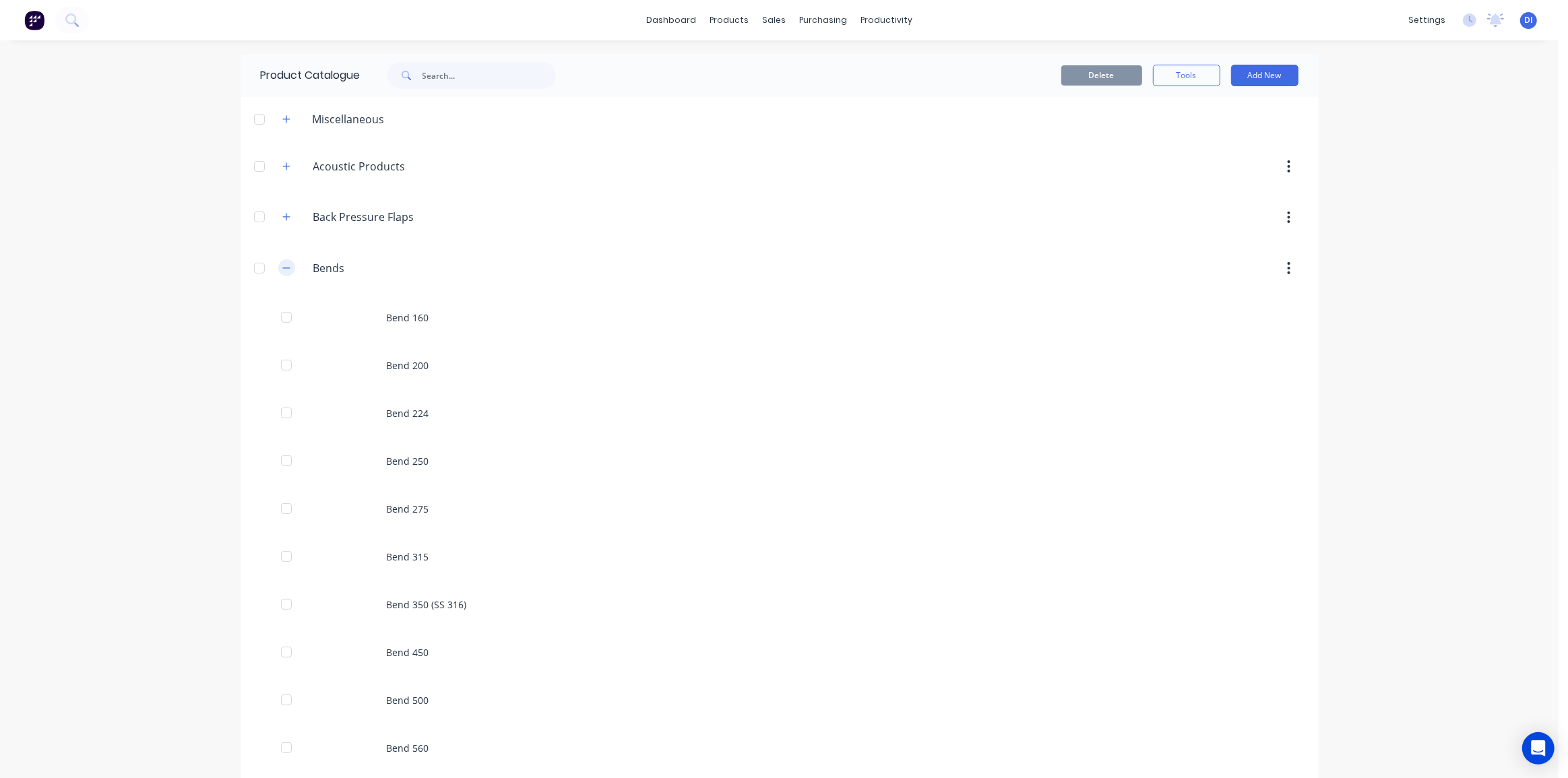
click at [282, 272] on button "button" at bounding box center [287, 267] width 17 height 17
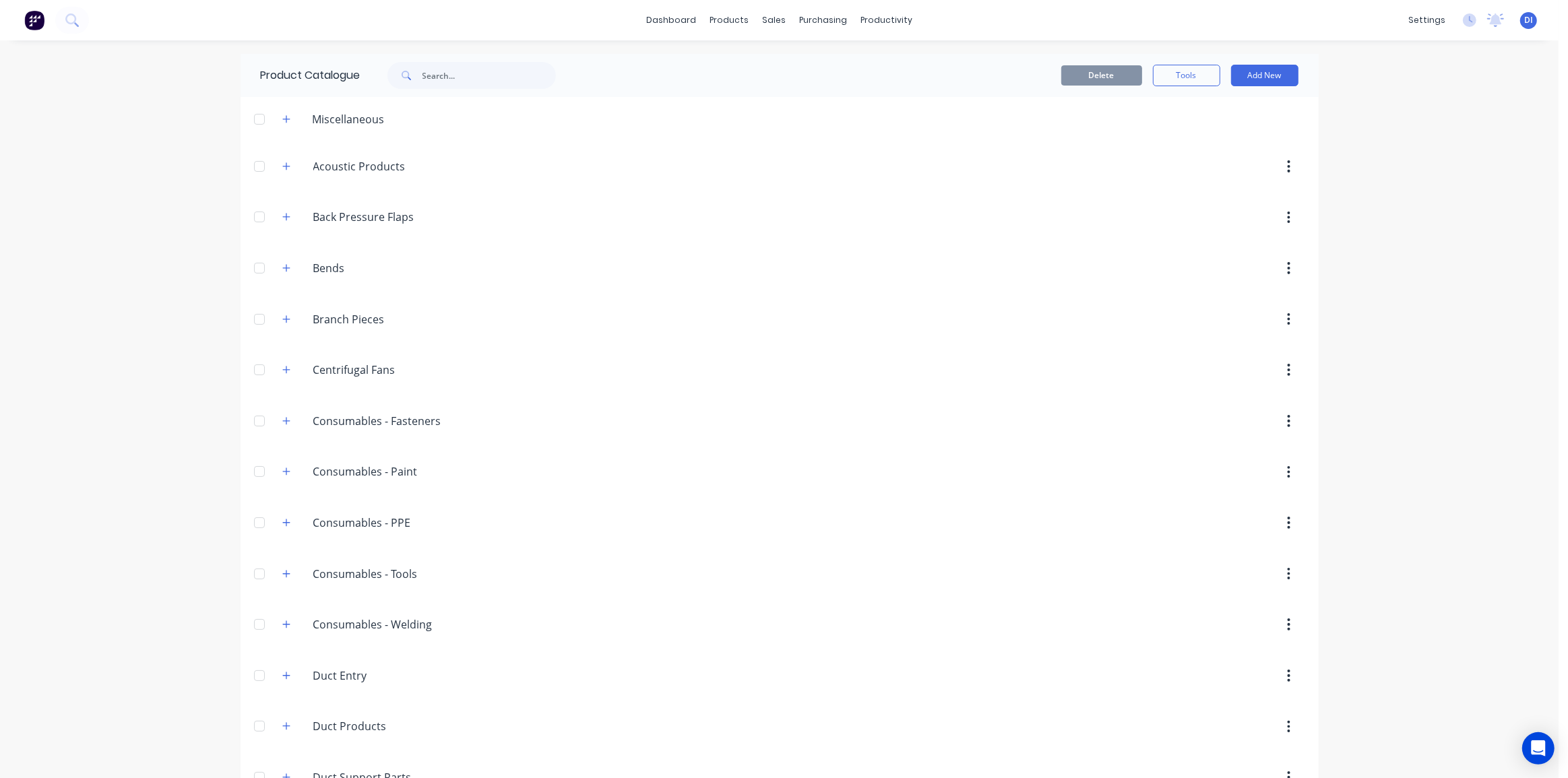
click at [35, 20] on img at bounding box center [34, 20] width 20 height 20
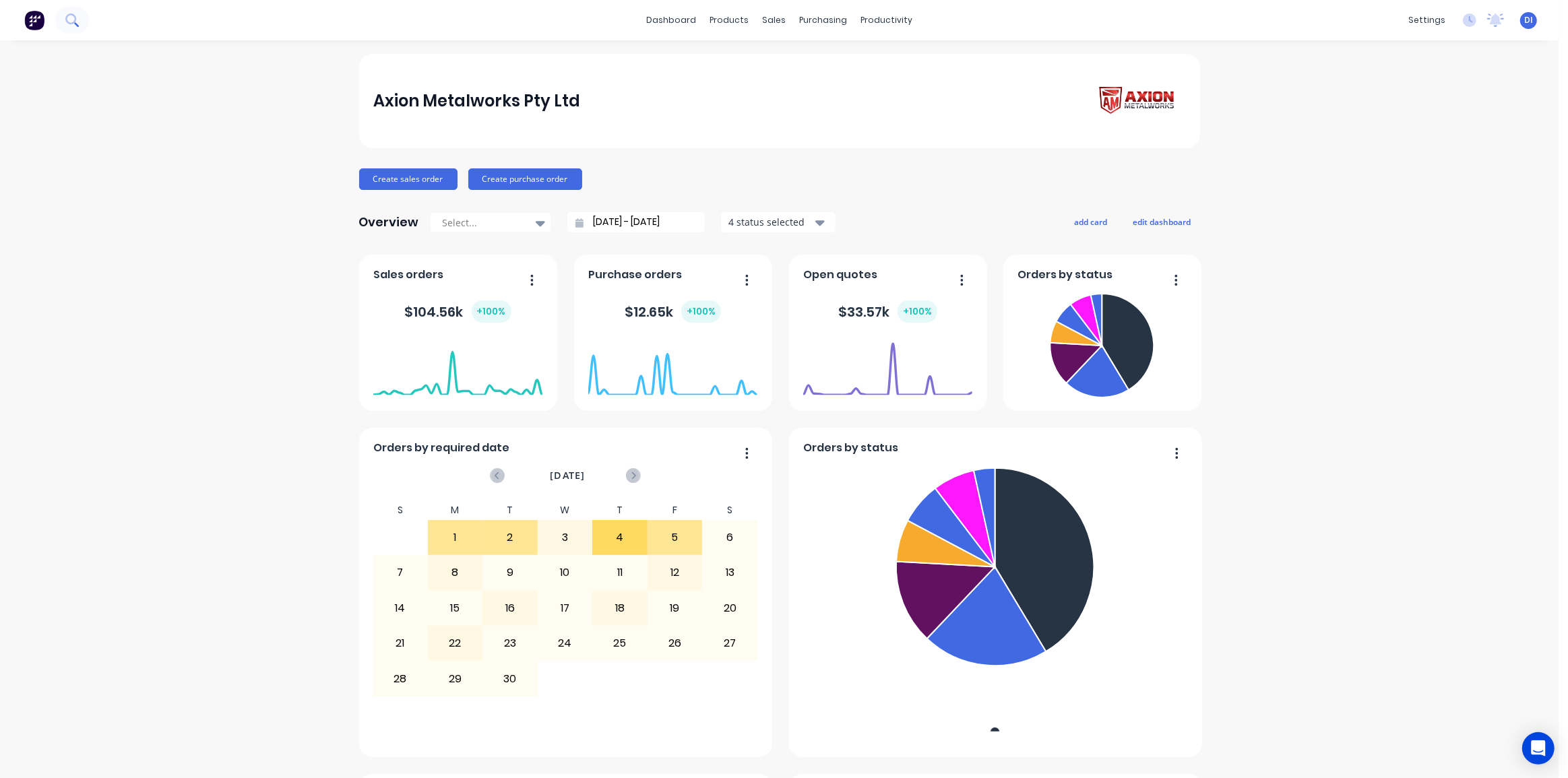
click at [82, 26] on button at bounding box center [72, 20] width 34 height 27
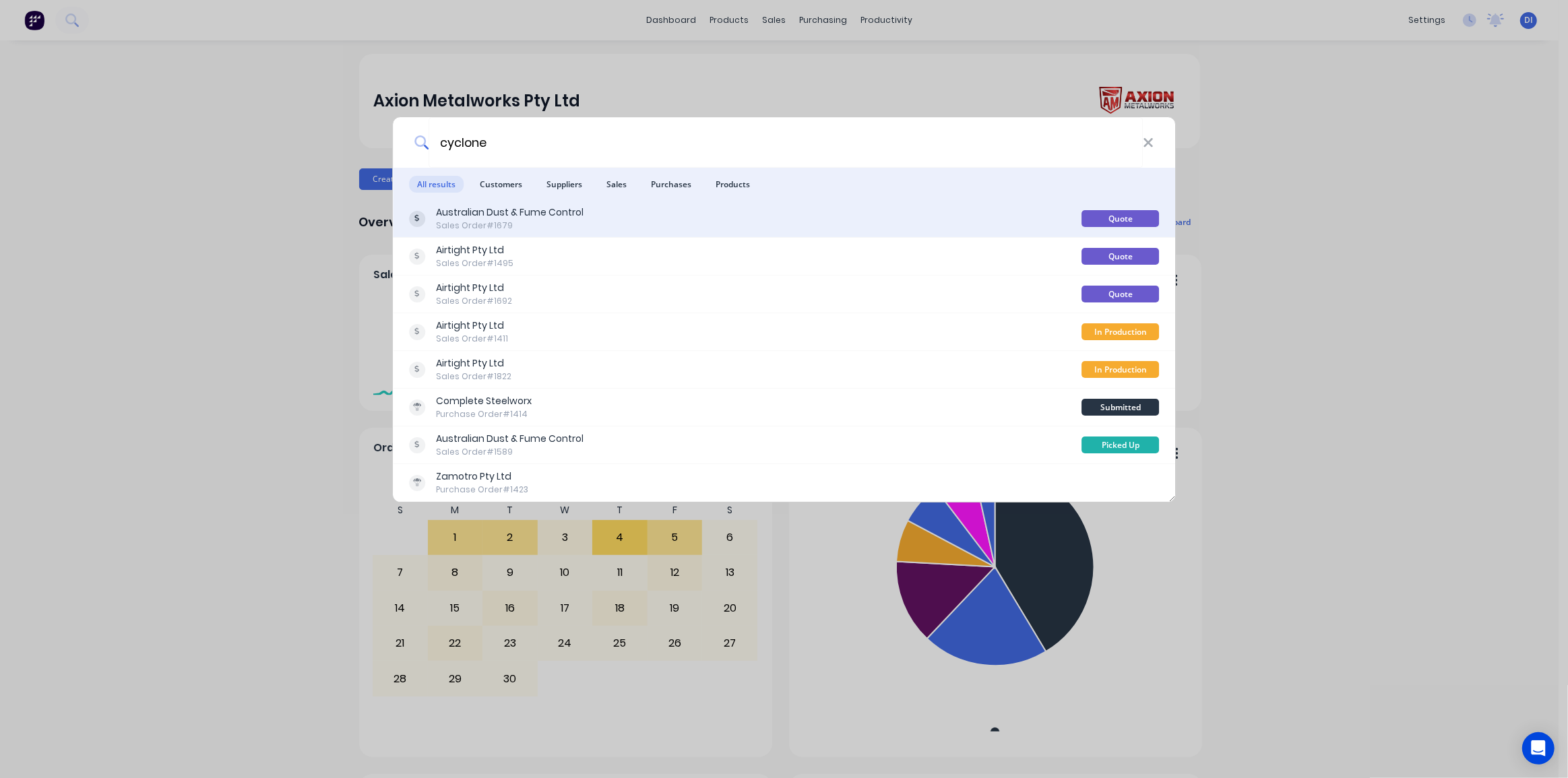
type input "cyclone"
click at [598, 219] on div "Australian Dust & Fume Control Sales Order #1679" at bounding box center [746, 218] width 673 height 26
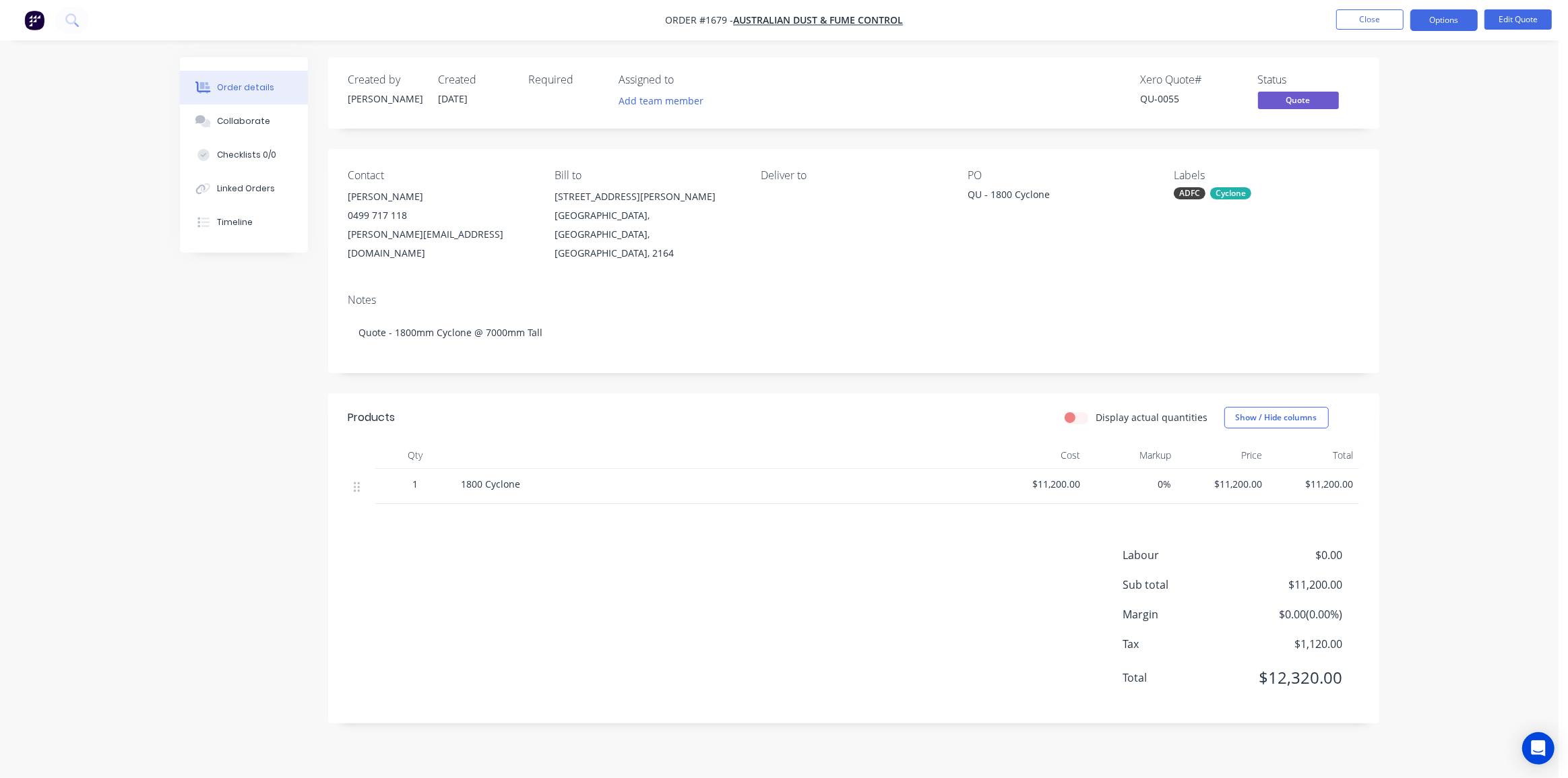
click at [740, 407] on div "Display actual quantities Show / Hide columns" at bounding box center [960, 417] width 795 height 21
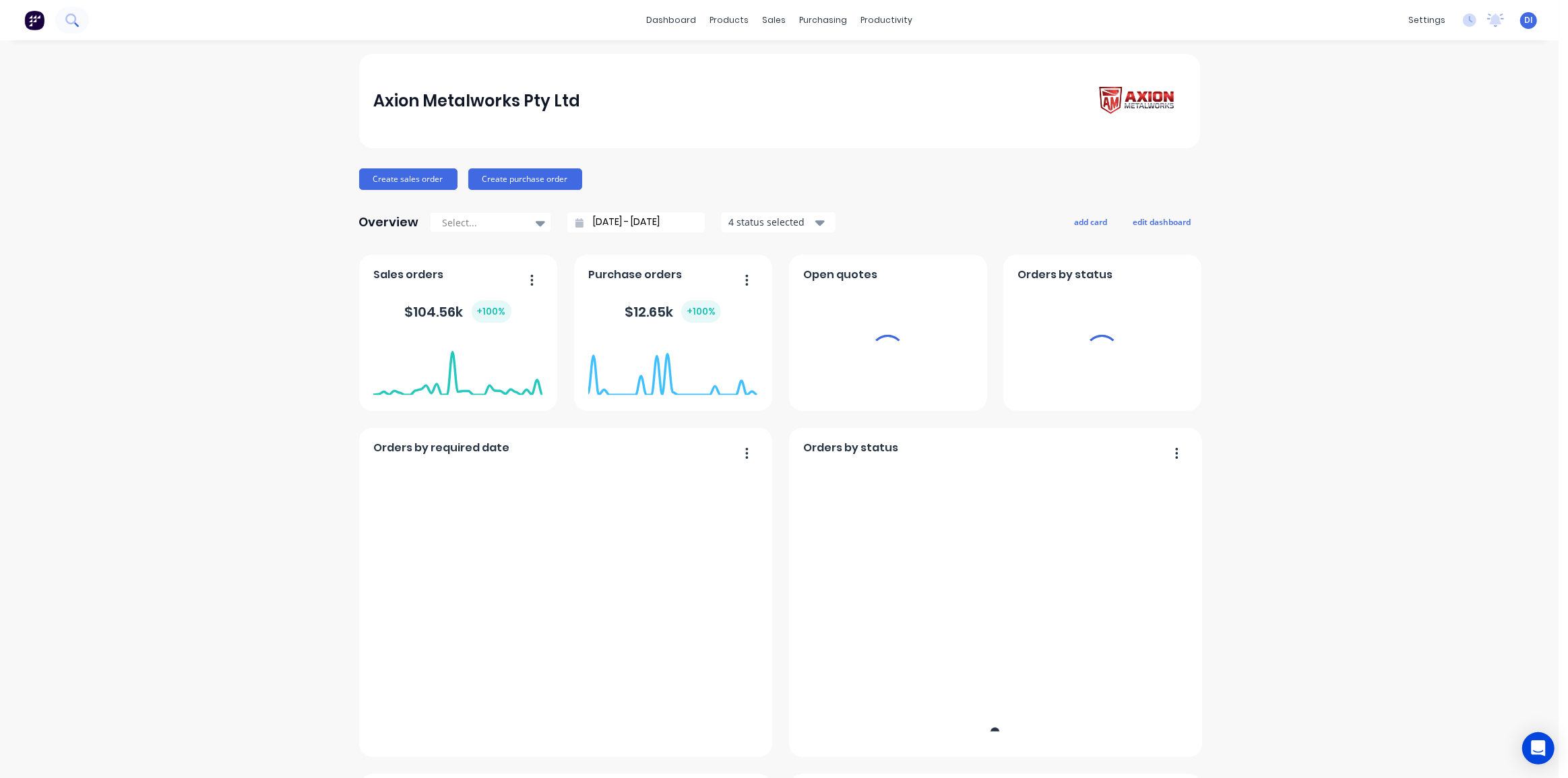
click at [61, 15] on button at bounding box center [72, 20] width 34 height 27
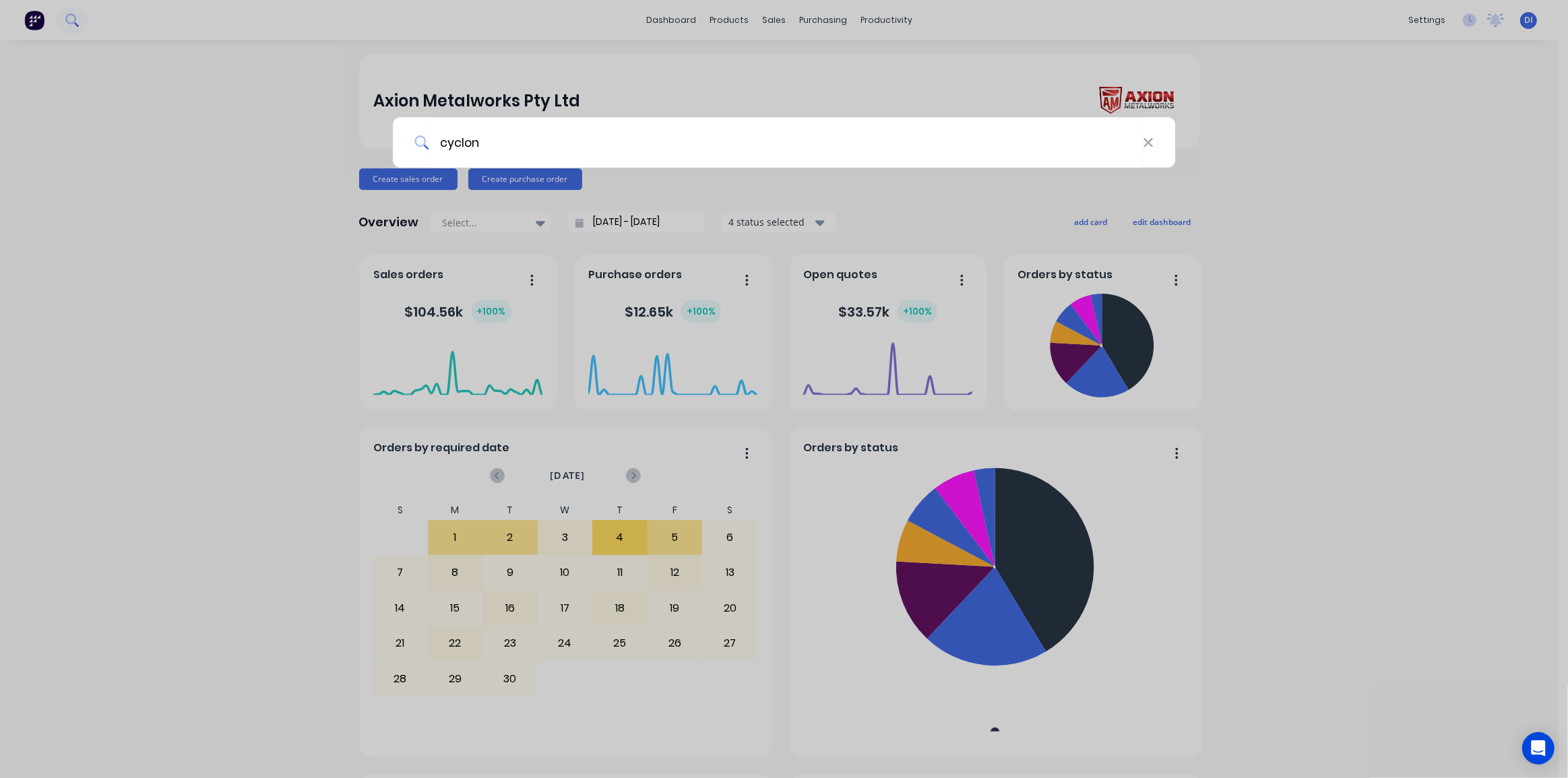
type input "cyclone"
click at [646, 144] on input "cyclone" at bounding box center [785, 142] width 714 height 50
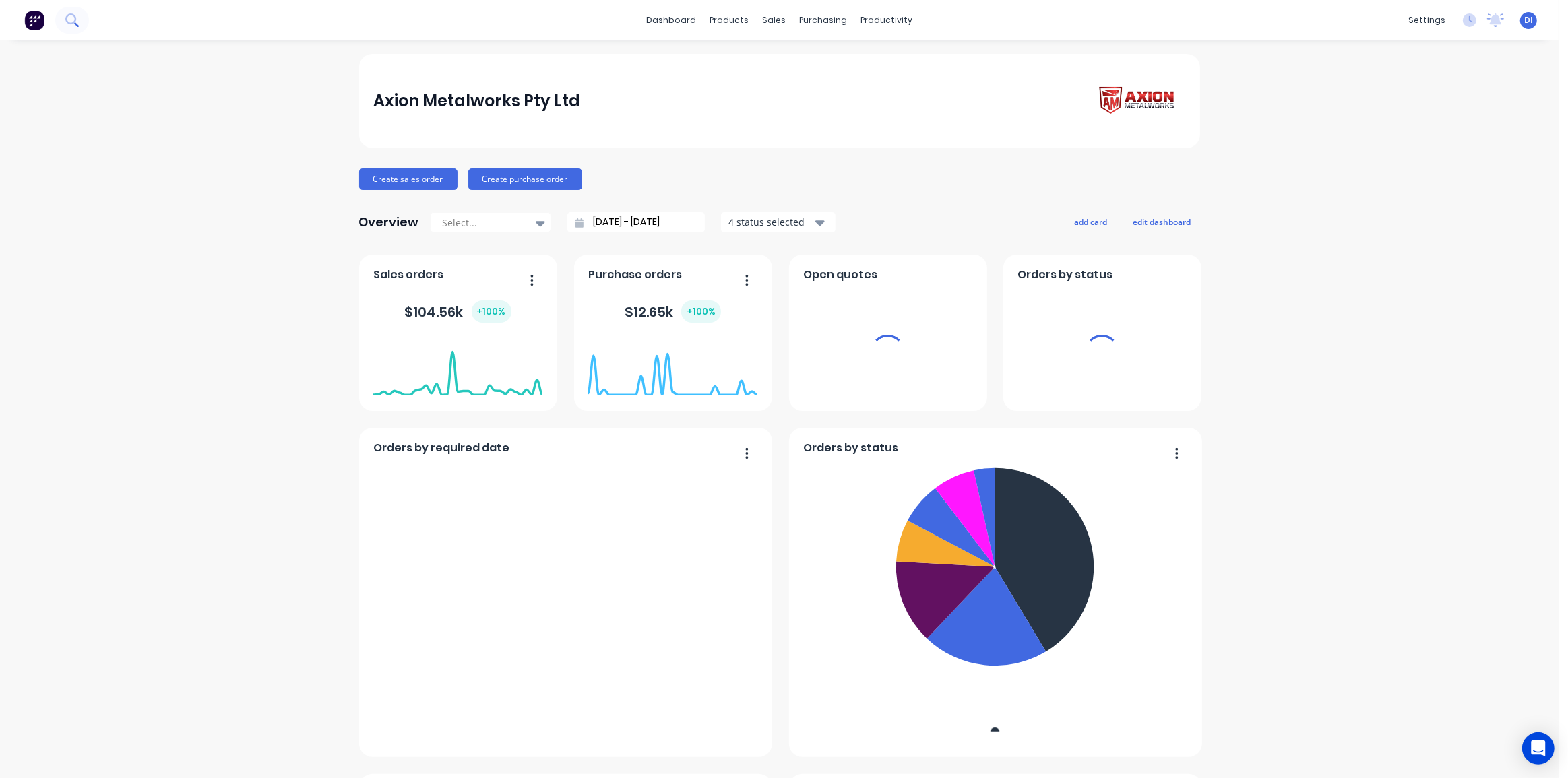
click at [76, 24] on icon at bounding box center [76, 24] width 5 height 5
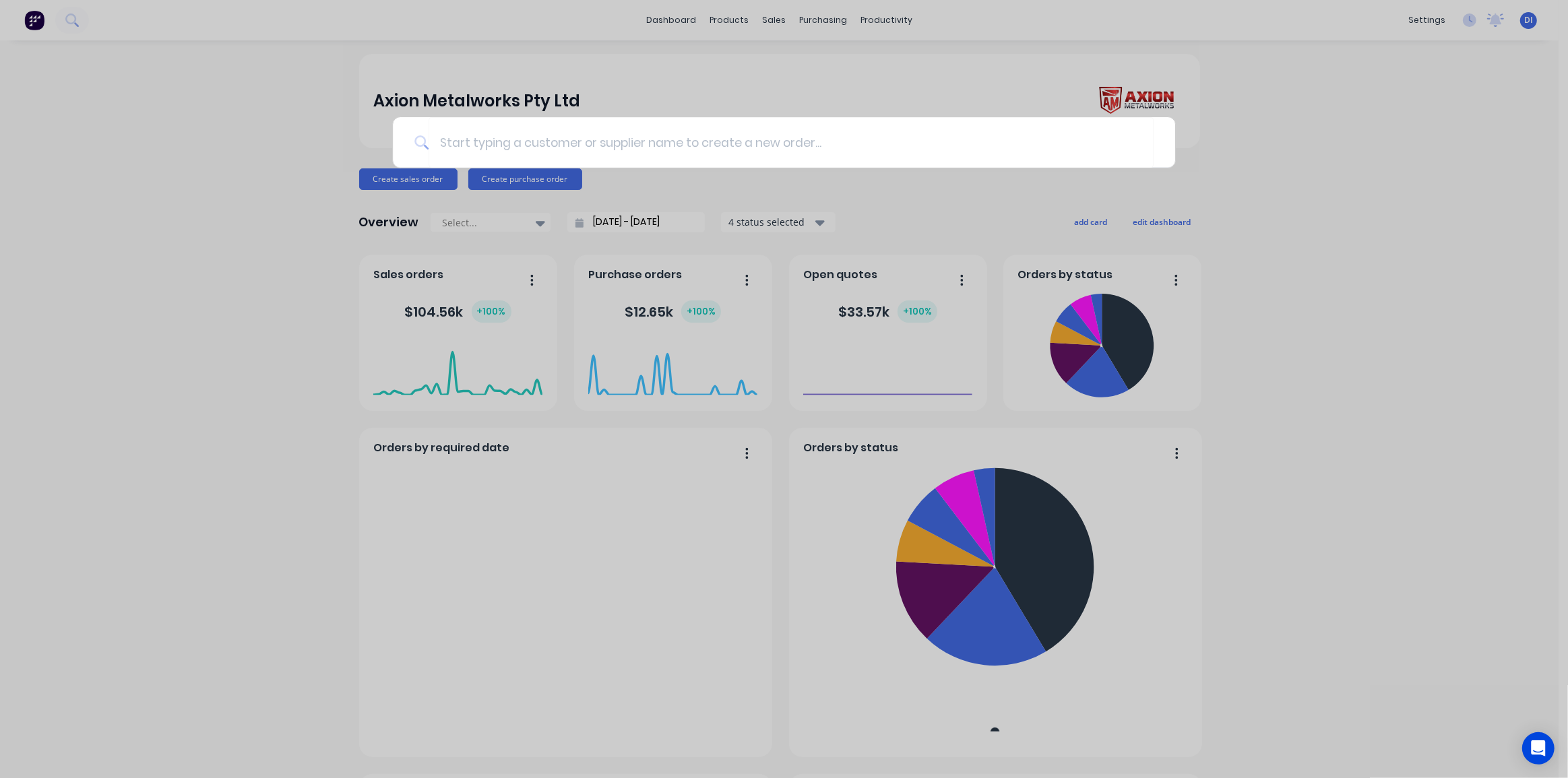
click at [763, 19] on div at bounding box center [784, 389] width 1568 height 778
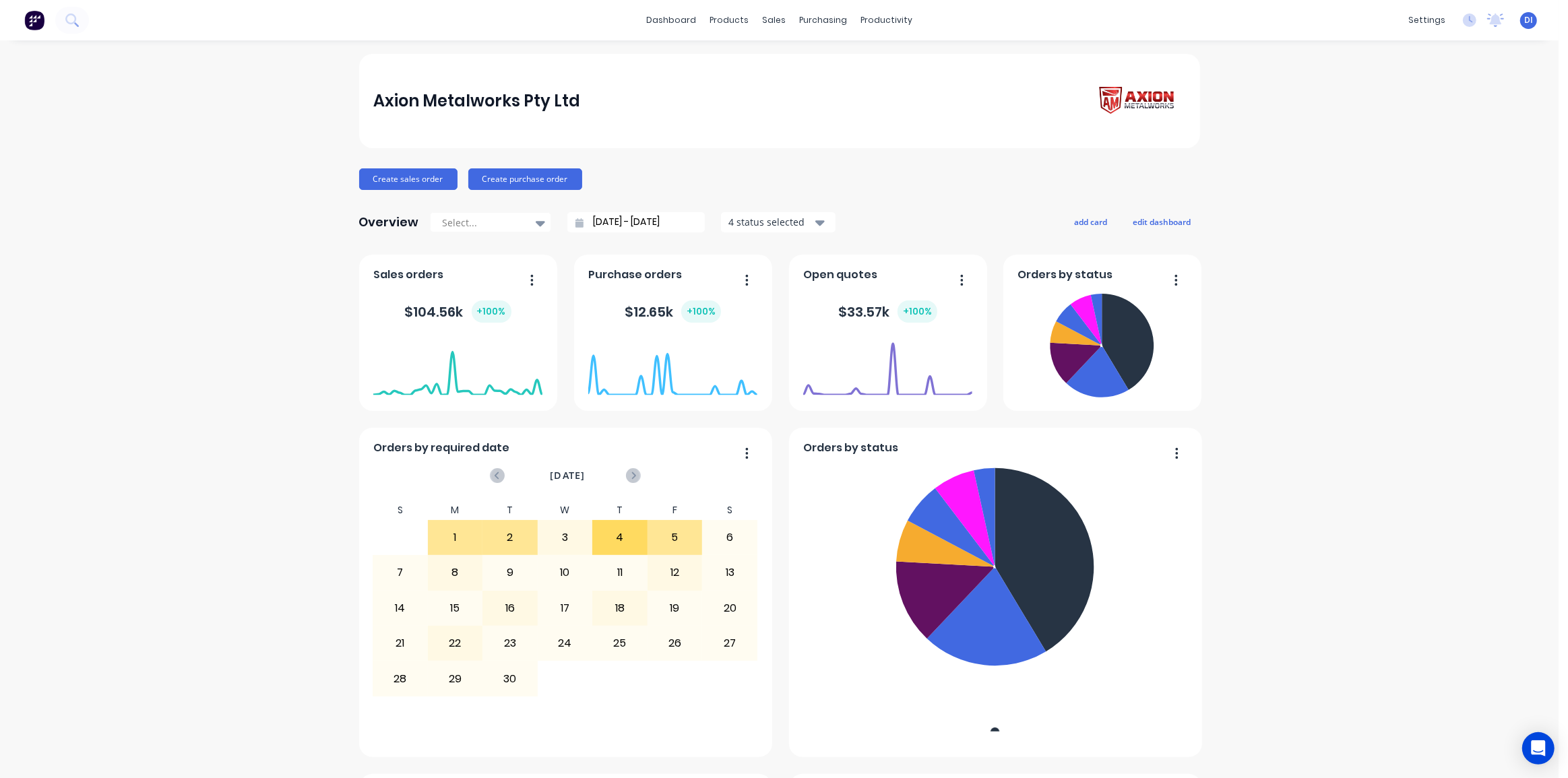
click at [775, 47] on div "dashboard products sales purchasing productivity dashboard products Product Cat…" at bounding box center [779, 389] width 1558 height 778
click at [766, 16] on div "sales" at bounding box center [774, 20] width 37 height 20
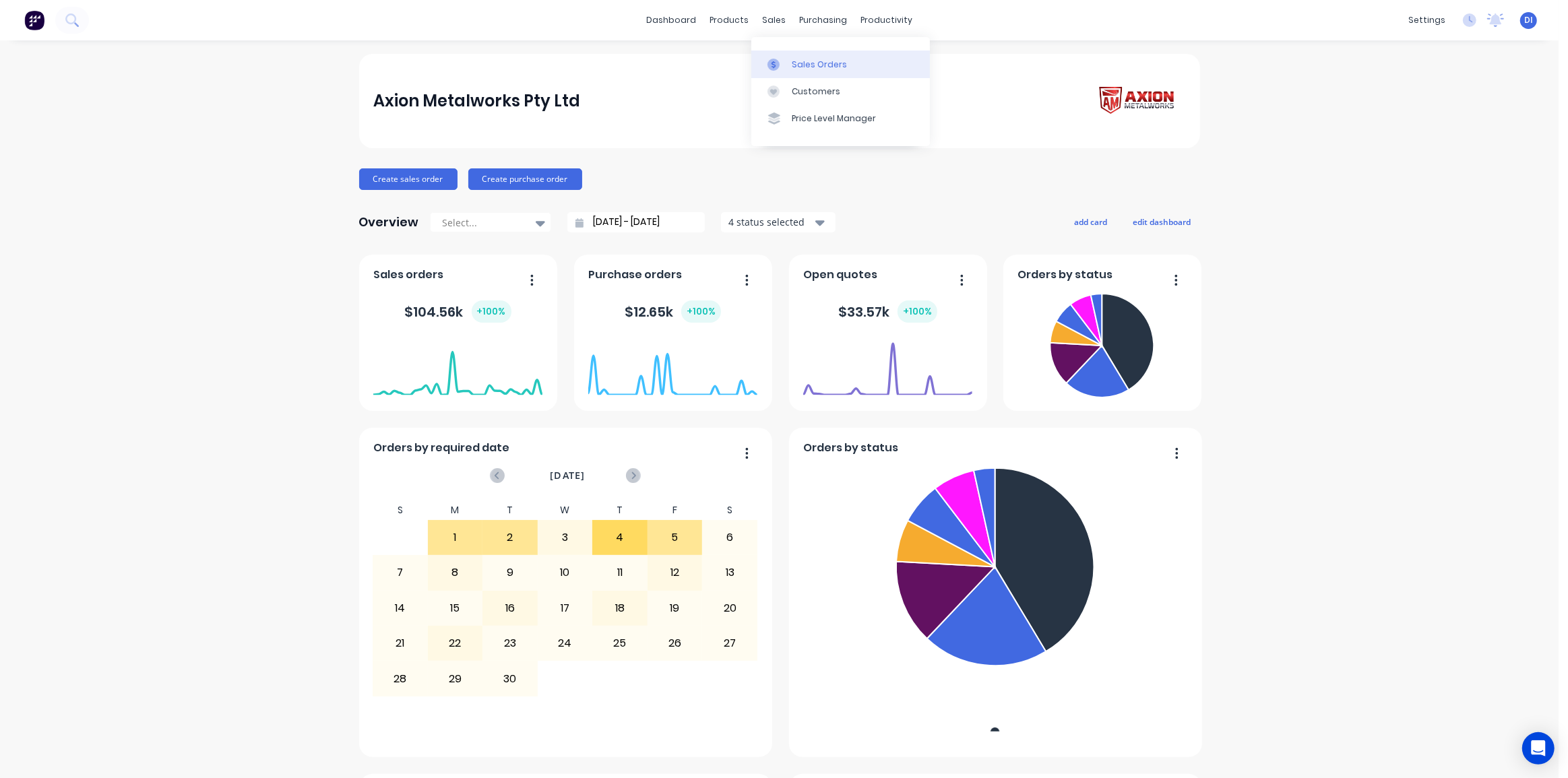
click at [805, 66] on div "Sales Orders" at bounding box center [820, 65] width 55 height 12
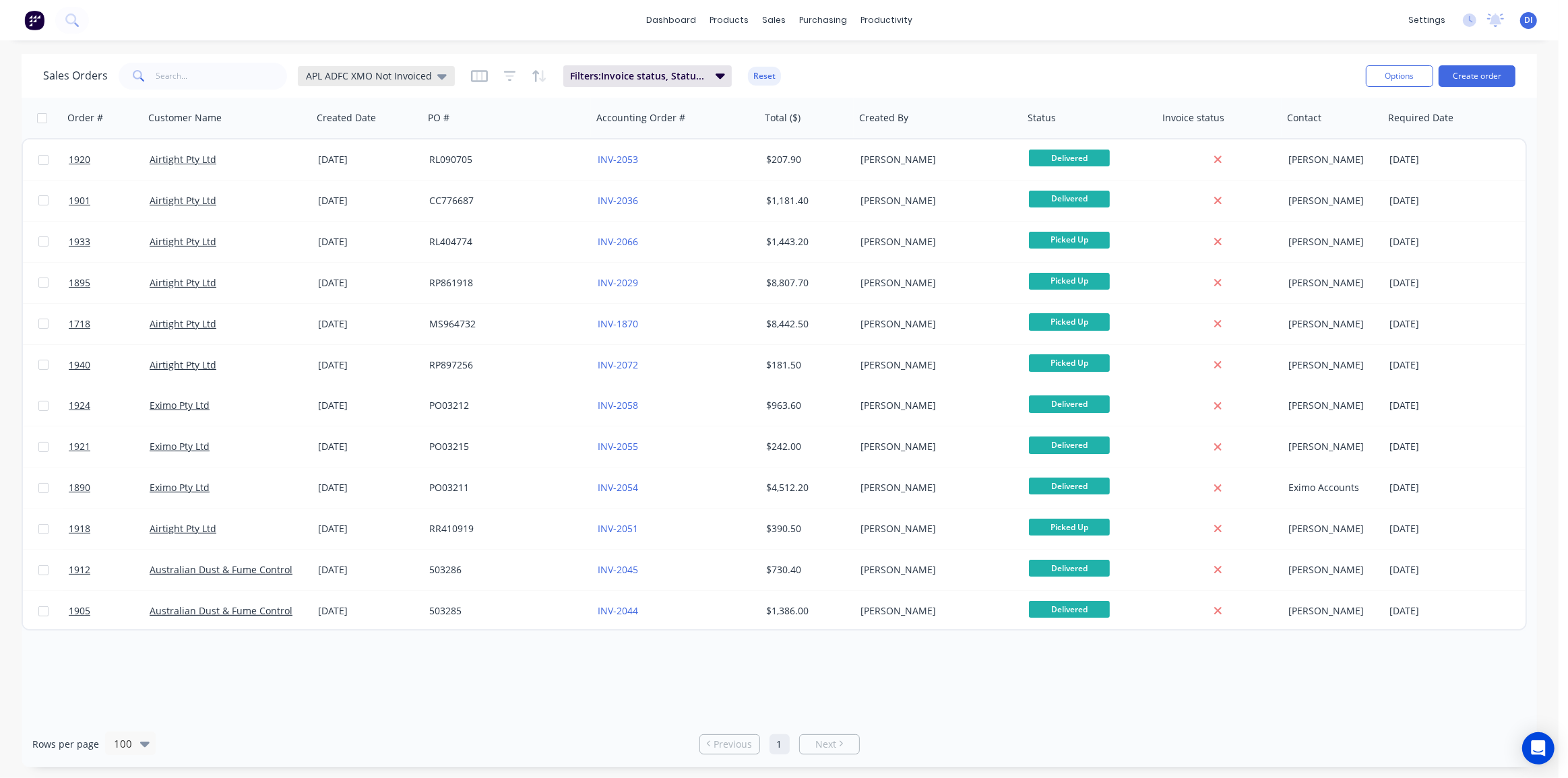
click at [394, 78] on span "APL ADFC XMO Not Invoiced" at bounding box center [369, 75] width 126 height 14
click at [361, 296] on button "Standard View" at bounding box center [379, 298] width 153 height 15
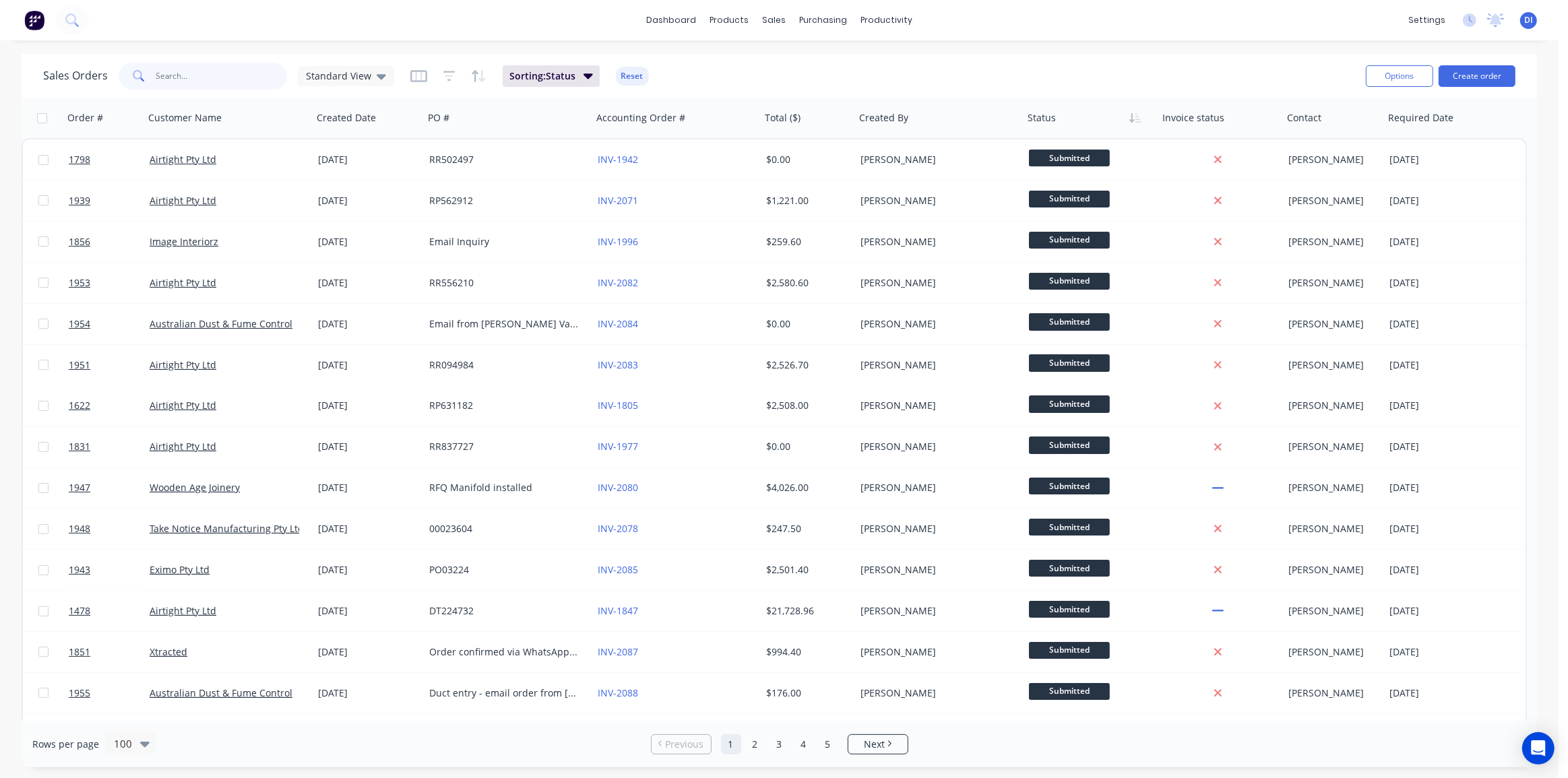
click at [191, 75] on input "text" at bounding box center [222, 76] width 131 height 27
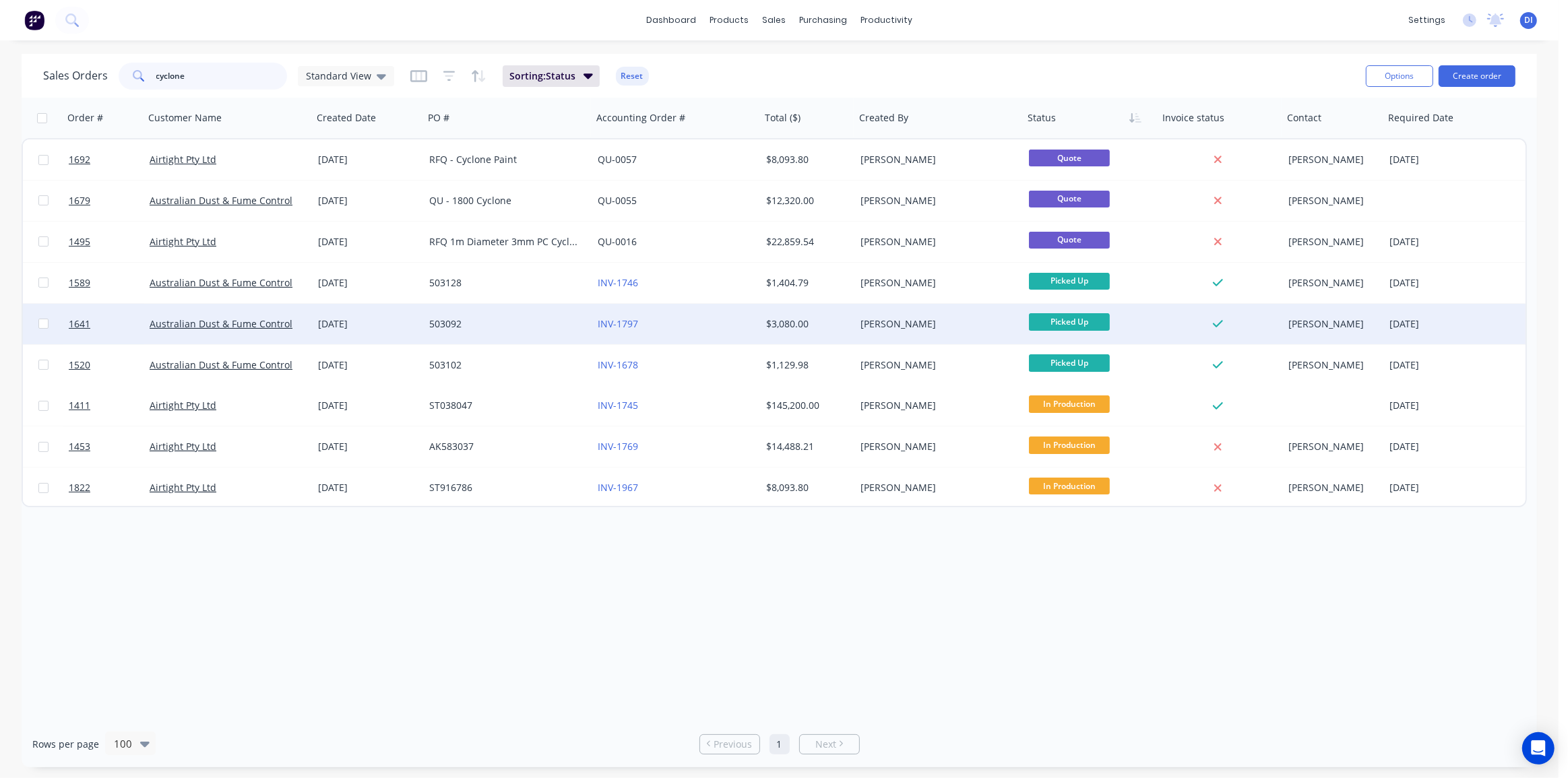
type input "cyclone"
click at [788, 319] on div "$3,080.00" at bounding box center [806, 323] width 79 height 13
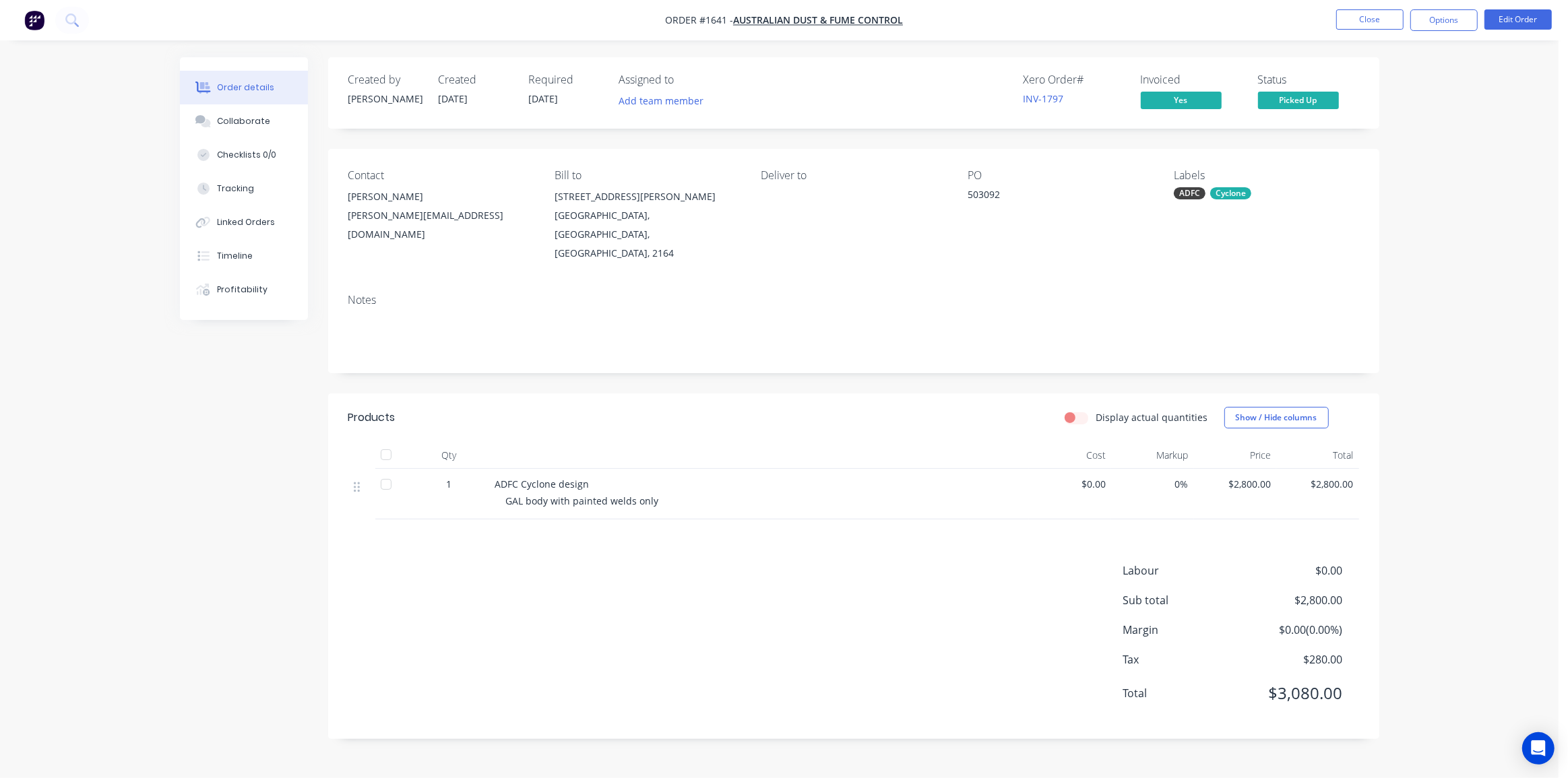
click at [792, 562] on div "Labour $0.00 Sub total $2,800.00 Margin $0.00 ( 0.00 %) Tax $280.00 Total $3,08…" at bounding box center [853, 641] width 1010 height 156
click at [242, 126] on div "Collaborate" at bounding box center [243, 122] width 53 height 12
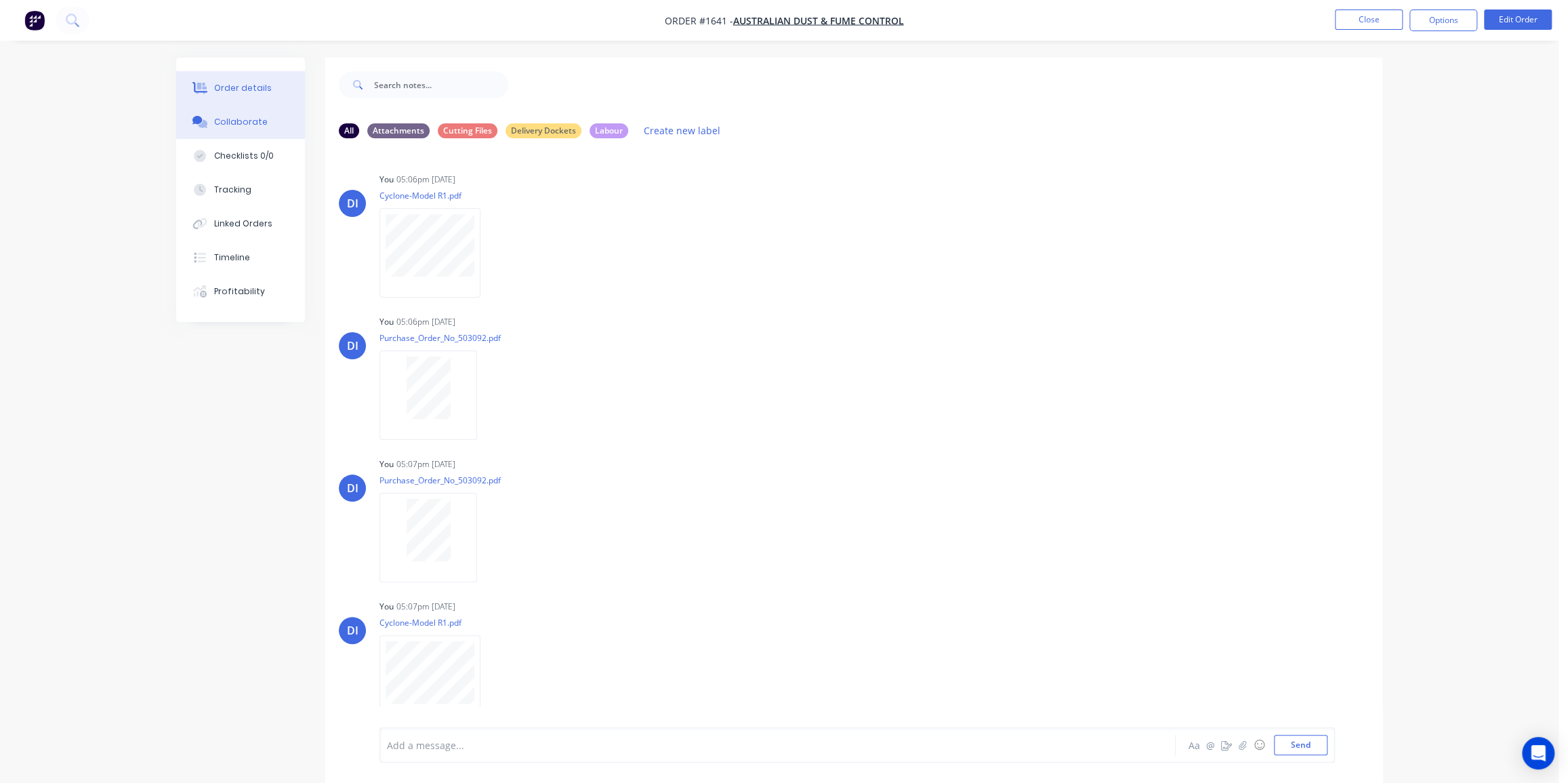
click at [238, 90] on div "Order details" at bounding box center [243, 88] width 58 height 13
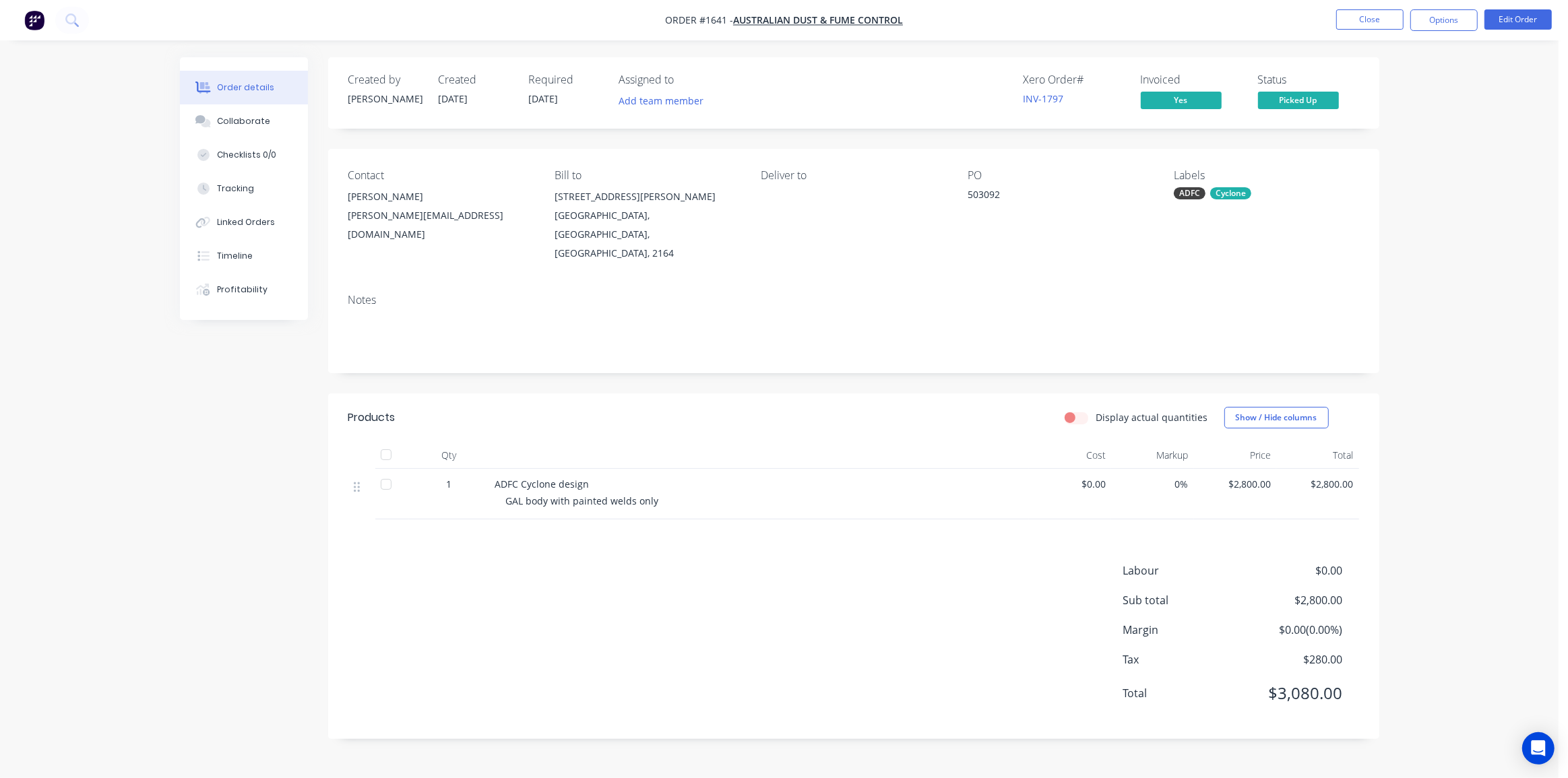
click at [1463, 381] on div "Order details Collaborate Checklists 0/0 Tracking Linked Orders Timeline Profit…" at bounding box center [779, 389] width 1558 height 778
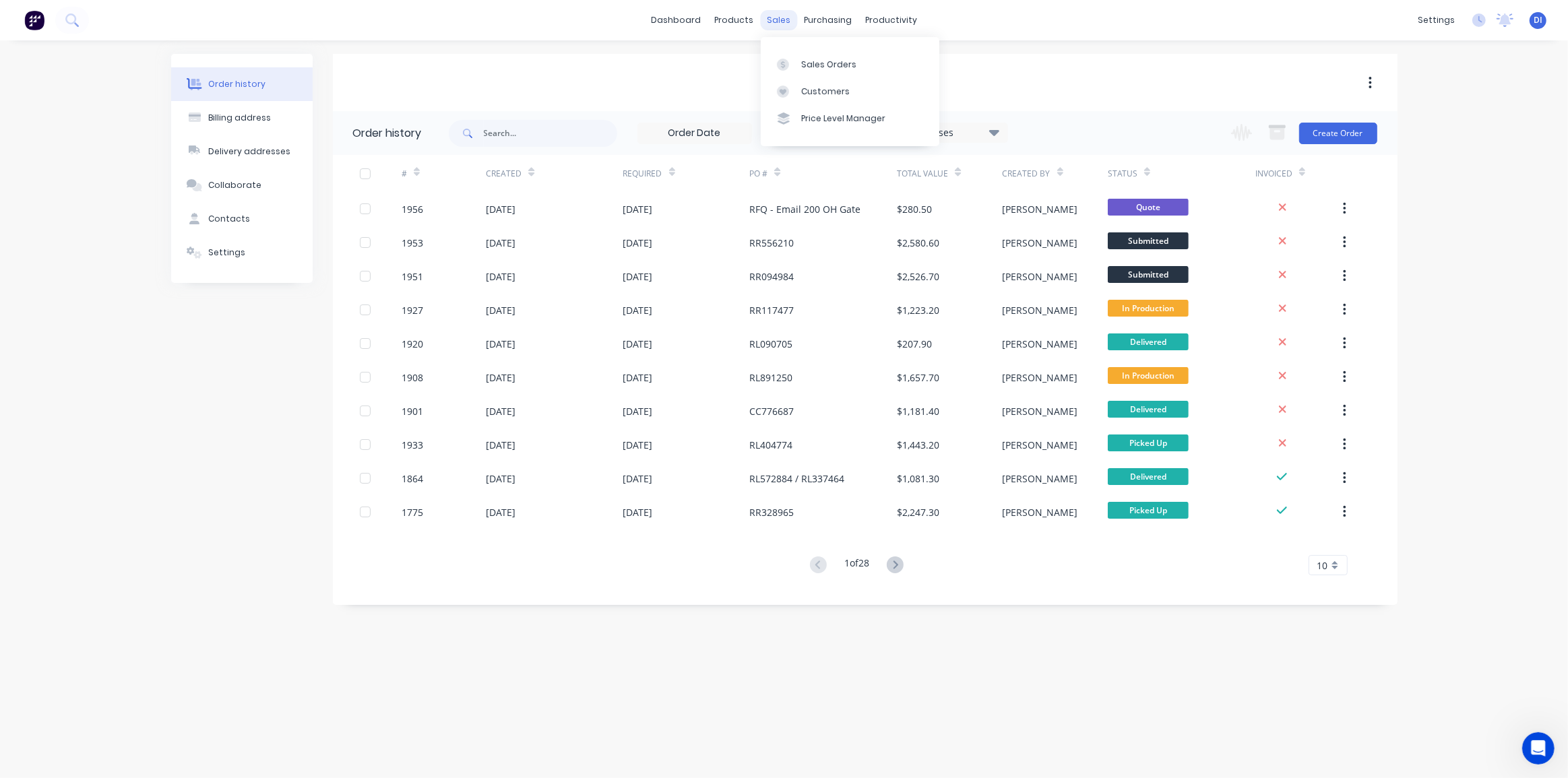
click at [771, 21] on div "sales" at bounding box center [779, 20] width 37 height 20
click at [818, 70] on link "Sales Orders" at bounding box center [850, 64] width 178 height 27
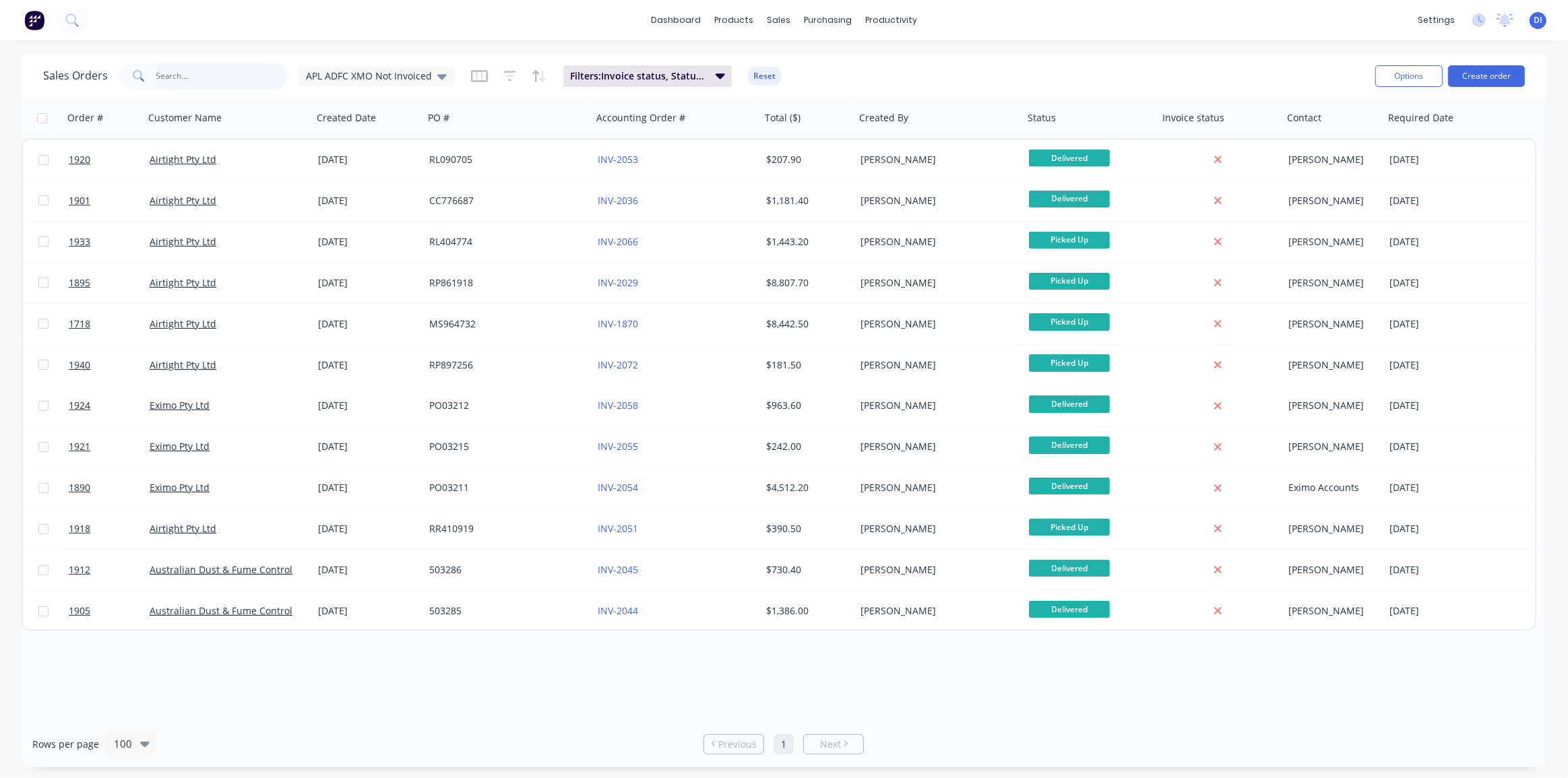
click at [189, 73] on input "text" at bounding box center [222, 76] width 131 height 27
click at [347, 75] on span "APL ADFC XMO Not Invoiced" at bounding box center [369, 75] width 126 height 14
click at [338, 296] on button "Standard View" at bounding box center [379, 298] width 153 height 15
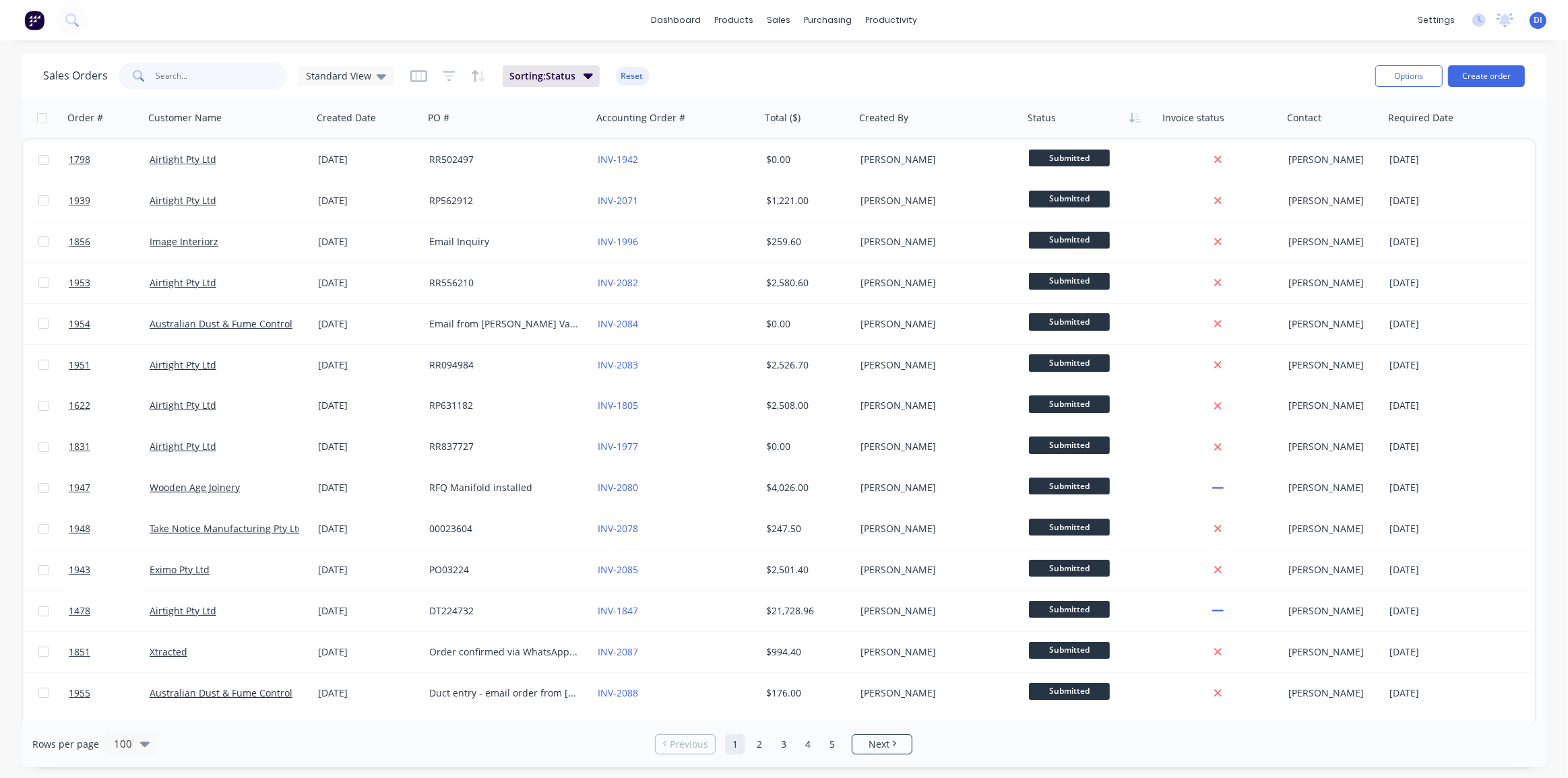
click at [193, 70] on input "text" at bounding box center [222, 76] width 131 height 27
type input "cyclone"
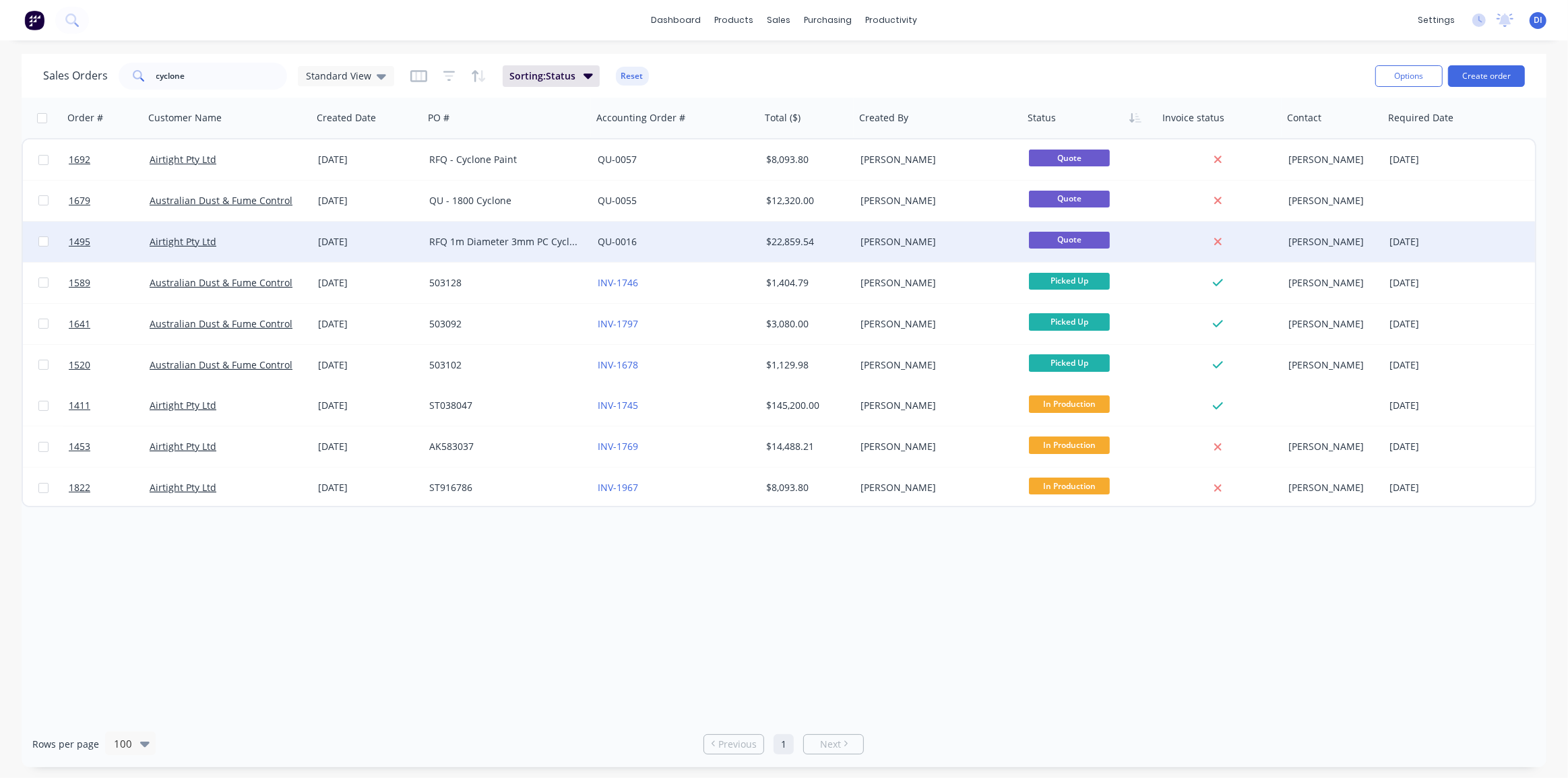
click at [535, 244] on div "RFQ 1m Diameter 3mm PC Cyclone" at bounding box center [504, 241] width 149 height 13
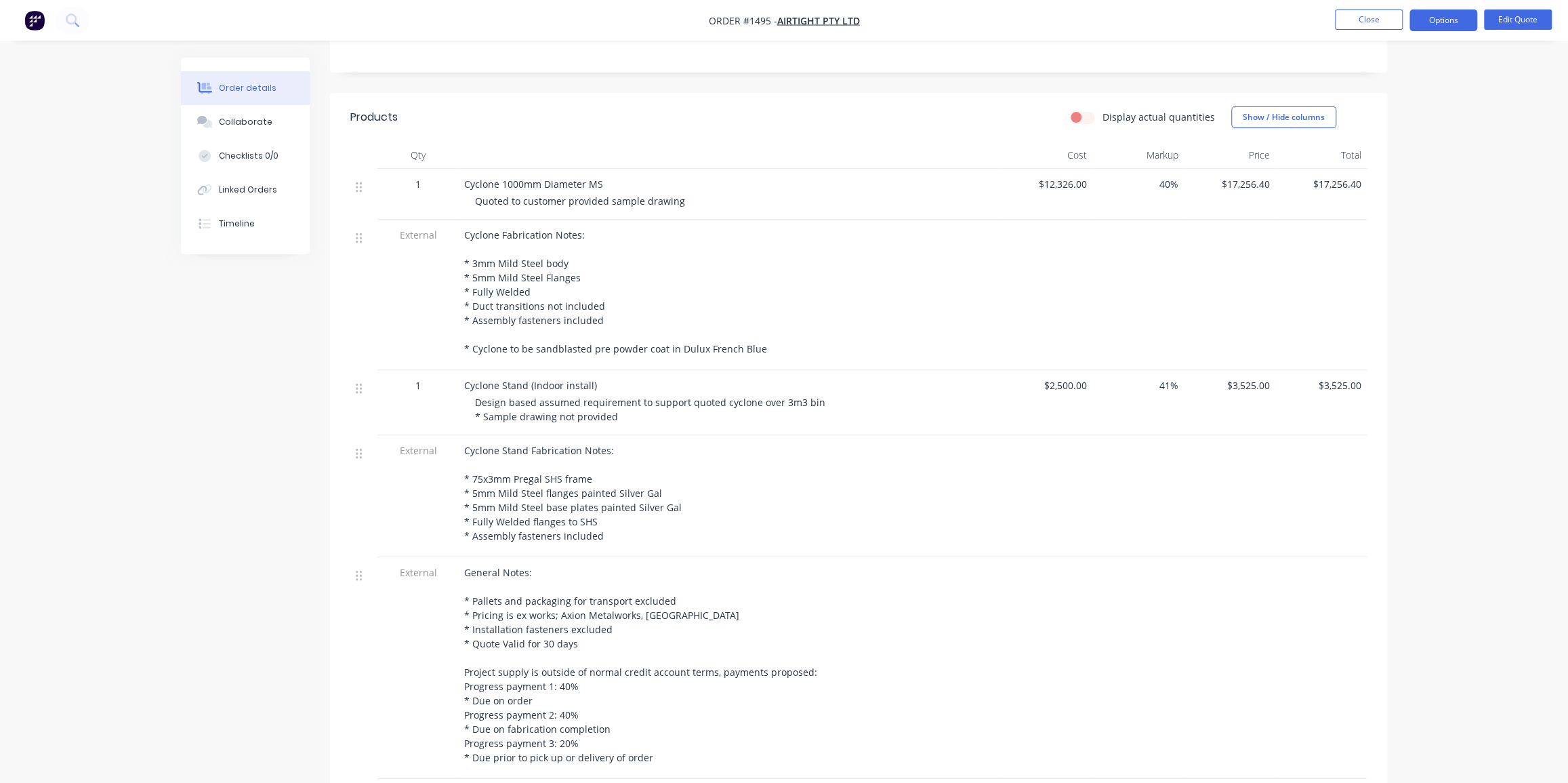
scroll to position [308, 0]
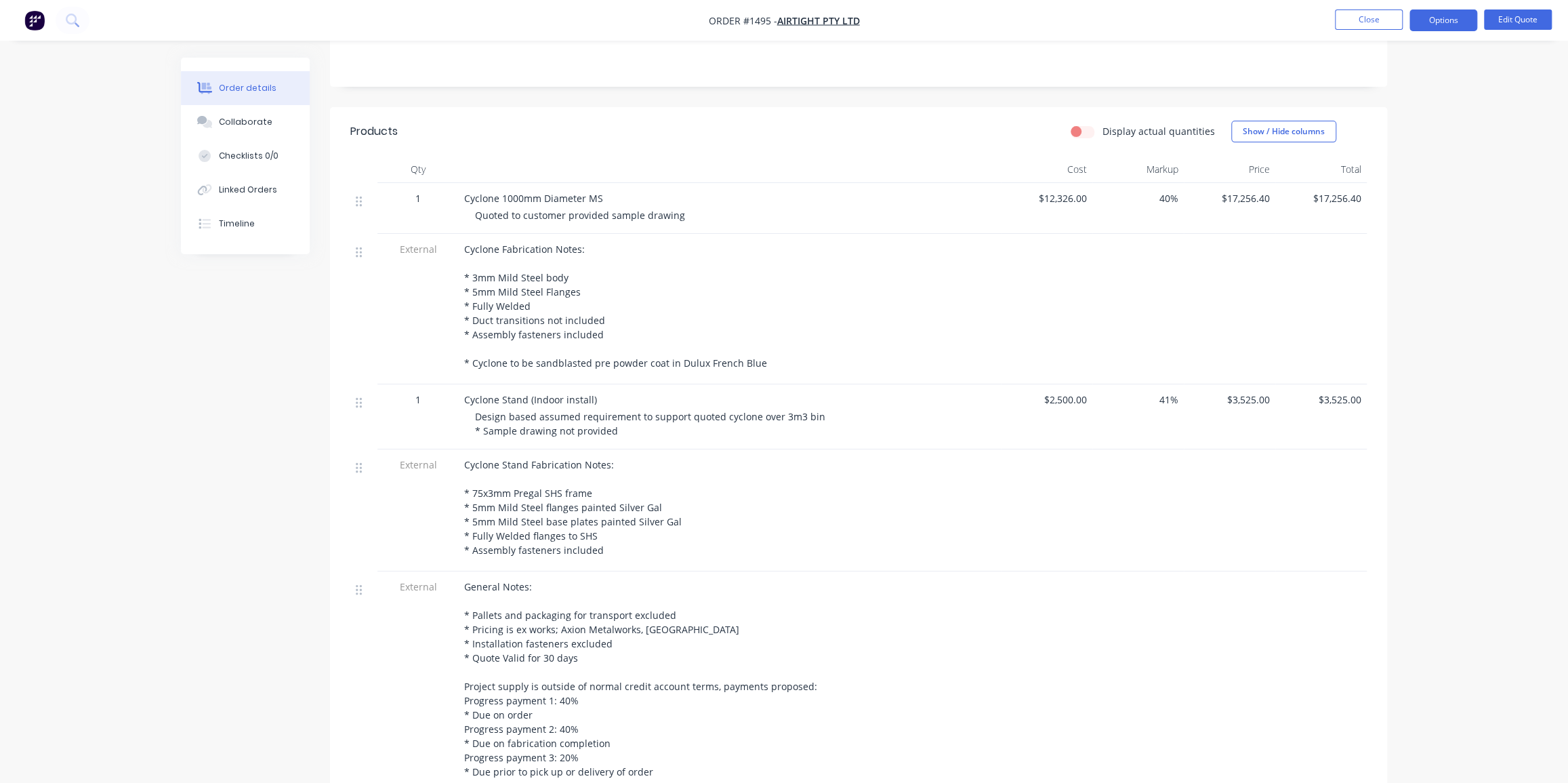
click at [821, 121] on div "Display actual quantities Show / Hide columns" at bounding box center [966, 131] width 800 height 22
